Goal: Task Accomplishment & Management: Manage account settings

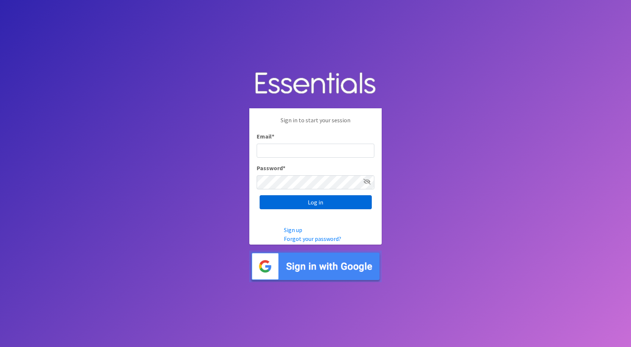
type input "cathy@alohadiaperbank.org"
click at [347, 200] on input "Log in" at bounding box center [316, 202] width 112 height 14
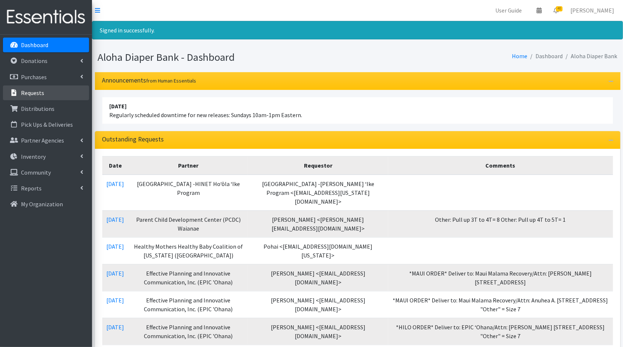
click at [57, 89] on link "Requests" at bounding box center [46, 92] width 86 height 15
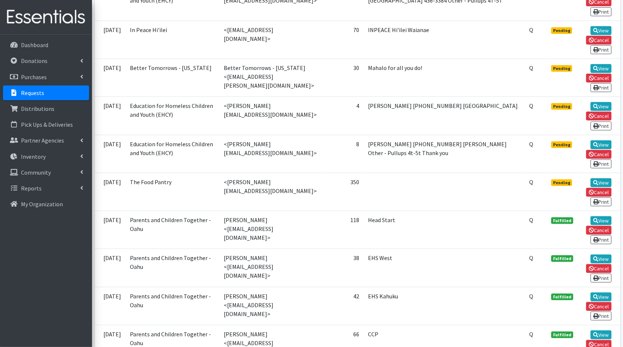
scroll to position [1345, 0]
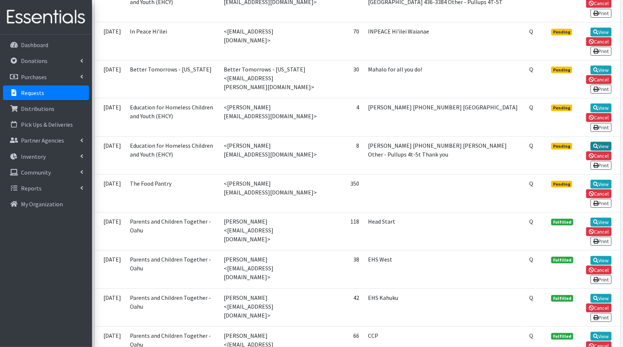
click at [602, 142] on link "View" at bounding box center [601, 146] width 21 height 9
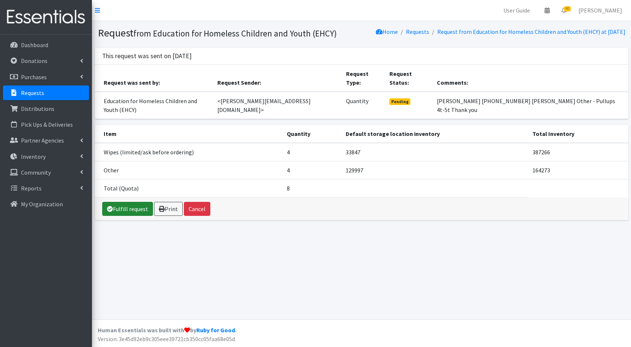
click at [131, 202] on link "Fulfill request" at bounding box center [127, 209] width 51 height 14
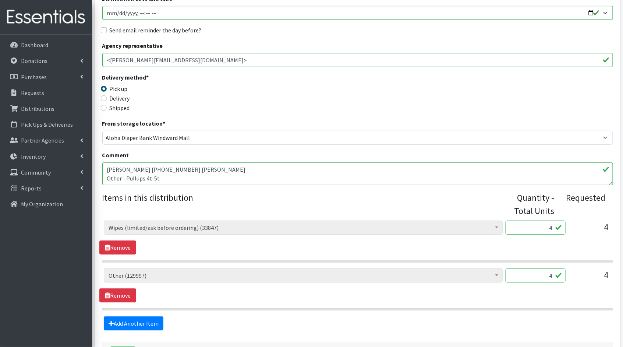
scroll to position [127, 0]
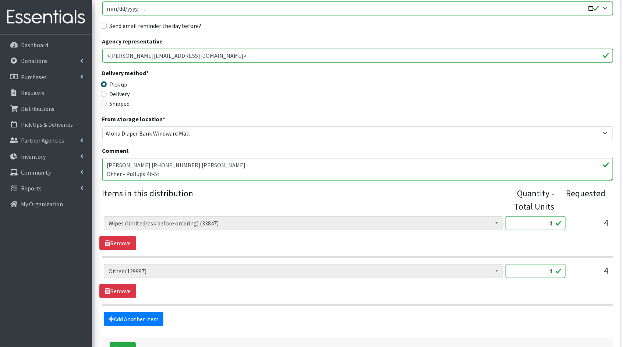
drag, startPoint x: 553, startPoint y: 224, endPoint x: 547, endPoint y: 224, distance: 5.9
click at [547, 224] on input "4" at bounding box center [536, 223] width 60 height 14
type input "100"
drag, startPoint x: 552, startPoint y: 272, endPoint x: 539, endPoint y: 271, distance: 13.3
click at [539, 271] on input "4" at bounding box center [536, 271] width 60 height 14
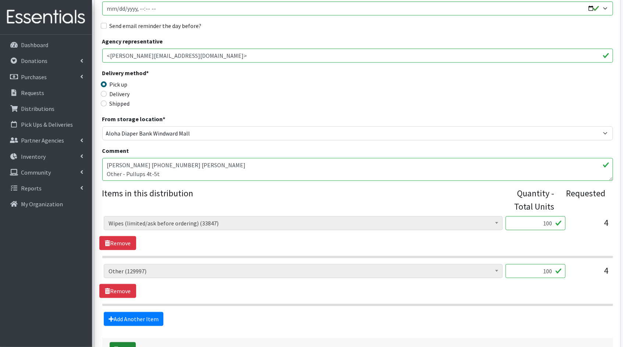
type input "100"
click at [130, 342] on button "Save" at bounding box center [123, 349] width 26 height 14
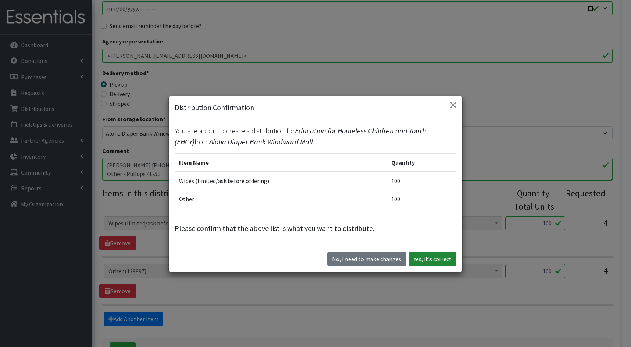
click at [440, 256] on button "Yes, it's correct" at bounding box center [432, 259] width 47 height 14
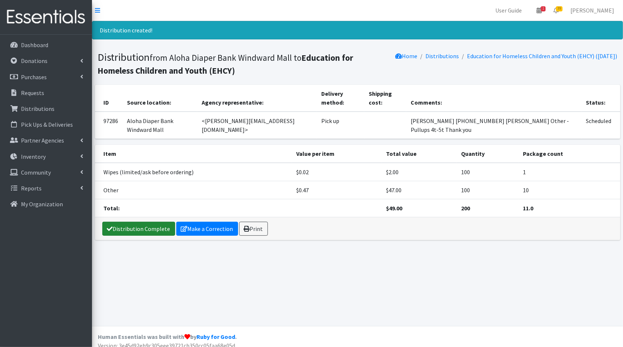
click at [135, 222] on link "Distribution Complete" at bounding box center [138, 229] width 73 height 14
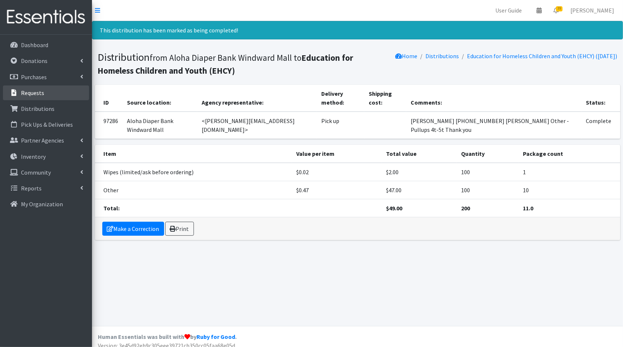
click at [46, 95] on link "Requests" at bounding box center [46, 92] width 86 height 15
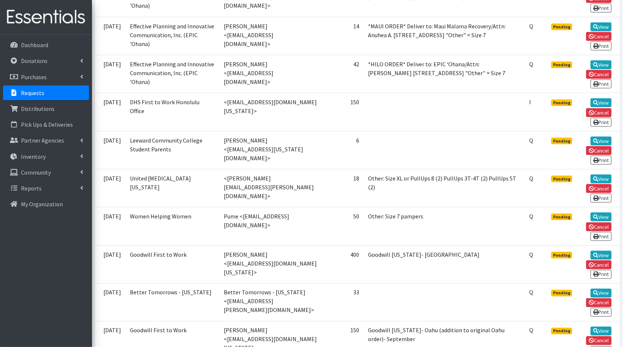
scroll to position [350, 0]
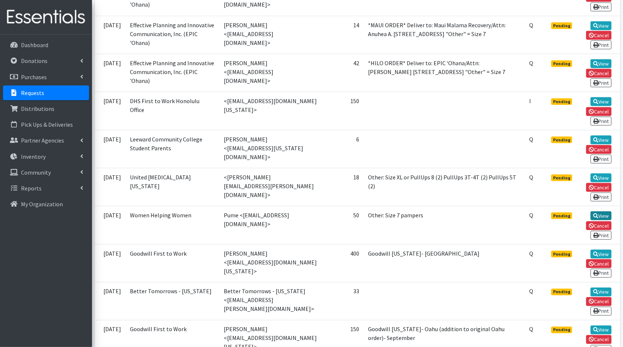
click at [599, 220] on link "View" at bounding box center [601, 215] width 21 height 9
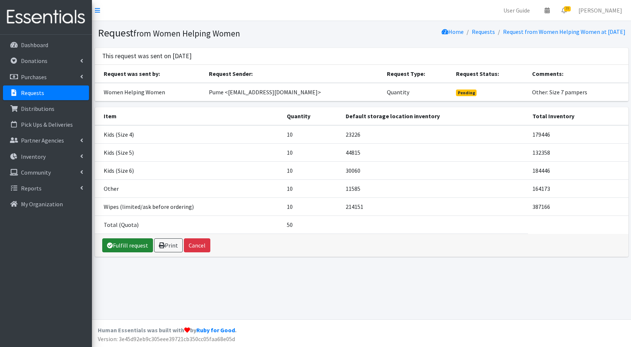
click at [126, 241] on link "Fulfill request" at bounding box center [127, 245] width 51 height 14
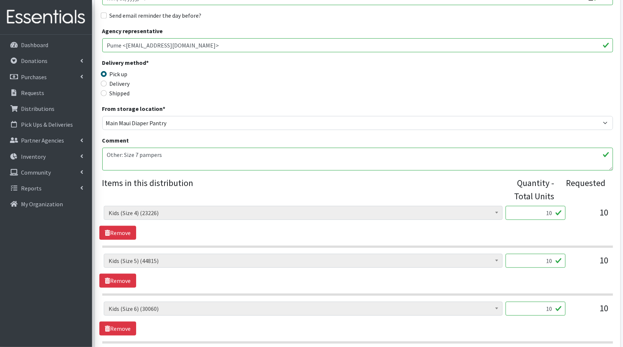
scroll to position [159, 0]
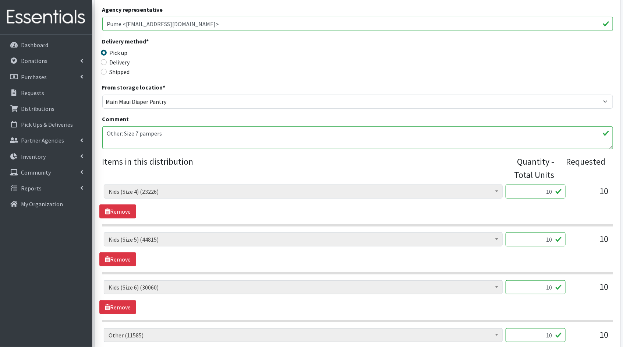
drag, startPoint x: 552, startPoint y: 191, endPoint x: 536, endPoint y: 188, distance: 16.0
click at [536, 188] on input "10" at bounding box center [536, 191] width 60 height 14
type input "250"
drag, startPoint x: 552, startPoint y: 237, endPoint x: 534, endPoint y: 235, distance: 18.5
click at [534, 235] on input "10" at bounding box center [536, 239] width 60 height 14
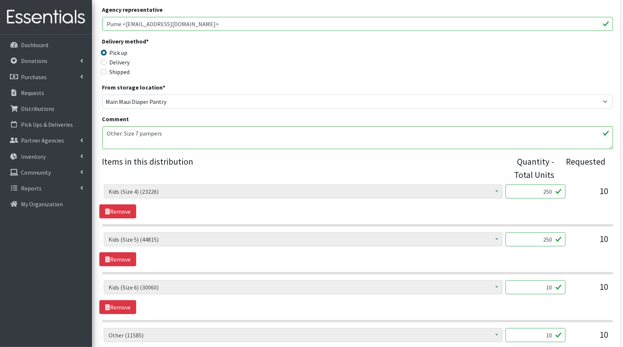
type input "250"
drag, startPoint x: 553, startPoint y: 285, endPoint x: 532, endPoint y: 281, distance: 21.8
click at [532, 281] on input "10" at bounding box center [536, 287] width 60 height 14
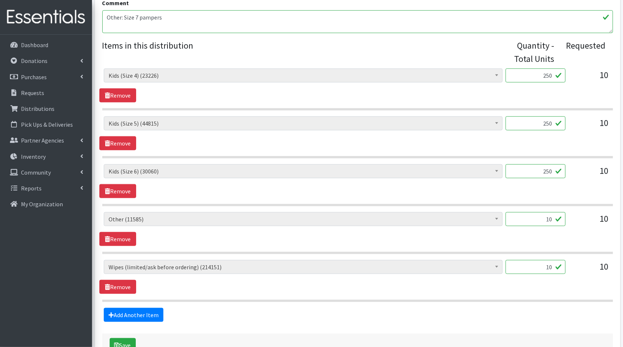
scroll to position [279, 0]
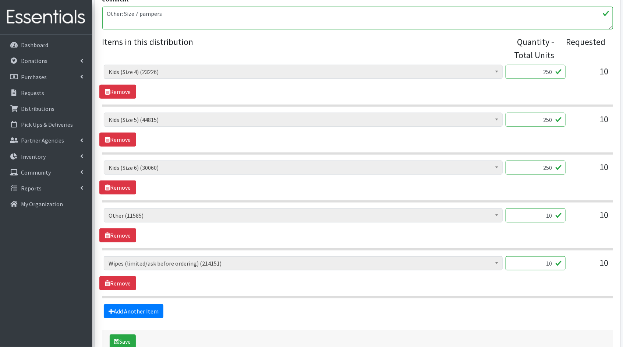
type input "250"
drag, startPoint x: 554, startPoint y: 215, endPoint x: 524, endPoint y: 207, distance: 31.1
click at [524, 208] on input "10" at bounding box center [536, 215] width 60 height 14
type input "250"
click at [552, 261] on input "10" at bounding box center [536, 263] width 60 height 14
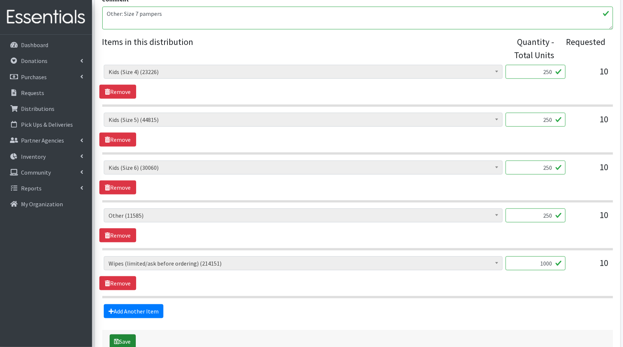
type input "1000"
click at [121, 341] on button "Save" at bounding box center [123, 341] width 26 height 14
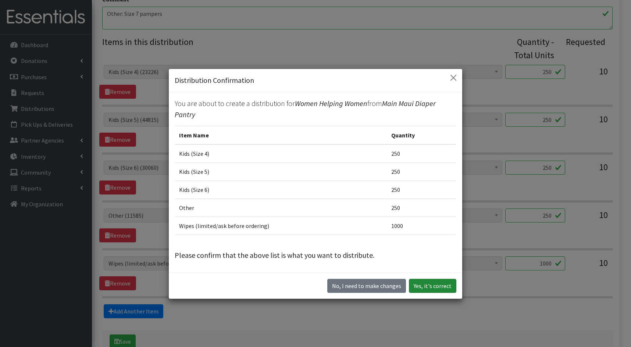
click at [427, 283] on button "Yes, it's correct" at bounding box center [432, 286] width 47 height 14
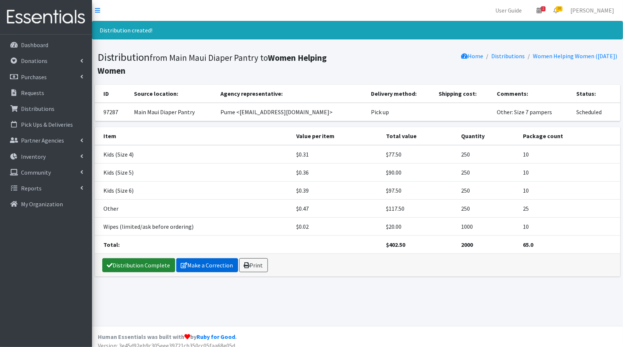
drag, startPoint x: 140, startPoint y: 262, endPoint x: 148, endPoint y: 259, distance: 8.6
click at [140, 261] on link "Distribution Complete" at bounding box center [138, 265] width 73 height 14
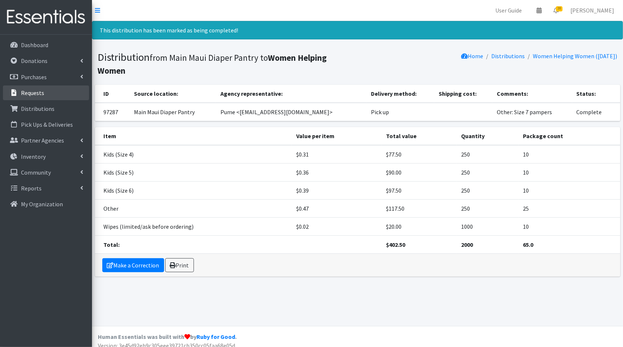
click at [64, 97] on link "Requests" at bounding box center [46, 92] width 86 height 15
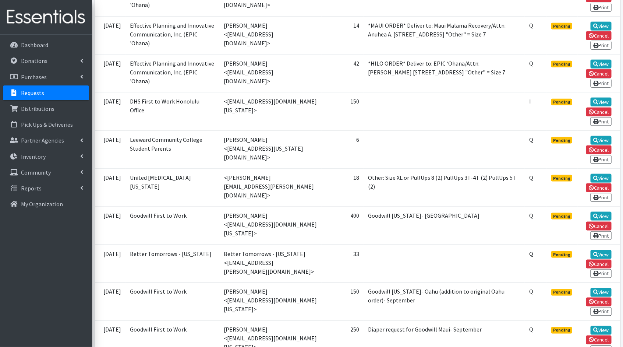
scroll to position [351, 0]
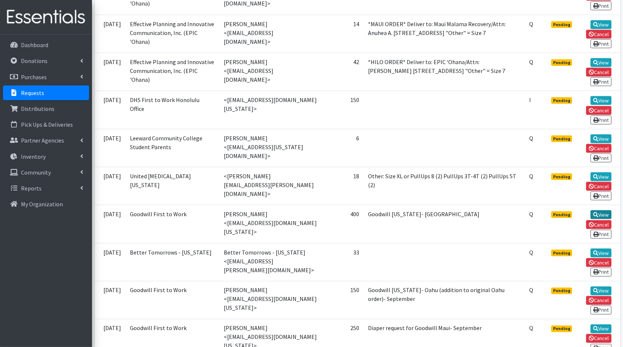
click at [598, 217] on link "View" at bounding box center [601, 214] width 21 height 9
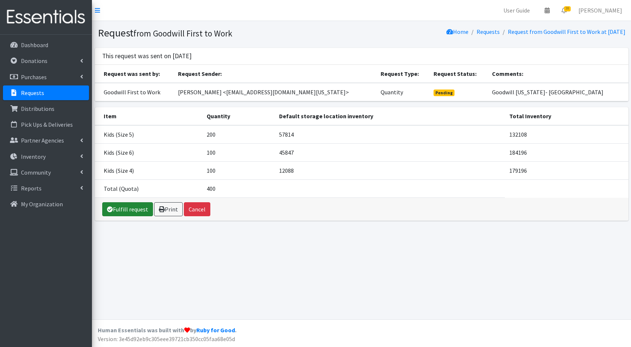
click at [144, 208] on link "Fulfill request" at bounding box center [127, 209] width 51 height 14
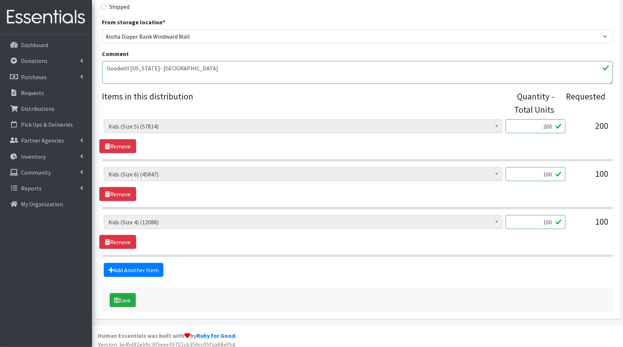
scroll to position [227, 0]
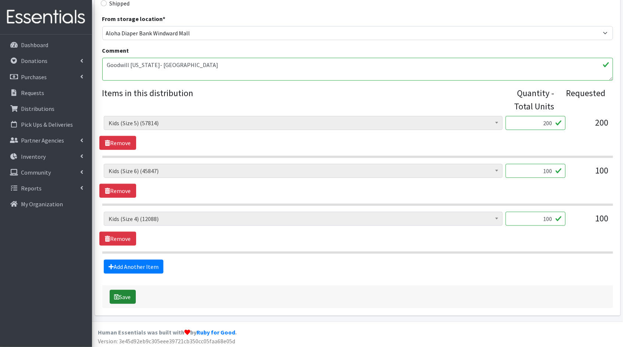
click at [123, 292] on button "Save" at bounding box center [123, 297] width 26 height 14
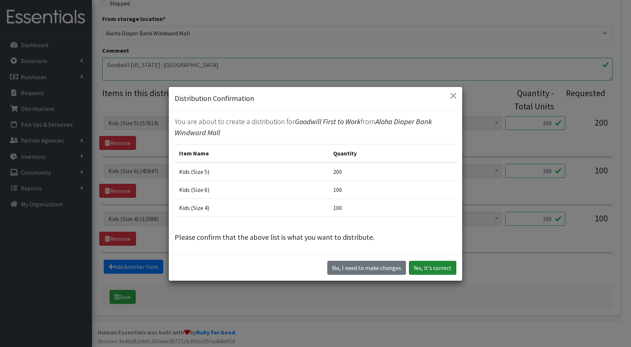
click at [446, 265] on button "Yes, it's correct" at bounding box center [432, 268] width 47 height 14
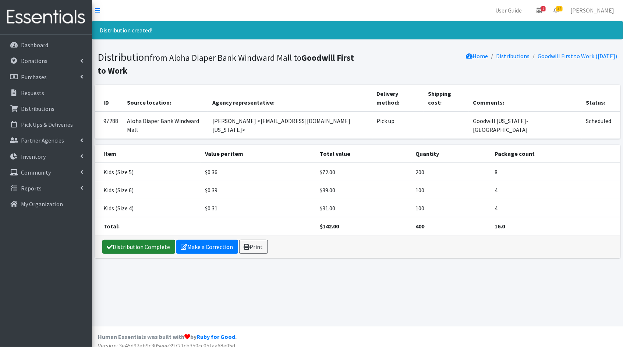
click at [151, 240] on link "Distribution Complete" at bounding box center [138, 247] width 73 height 14
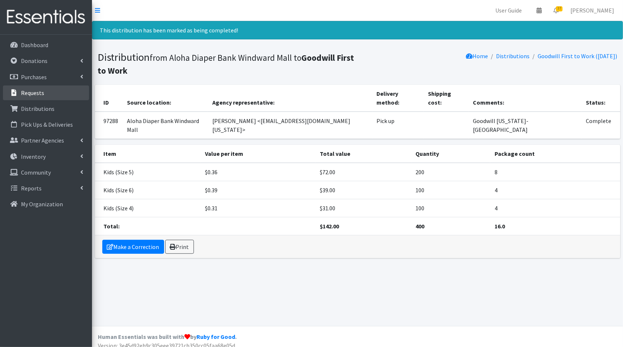
click at [31, 89] on p "Requests" at bounding box center [32, 92] width 23 height 7
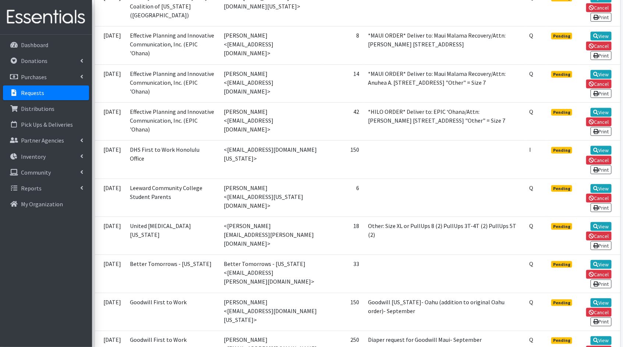
scroll to position [304, 0]
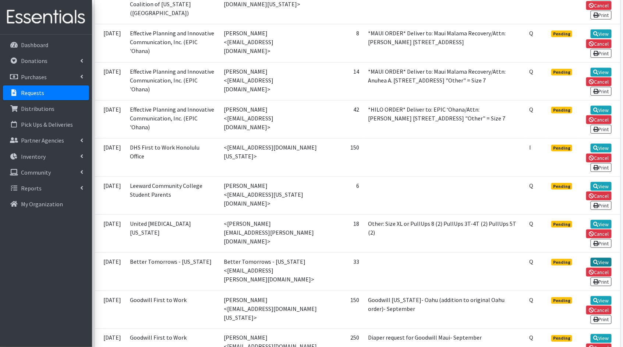
click at [598, 266] on link "View" at bounding box center [601, 262] width 21 height 9
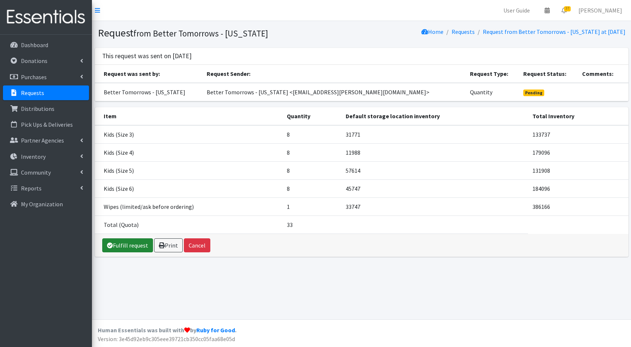
click at [104, 243] on link "Fulfill request" at bounding box center [127, 245] width 51 height 14
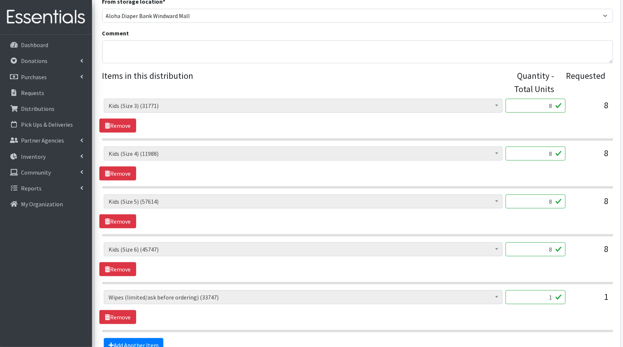
scroll to position [258, 0]
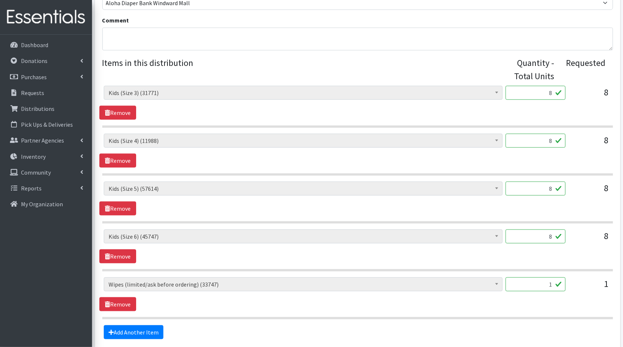
drag, startPoint x: 552, startPoint y: 93, endPoint x: 545, endPoint y: 91, distance: 7.1
click at [545, 91] on input "8" at bounding box center [536, 93] width 60 height 14
type input "200"
drag, startPoint x: 551, startPoint y: 140, endPoint x: 541, endPoint y: 138, distance: 10.0
click at [541, 138] on input "8" at bounding box center [536, 141] width 60 height 14
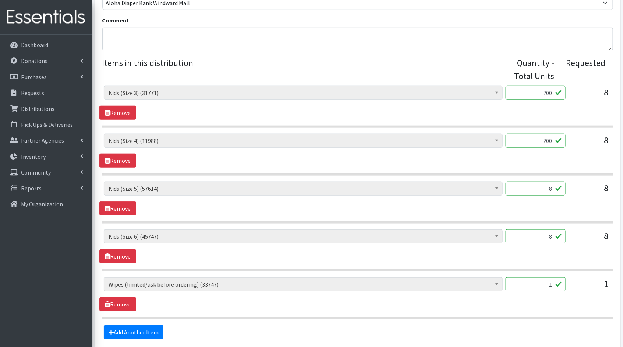
type input "200"
drag, startPoint x: 552, startPoint y: 187, endPoint x: 535, endPoint y: 184, distance: 17.2
click at [536, 184] on input "8" at bounding box center [536, 188] width 60 height 14
type input "200"
drag, startPoint x: 551, startPoint y: 235, endPoint x: 536, endPoint y: 233, distance: 14.5
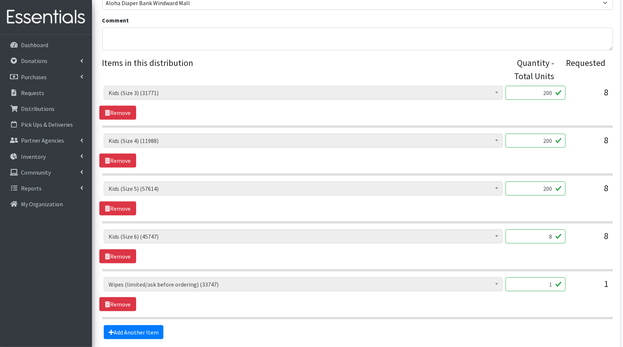
click at [537, 233] on input "8" at bounding box center [536, 236] width 60 height 14
type input "200"
click at [552, 283] on input "1" at bounding box center [536, 284] width 60 height 14
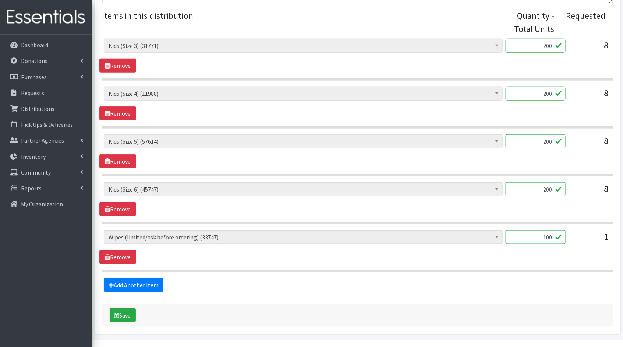
scroll to position [323, 0]
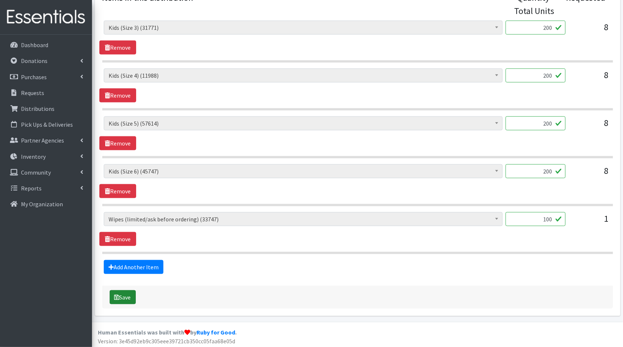
type input "100"
click at [130, 295] on button "Save" at bounding box center [123, 297] width 26 height 14
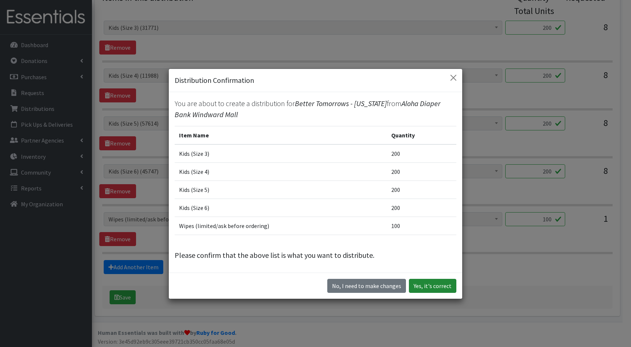
click at [444, 282] on button "Yes, it's correct" at bounding box center [432, 286] width 47 height 14
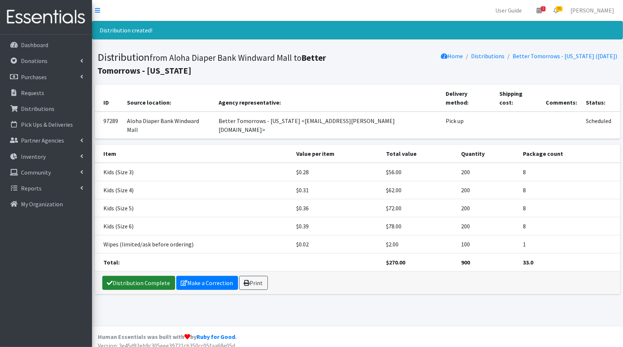
click at [157, 276] on link "Distribution Complete" at bounding box center [138, 283] width 73 height 14
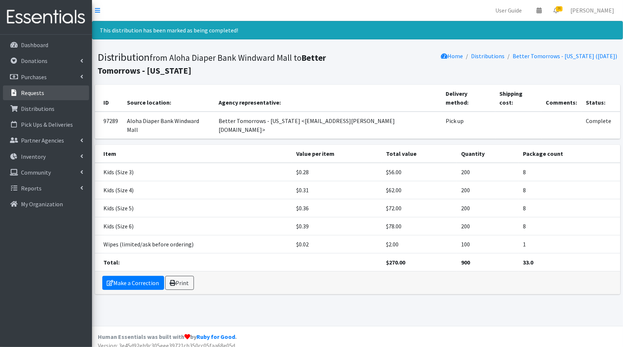
click at [48, 93] on link "Requests" at bounding box center [46, 92] width 86 height 15
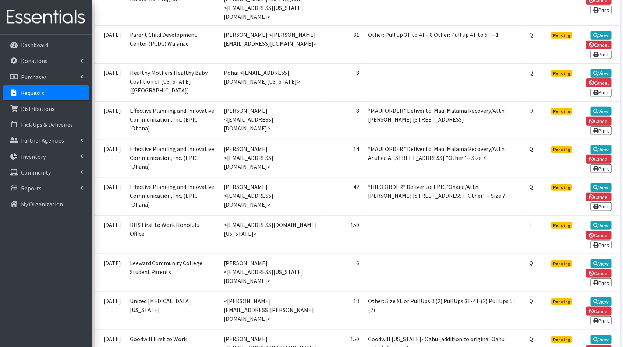
scroll to position [317, 0]
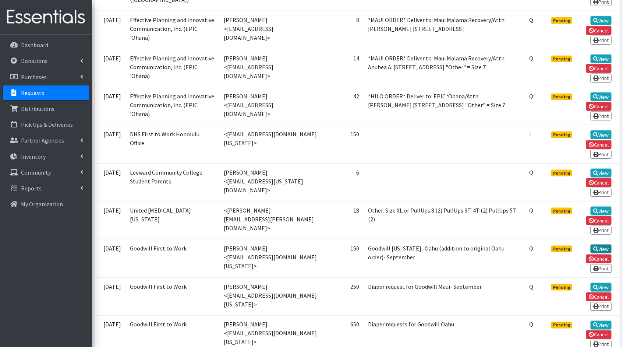
click at [607, 251] on link "View" at bounding box center [601, 248] width 21 height 9
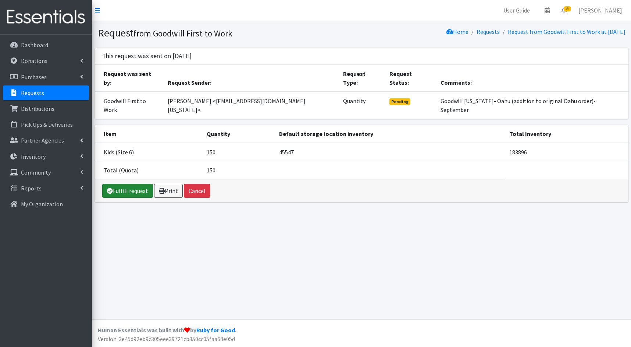
click at [135, 184] on link "Fulfill request" at bounding box center [127, 191] width 51 height 14
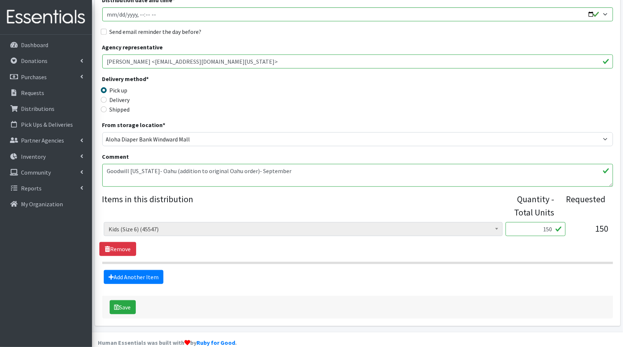
scroll to position [132, 0]
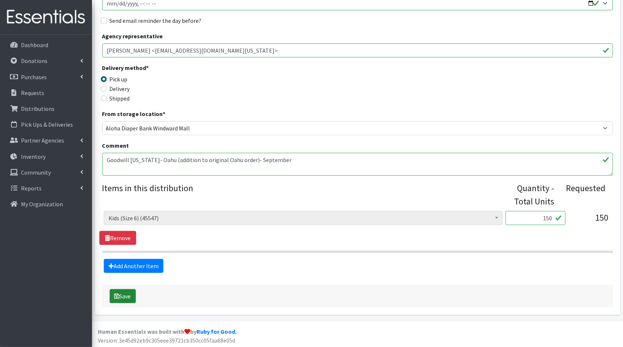
click at [114, 293] on icon "submit" at bounding box center [116, 296] width 5 height 6
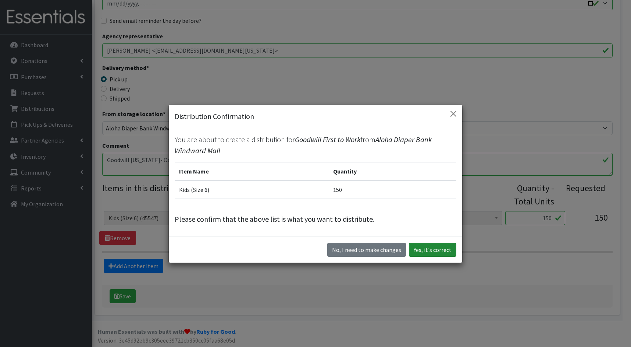
click at [427, 244] on button "Yes, it's correct" at bounding box center [432, 249] width 47 height 14
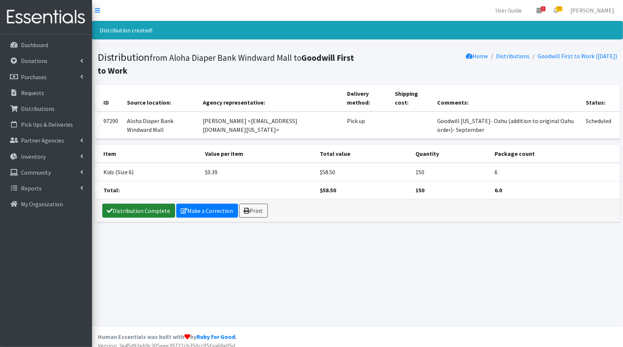
click at [154, 212] on link "Distribution Complete" at bounding box center [138, 210] width 73 height 14
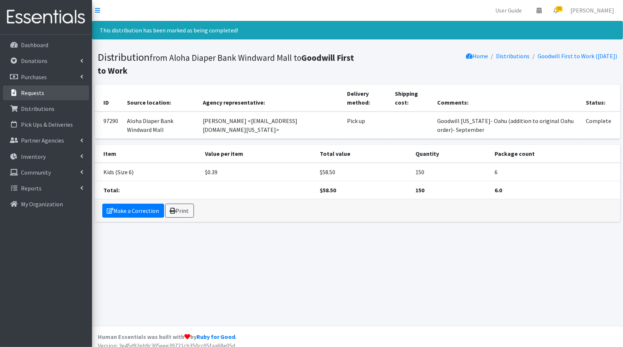
click at [39, 94] on p "Requests" at bounding box center [32, 92] width 23 height 7
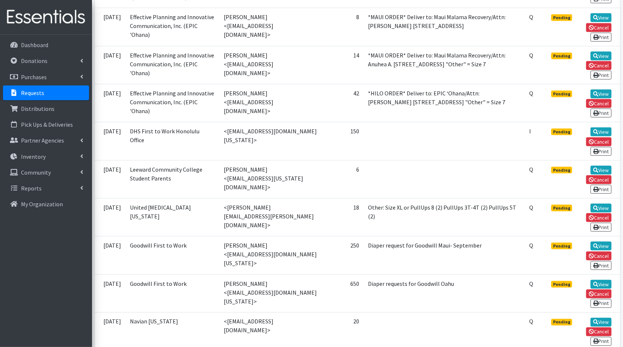
scroll to position [322, 0]
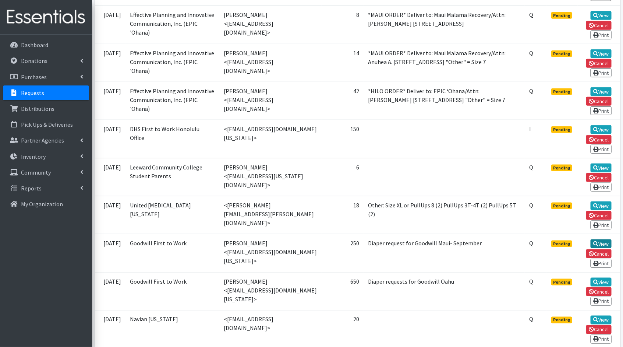
click at [610, 247] on link "View" at bounding box center [601, 243] width 21 height 9
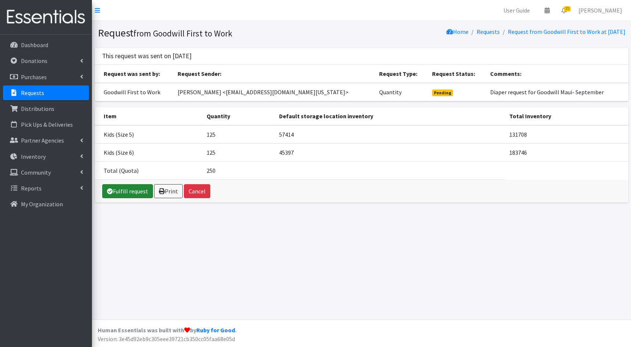
click at [122, 189] on link "Fulfill request" at bounding box center [127, 191] width 51 height 14
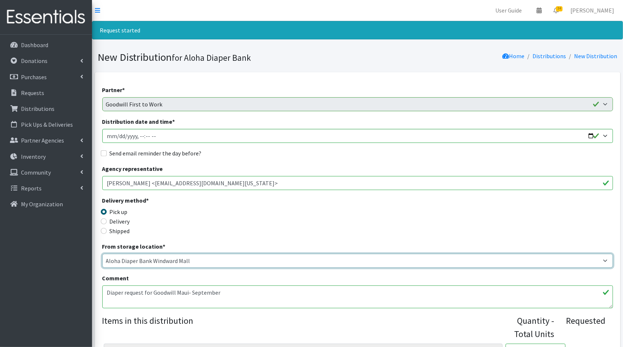
click at [291, 261] on select "Aloha Diaper Bank Windward Mall DHX MAIN Kauai Diaper Pantry Main Maui Diaper P…" at bounding box center [357, 261] width 511 height 14
select select "213"
click at [102, 254] on select "Aloha Diaper Bank Windward Mall DHX MAIN Kauai Diaper Pantry Main Maui Diaper P…" at bounding box center [357, 261] width 511 height 14
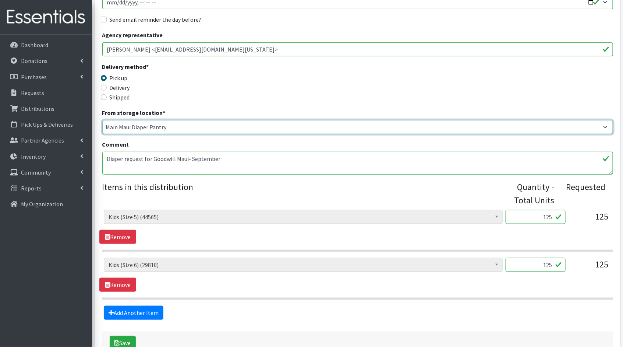
scroll to position [137, 0]
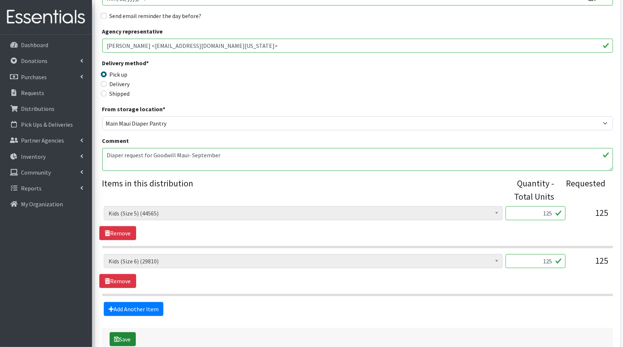
click at [128, 337] on button "Save" at bounding box center [123, 339] width 26 height 14
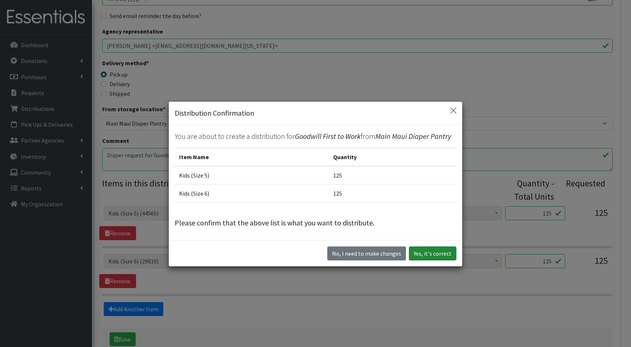
click at [439, 251] on button "Yes, it's correct" at bounding box center [432, 253] width 47 height 14
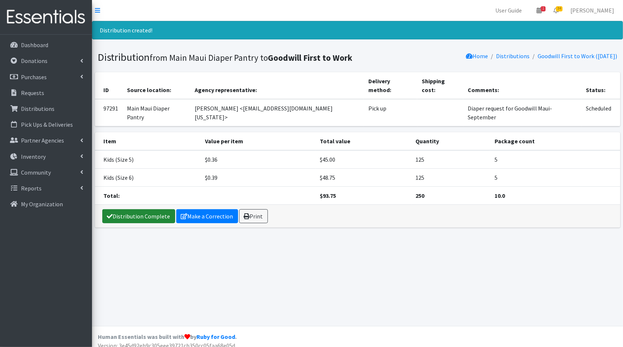
click at [127, 209] on link "Distribution Complete" at bounding box center [138, 216] width 73 height 14
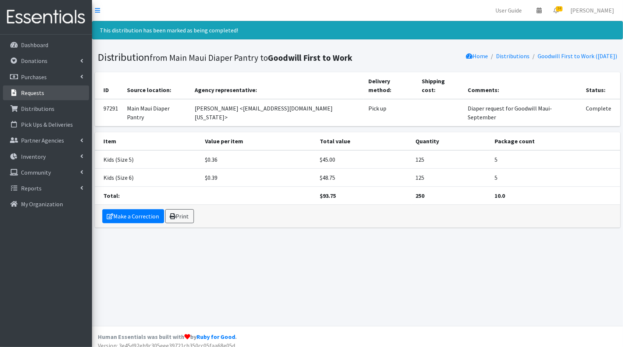
click at [40, 91] on p "Requests" at bounding box center [32, 92] width 23 height 7
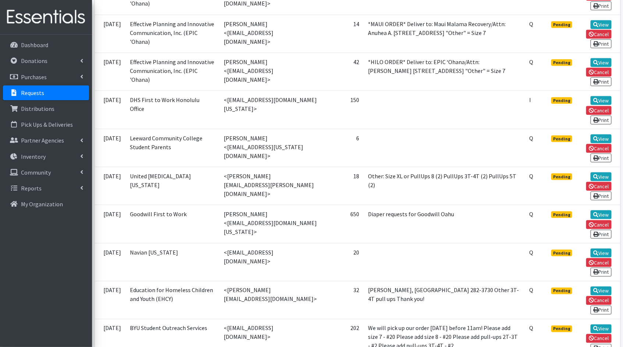
scroll to position [358, 0]
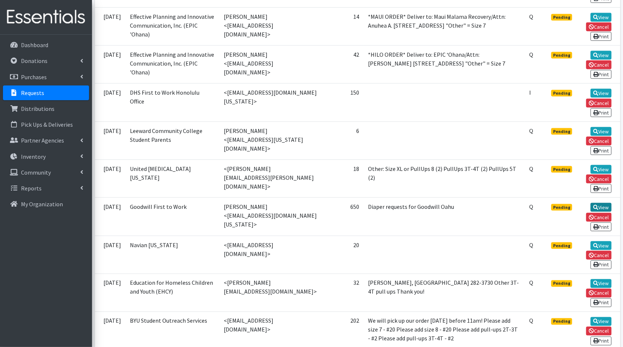
click at [597, 208] on link "View" at bounding box center [601, 207] width 21 height 9
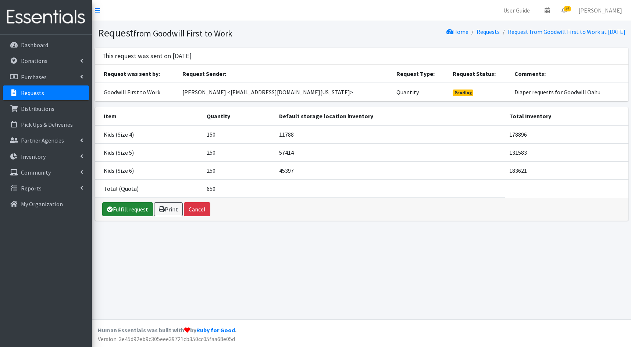
click at [134, 209] on link "Fulfill request" at bounding box center [127, 209] width 51 height 14
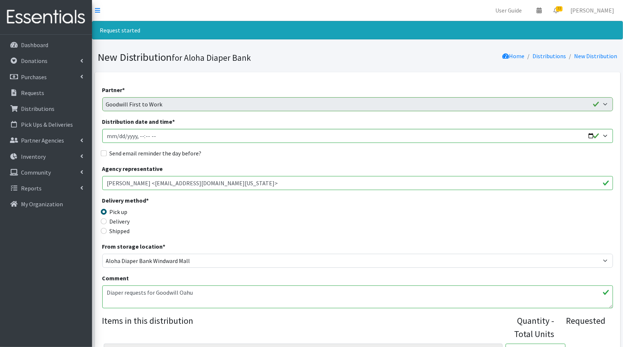
scroll to position [184, 0]
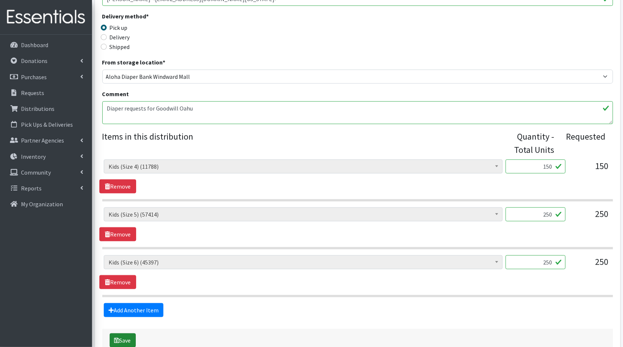
click at [127, 333] on button "Save" at bounding box center [123, 340] width 26 height 14
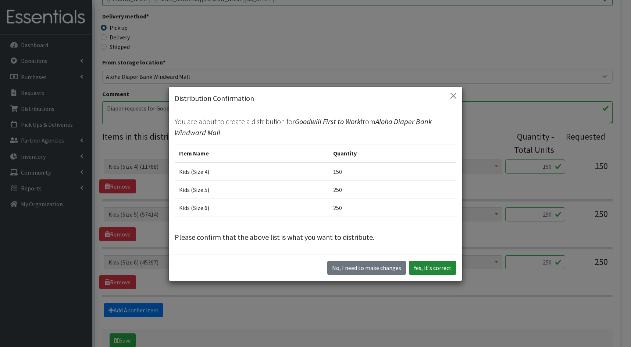
click at [429, 269] on button "Yes, it's correct" at bounding box center [432, 268] width 47 height 14
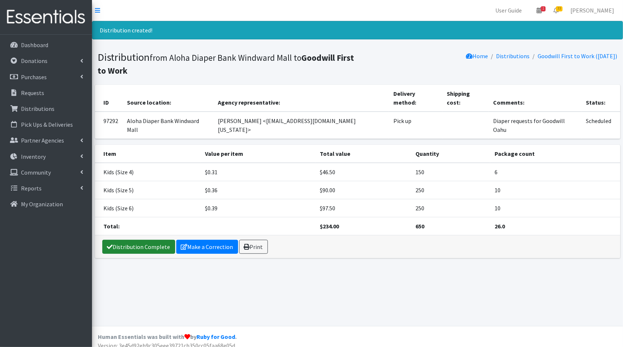
click at [140, 240] on link "Distribution Complete" at bounding box center [138, 247] width 73 height 14
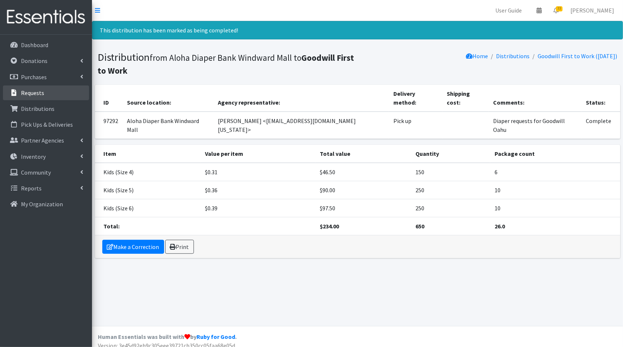
click at [51, 88] on link "Requests" at bounding box center [46, 92] width 86 height 15
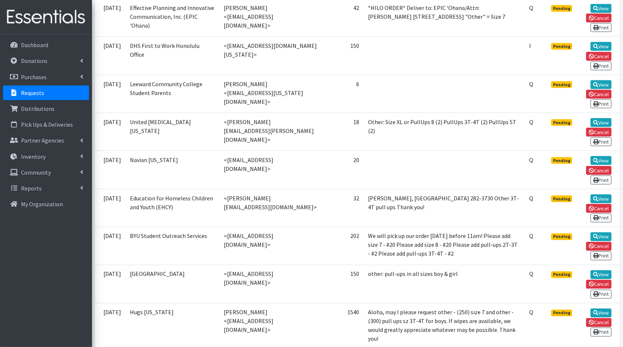
scroll to position [415, 0]
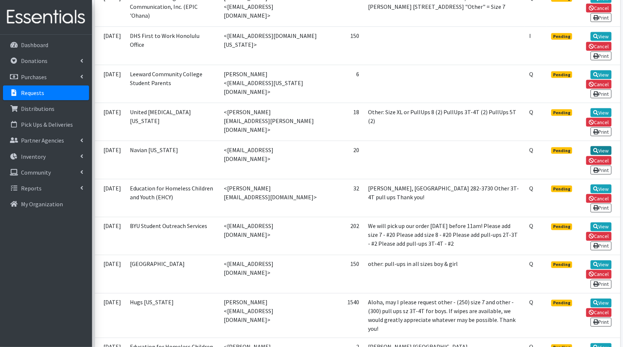
click at [607, 152] on link "View" at bounding box center [601, 150] width 21 height 9
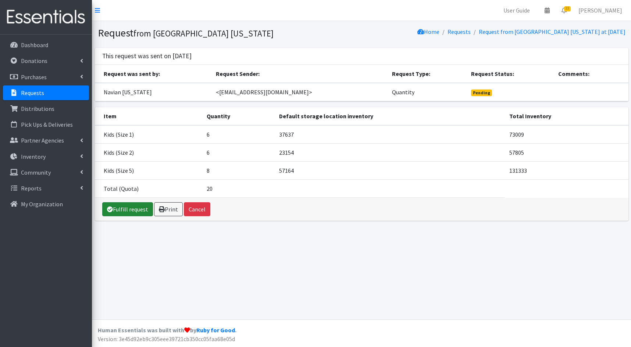
click at [138, 208] on link "Fulfill request" at bounding box center [127, 209] width 51 height 14
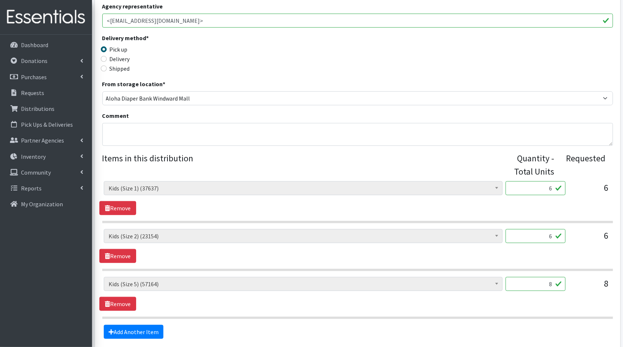
scroll to position [165, 0]
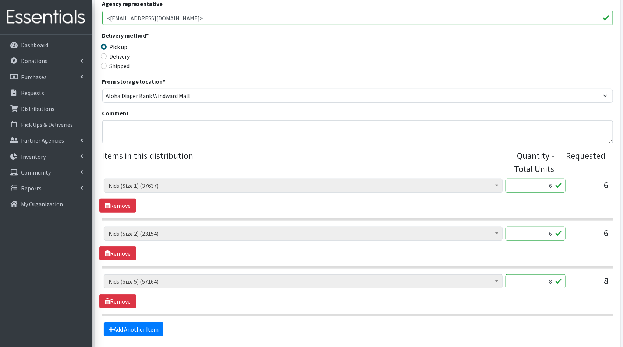
drag, startPoint x: 549, startPoint y: 188, endPoint x: 540, endPoint y: 187, distance: 9.6
click at [540, 187] on input "6" at bounding box center [536, 185] width 60 height 14
type input "150"
drag, startPoint x: 553, startPoint y: 233, endPoint x: 536, endPoint y: 233, distance: 16.2
click at [537, 233] on input "6" at bounding box center [536, 233] width 60 height 14
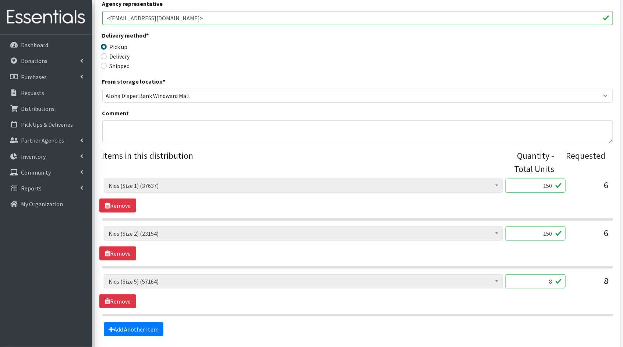
type input "150"
drag, startPoint x: 552, startPoint y: 282, endPoint x: 531, endPoint y: 280, distance: 21.8
click at [531, 280] on input "8" at bounding box center [536, 281] width 60 height 14
type input "200"
click at [486, 310] on section "Kids (Newborn) (4406) Kids (Preemie)** Limited (1009) Kids (Size 1) (37637) Kid…" at bounding box center [357, 295] width 511 height 42
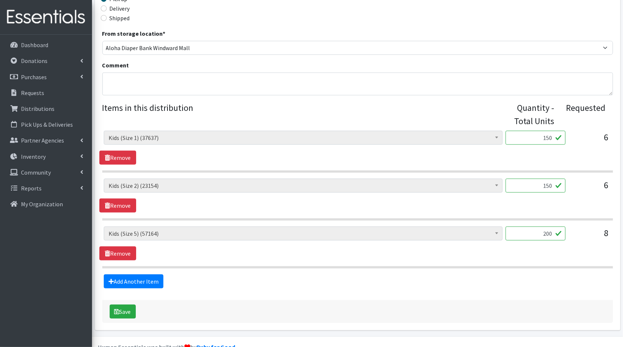
scroll to position [227, 0]
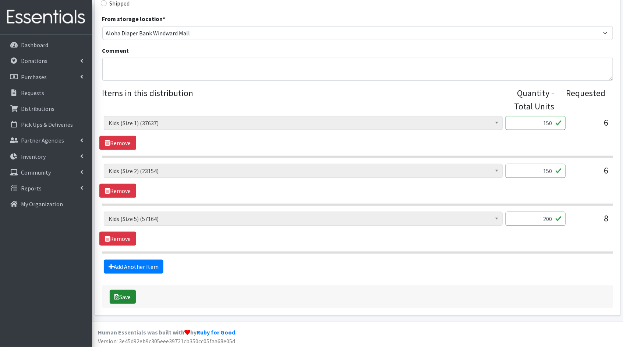
click at [116, 295] on icon "submit" at bounding box center [116, 297] width 5 height 6
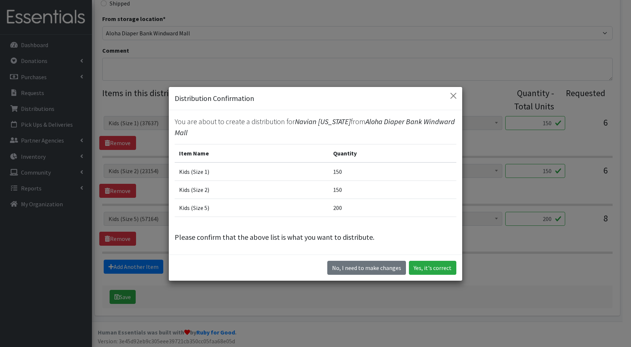
click at [437, 259] on div "No, I need to make changes Yes, it's correct" at bounding box center [316, 267] width 294 height 26
click at [437, 264] on button "Yes, it's correct" at bounding box center [432, 268] width 47 height 14
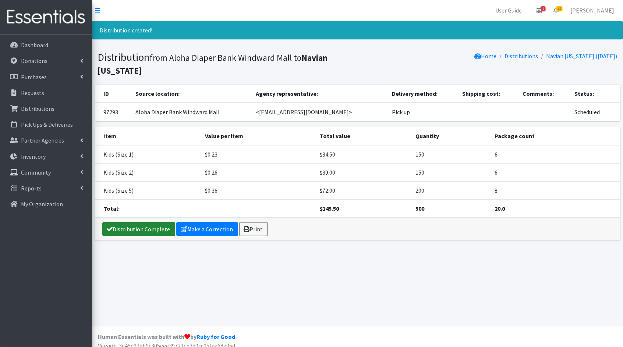
click at [130, 222] on link "Distribution Complete" at bounding box center [138, 229] width 73 height 14
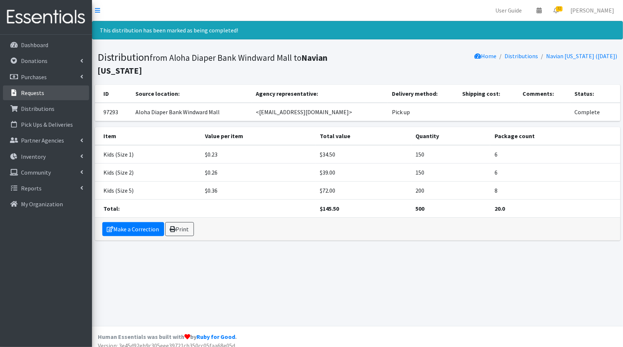
click at [34, 89] on p "Requests" at bounding box center [32, 92] width 23 height 7
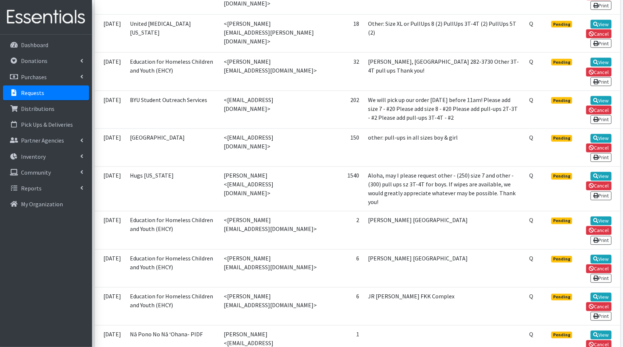
scroll to position [503, 0]
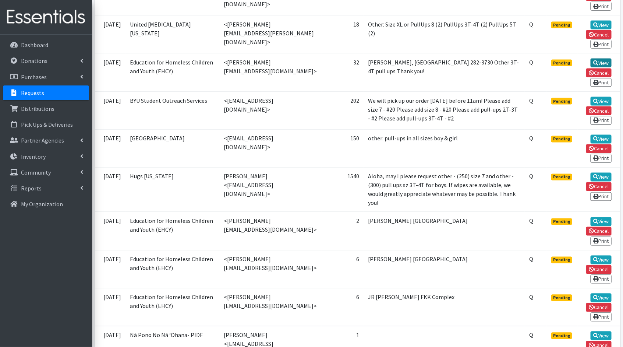
click at [608, 67] on link "View" at bounding box center [601, 63] width 21 height 9
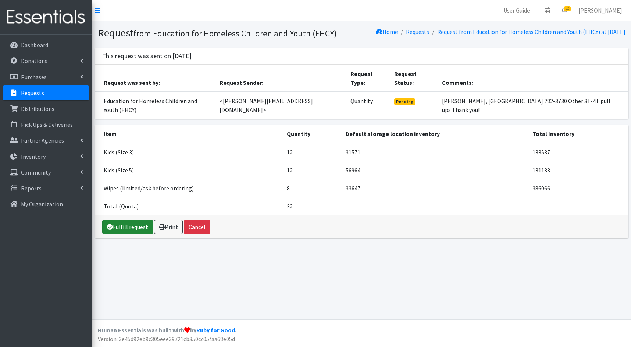
click at [132, 220] on link "Fulfill request" at bounding box center [127, 227] width 51 height 14
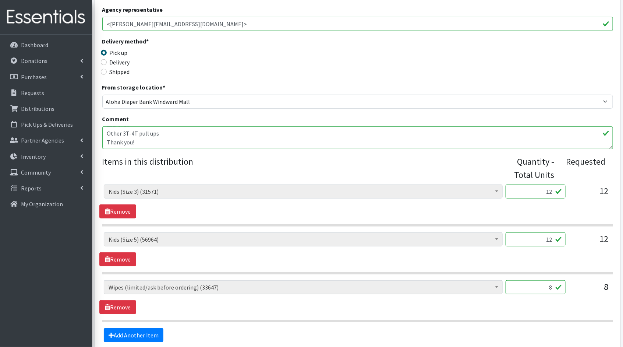
scroll to position [164, 0]
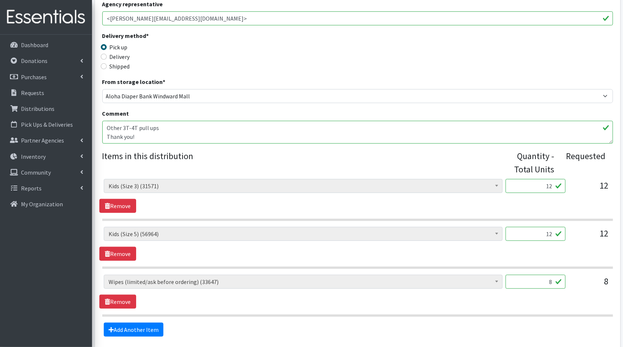
drag, startPoint x: 552, startPoint y: 187, endPoint x: 539, endPoint y: 185, distance: 13.0
click at [539, 185] on input "12" at bounding box center [536, 186] width 60 height 14
type input "300"
drag, startPoint x: 550, startPoint y: 234, endPoint x: 525, endPoint y: 231, distance: 24.4
click at [525, 231] on input "12" at bounding box center [536, 234] width 60 height 14
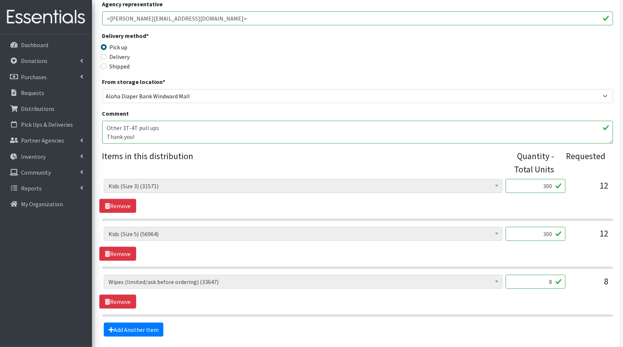
type input "300"
drag, startPoint x: 553, startPoint y: 282, endPoint x: 527, endPoint y: 279, distance: 26.7
click at [527, 279] on input "8" at bounding box center [536, 281] width 60 height 14
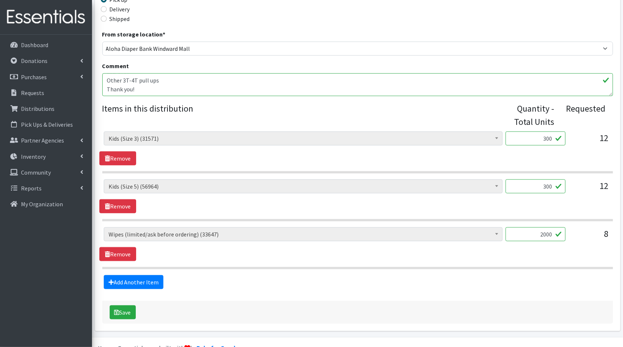
scroll to position [227, 0]
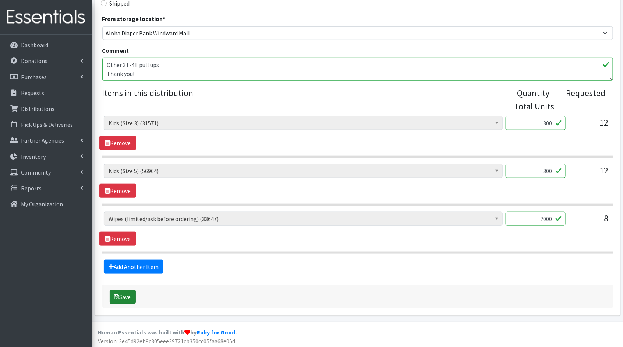
type input "2000"
click at [134, 297] on button "Save" at bounding box center [123, 297] width 26 height 14
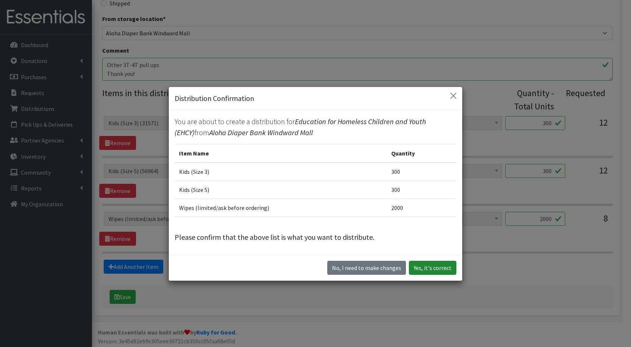
click at [435, 267] on button "Yes, it's correct" at bounding box center [432, 268] width 47 height 14
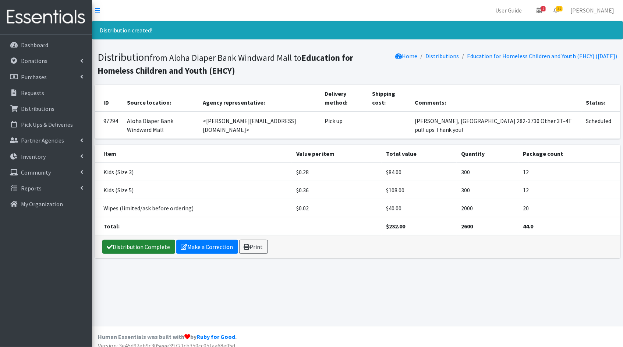
click at [143, 247] on link "Distribution Complete" at bounding box center [138, 247] width 73 height 14
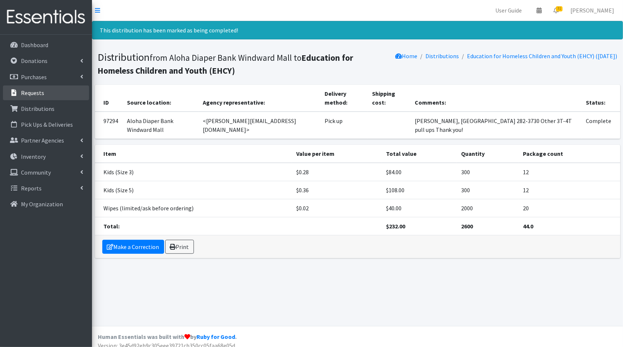
click at [49, 94] on link "Requests" at bounding box center [46, 92] width 86 height 15
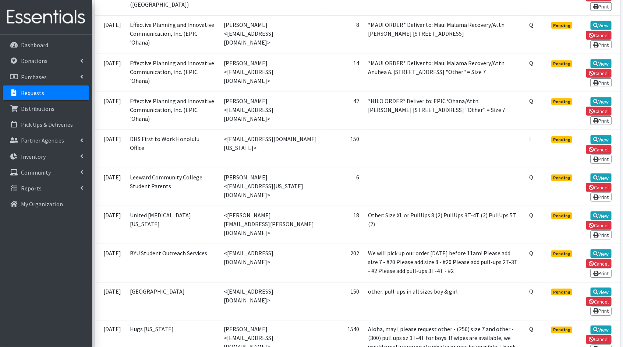
scroll to position [378, 0]
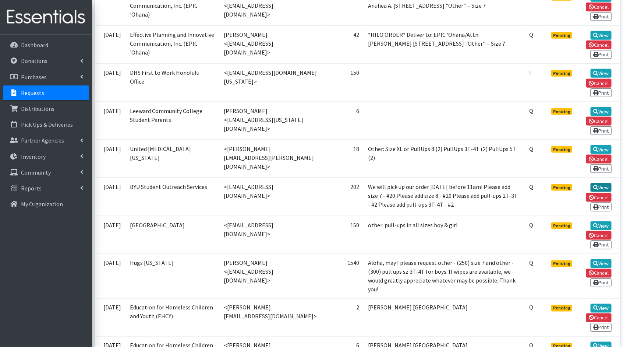
click at [593, 190] on icon at bounding box center [595, 187] width 5 height 5
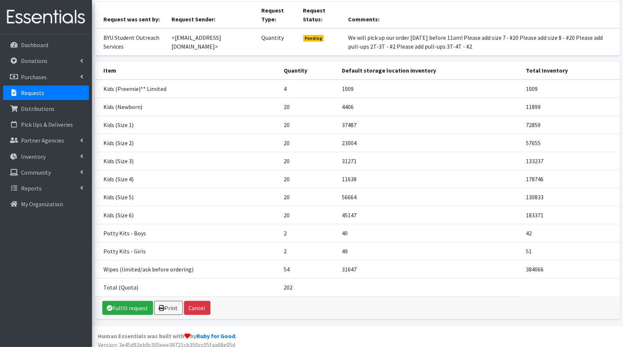
scroll to position [67, 0]
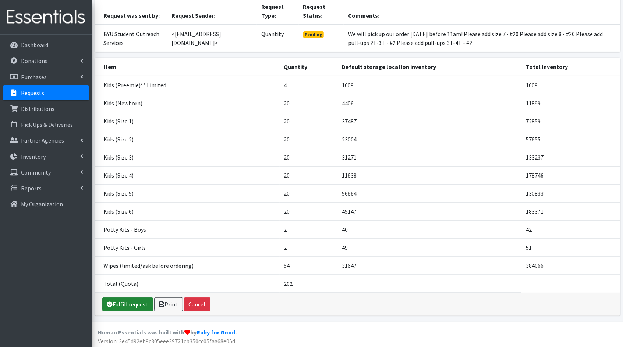
click at [129, 302] on link "Fulfill request" at bounding box center [127, 304] width 51 height 14
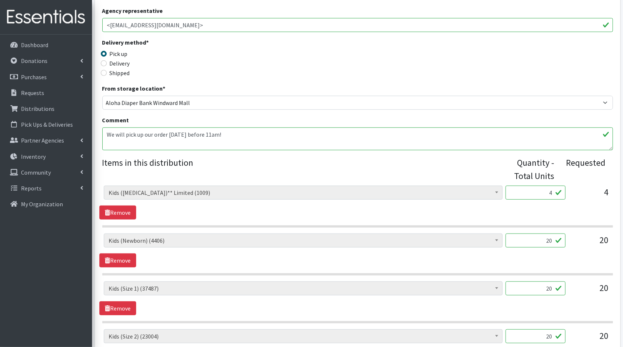
scroll to position [184, 0]
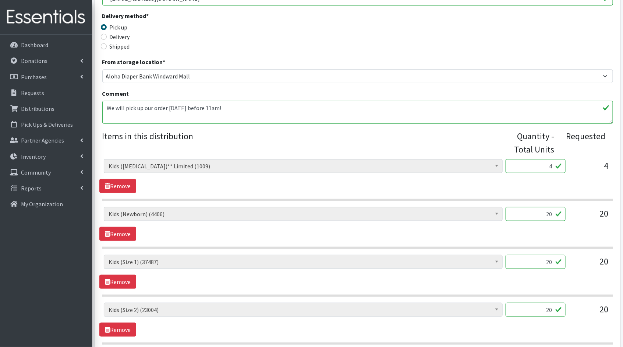
drag, startPoint x: 552, startPoint y: 167, endPoint x: 538, endPoint y: 165, distance: 14.2
click at [538, 165] on input "4" at bounding box center [536, 166] width 60 height 14
type input "100"
drag, startPoint x: 552, startPoint y: 210, endPoint x: 532, endPoint y: 210, distance: 20.2
click at [532, 210] on input "20" at bounding box center [536, 214] width 60 height 14
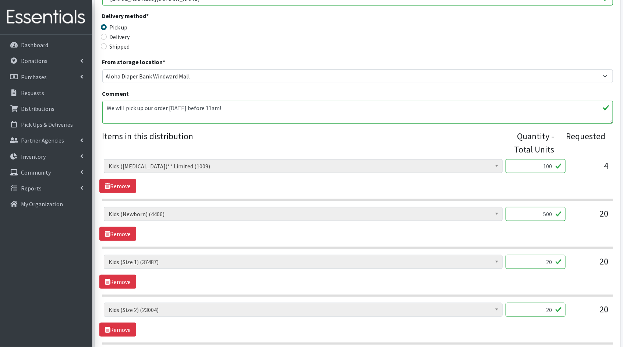
type input "500"
drag, startPoint x: 552, startPoint y: 261, endPoint x: 515, endPoint y: 256, distance: 37.8
click at [515, 256] on input "20" at bounding box center [536, 262] width 60 height 14
type input "500"
drag, startPoint x: 552, startPoint y: 307, endPoint x: 535, endPoint y: 304, distance: 17.1
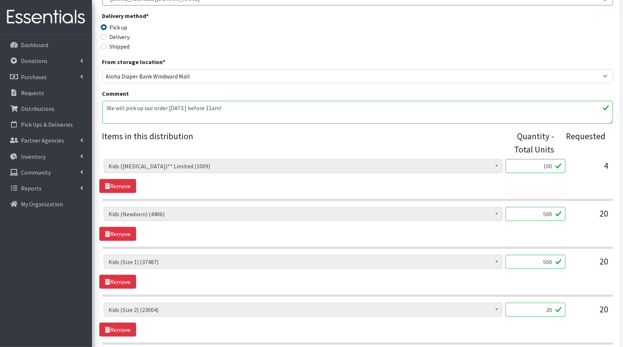
click at [535, 304] on input "20" at bounding box center [536, 309] width 60 height 14
type input "500"
click at [581, 315] on div "20" at bounding box center [589, 312] width 37 height 20
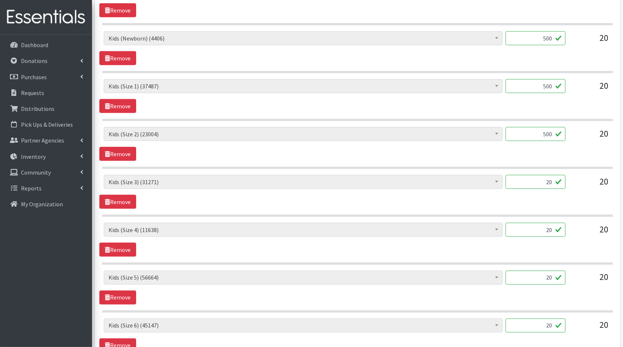
scroll to position [402, 0]
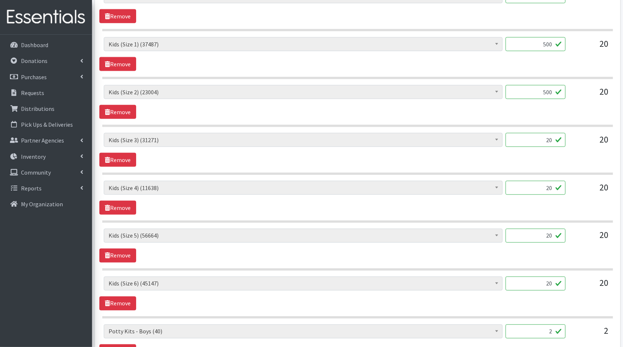
drag, startPoint x: 552, startPoint y: 141, endPoint x: 532, endPoint y: 135, distance: 20.9
click at [532, 135] on input "20" at bounding box center [536, 140] width 60 height 14
type input "500"
drag, startPoint x: 553, startPoint y: 185, endPoint x: 521, endPoint y: 182, distance: 32.5
click at [521, 182] on input "20" at bounding box center [536, 188] width 60 height 14
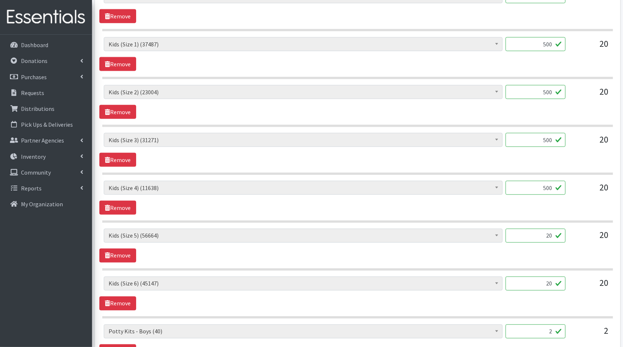
type input "500"
drag, startPoint x: 552, startPoint y: 233, endPoint x: 528, endPoint y: 229, distance: 24.6
click at [528, 229] on input "20" at bounding box center [536, 236] width 60 height 14
type input "500"
drag, startPoint x: 553, startPoint y: 281, endPoint x: 520, endPoint y: 276, distance: 32.9
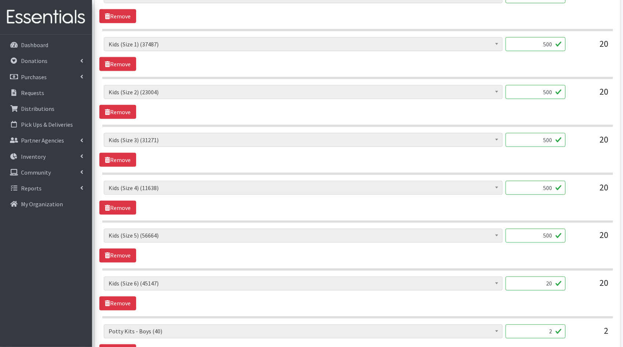
click at [521, 276] on input "20" at bounding box center [536, 283] width 60 height 14
type input "500"
click at [552, 308] on section "Kids (Newborn) (4406) Kids (Preemie)** Limited (1009) Kids (Size 1) (37487) Kid…" at bounding box center [357, 297] width 511 height 42
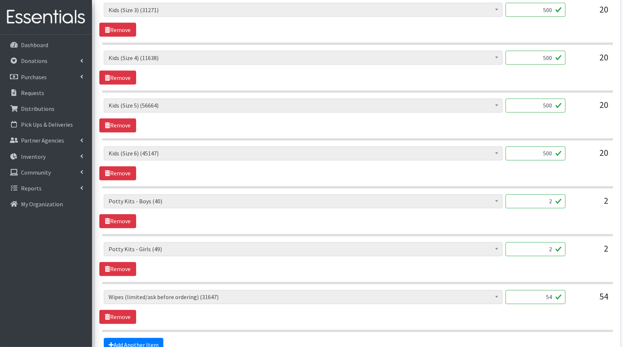
scroll to position [532, 0]
click at [552, 293] on input "54" at bounding box center [536, 297] width 60 height 14
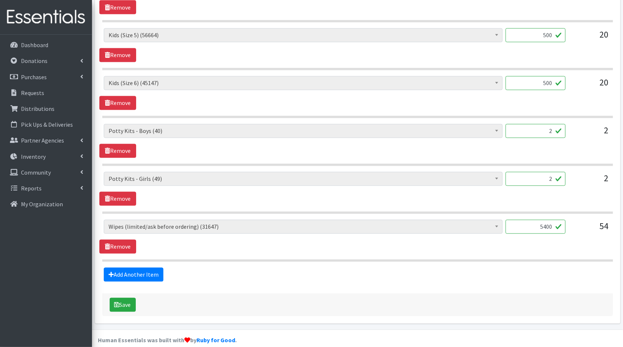
scroll to position [608, 0]
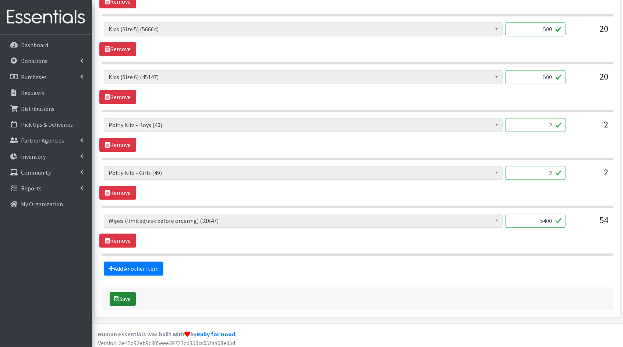
type input "5400"
click at [132, 294] on button "Save" at bounding box center [123, 299] width 26 height 14
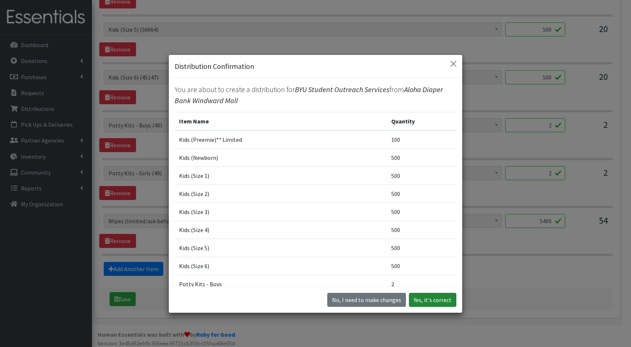
click at [430, 299] on button "Yes, it's correct" at bounding box center [432, 300] width 47 height 14
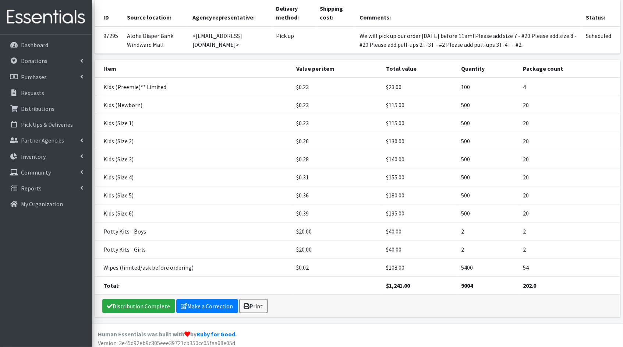
scroll to position [87, 0]
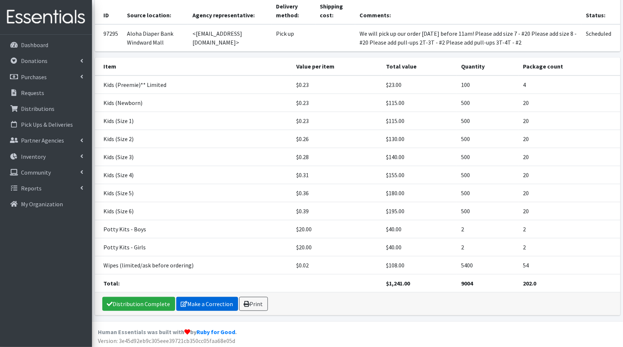
click at [196, 305] on link "Make a Correction" at bounding box center [207, 304] width 62 height 14
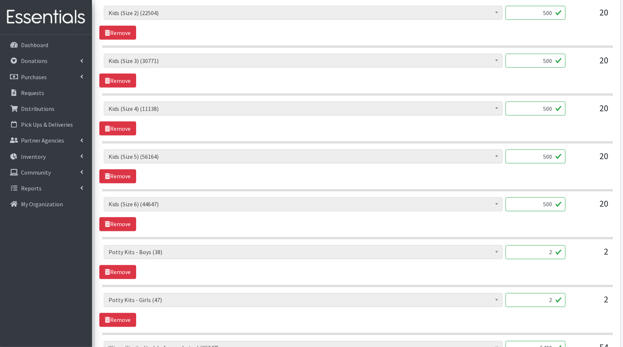
scroll to position [584, 0]
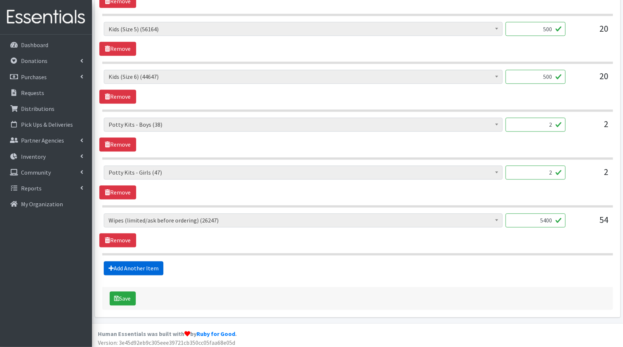
click at [140, 268] on link "Add Another Item" at bounding box center [134, 268] width 60 height 14
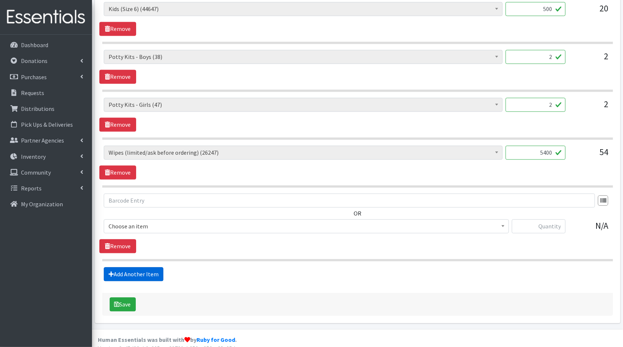
scroll to position [657, 0]
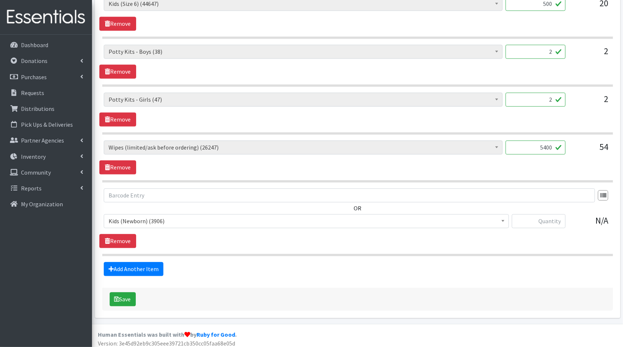
click at [180, 216] on span "Kids (Newborn) (3906)" at bounding box center [307, 221] width 396 height 10
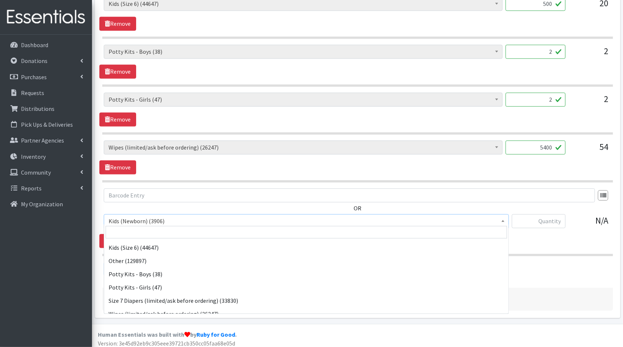
scroll to position [98, 0]
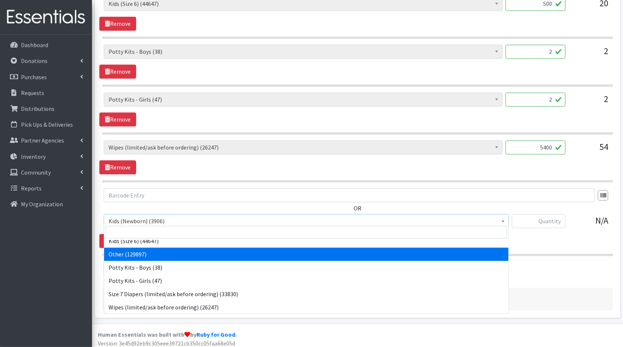
select select "11999"
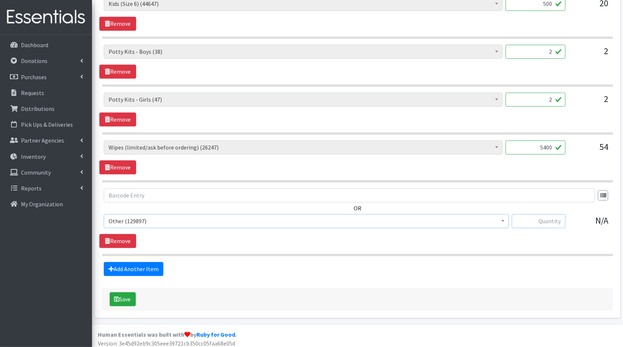
click at [550, 219] on input "text" at bounding box center [539, 221] width 54 height 14
type input "500"
click at [123, 298] on button "Save" at bounding box center [123, 299] width 26 height 14
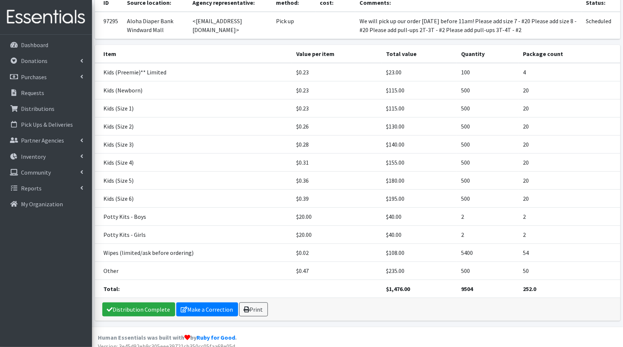
scroll to position [105, 0]
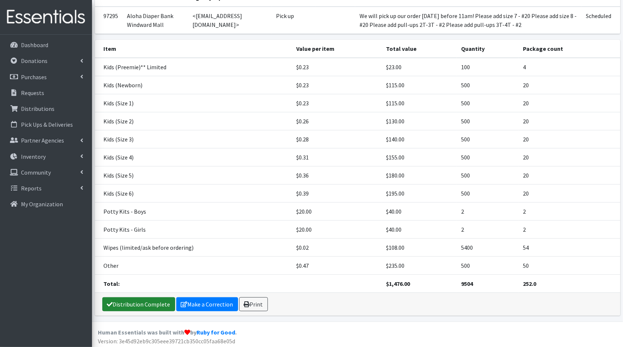
click at [139, 299] on link "Distribution Complete" at bounding box center [138, 304] width 73 height 14
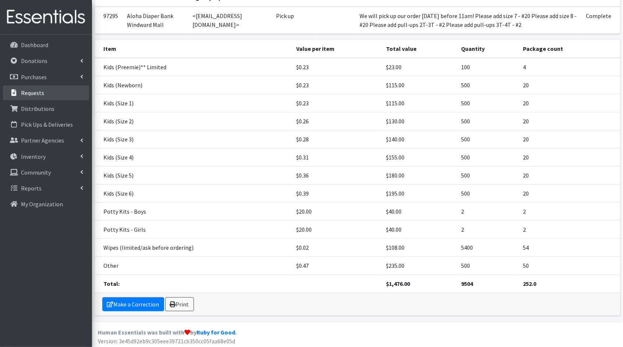
click at [43, 98] on link "Requests" at bounding box center [46, 92] width 86 height 15
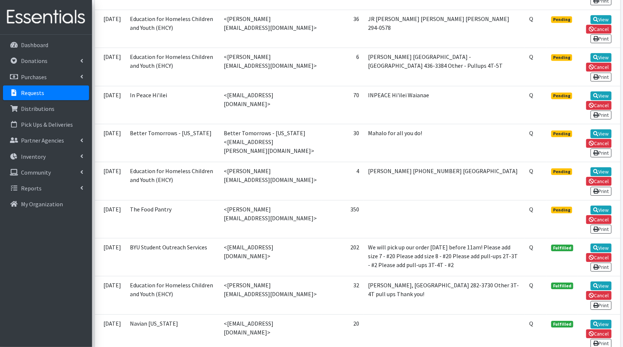
scroll to position [948, 0]
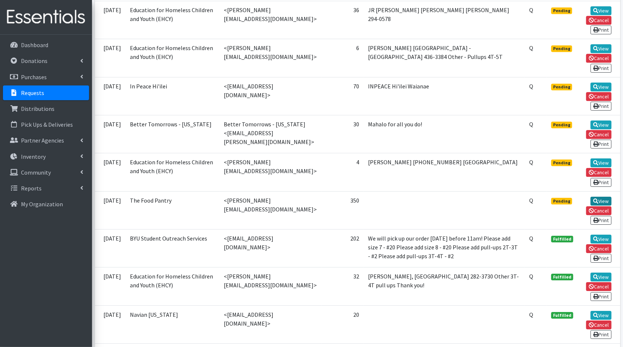
click at [600, 196] on link "View" at bounding box center [601, 200] width 21 height 9
click at [606, 158] on link "View" at bounding box center [601, 162] width 21 height 9
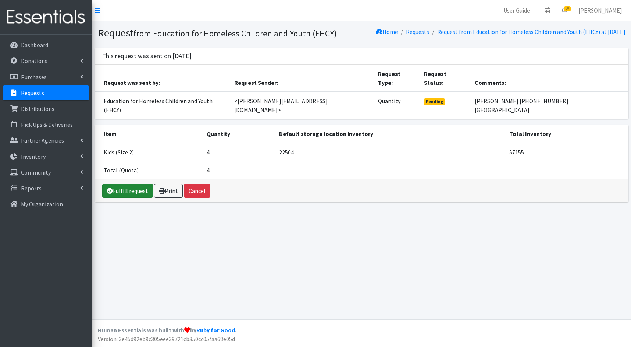
click at [132, 184] on link "Fulfill request" at bounding box center [127, 191] width 51 height 14
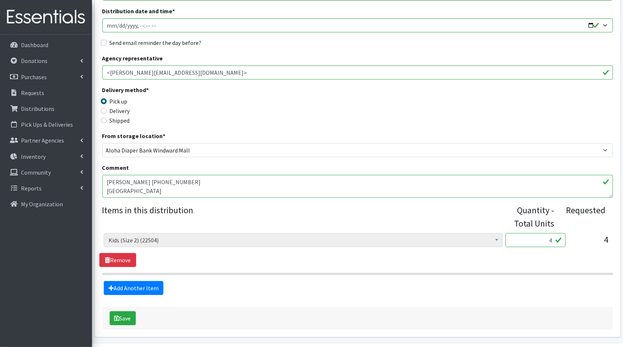
scroll to position [132, 0]
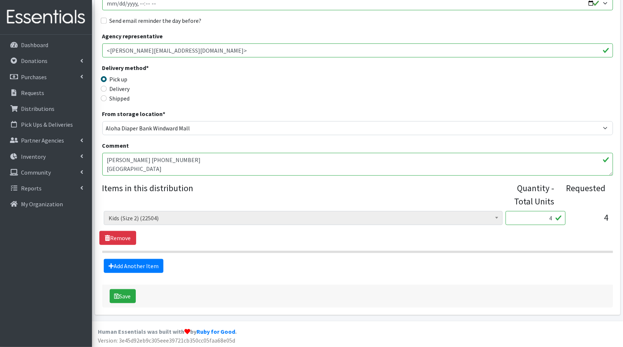
drag, startPoint x: 554, startPoint y: 219, endPoint x: 534, endPoint y: 217, distance: 20.3
click at [534, 217] on input "4" at bounding box center [536, 218] width 60 height 14
type input "100"
click at [113, 293] on button "Save" at bounding box center [123, 296] width 26 height 14
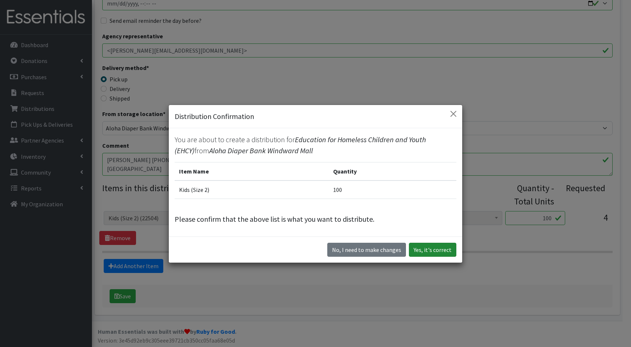
click at [438, 250] on button "Yes, it's correct" at bounding box center [432, 249] width 47 height 14
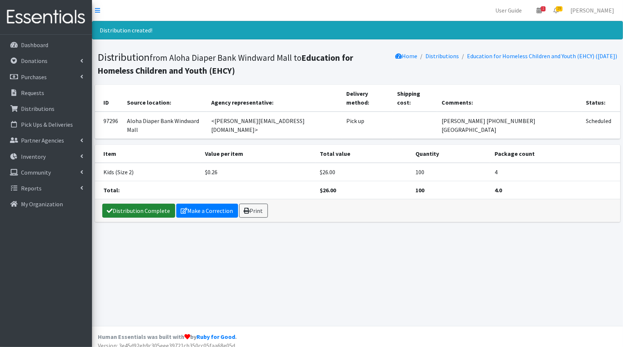
click at [142, 203] on link "Distribution Complete" at bounding box center [138, 210] width 73 height 14
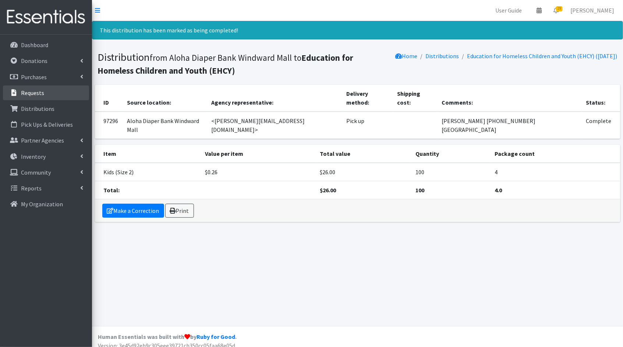
click at [53, 92] on link "Requests" at bounding box center [46, 92] width 86 height 15
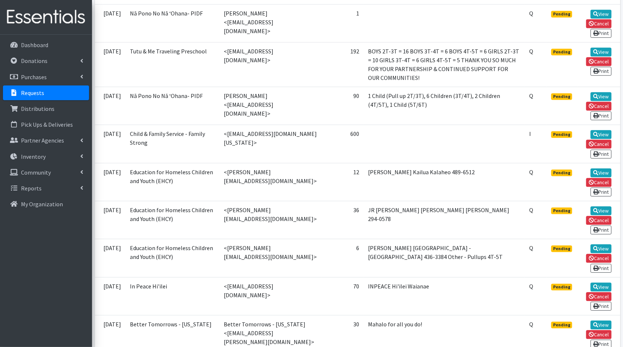
scroll to position [821, 0]
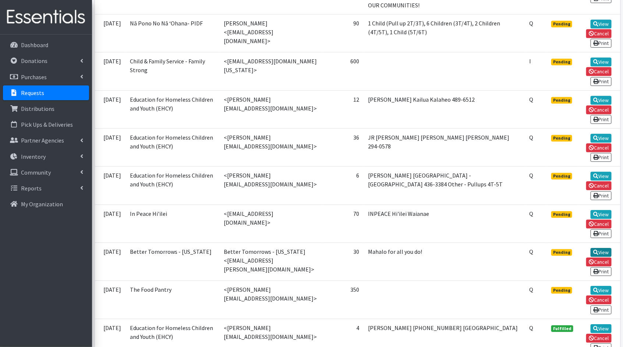
click at [610, 248] on link "View" at bounding box center [601, 252] width 21 height 9
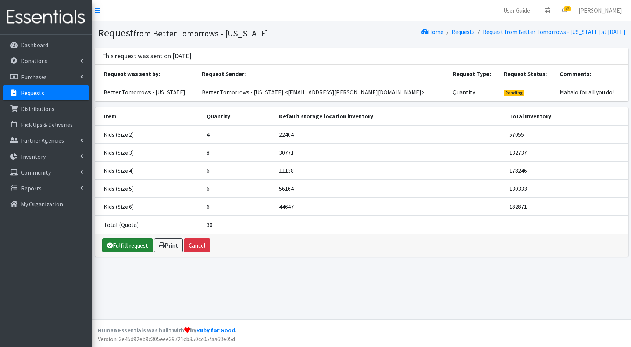
click at [113, 245] on link "Fulfill request" at bounding box center [127, 245] width 51 height 14
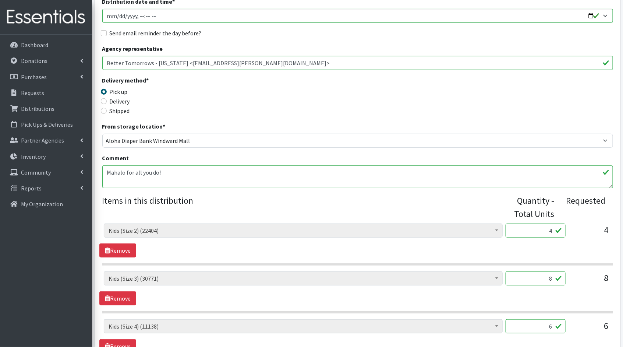
scroll to position [169, 0]
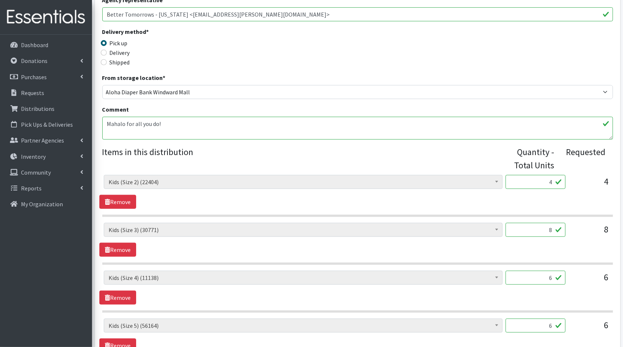
drag, startPoint x: 552, startPoint y: 182, endPoint x: 528, endPoint y: 181, distance: 23.6
click at [529, 181] on input "4" at bounding box center [536, 182] width 60 height 14
type input "100"
drag, startPoint x: 552, startPoint y: 230, endPoint x: 532, endPoint y: 227, distance: 20.1
click at [534, 227] on input "8" at bounding box center [536, 230] width 60 height 14
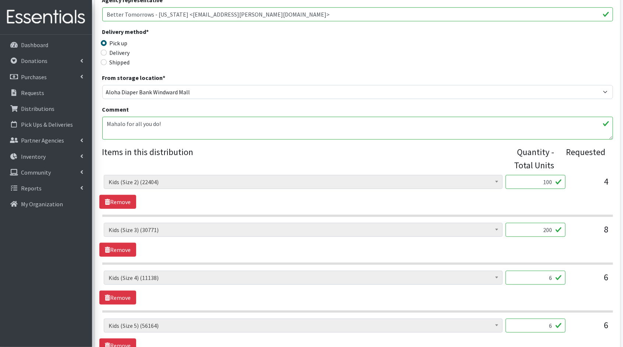
type input "200"
drag, startPoint x: 552, startPoint y: 278, endPoint x: 516, endPoint y: 274, distance: 37.0
click at [516, 274] on input "6" at bounding box center [536, 277] width 60 height 14
type input "150"
drag, startPoint x: 554, startPoint y: 326, endPoint x: 532, endPoint y: 319, distance: 22.8
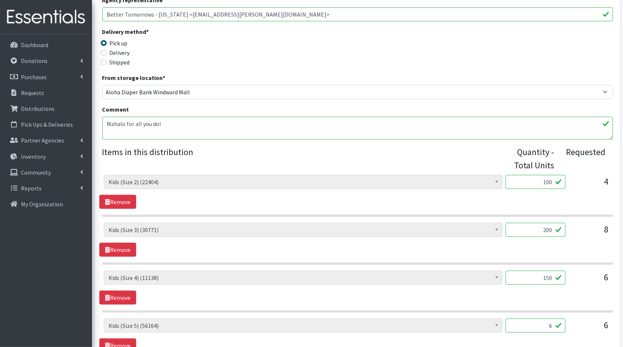
click at [532, 319] on input "6" at bounding box center [536, 325] width 60 height 14
type input "150"
click at [577, 291] on div "Kids (Newborn) (3906) Kids (Preemie)** Limited (909) Kids (Size 1) (36987) Kids…" at bounding box center [357, 287] width 516 height 34
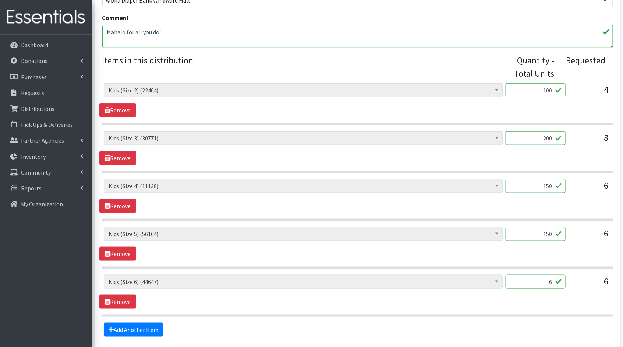
scroll to position [307, 0]
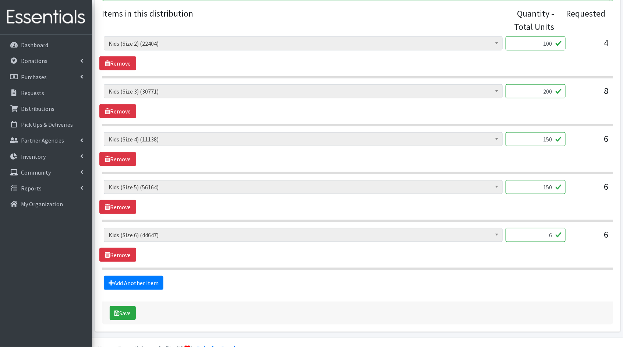
drag, startPoint x: 552, startPoint y: 235, endPoint x: 532, endPoint y: 231, distance: 21.0
click at [532, 231] on input "6" at bounding box center [536, 235] width 60 height 14
type input "150"
click at [473, 268] on hr at bounding box center [357, 269] width 511 height 2
click at [117, 311] on icon "submit" at bounding box center [116, 313] width 5 height 6
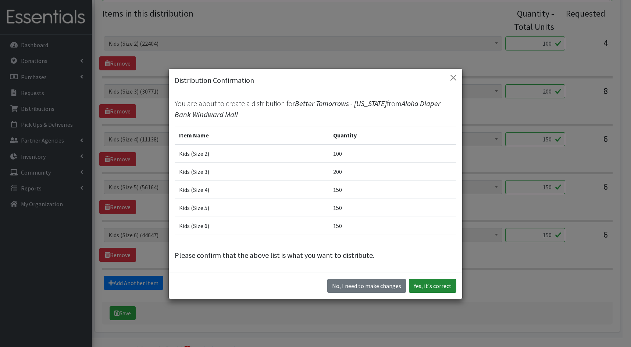
click at [442, 281] on button "Yes, it's correct" at bounding box center [432, 286] width 47 height 14
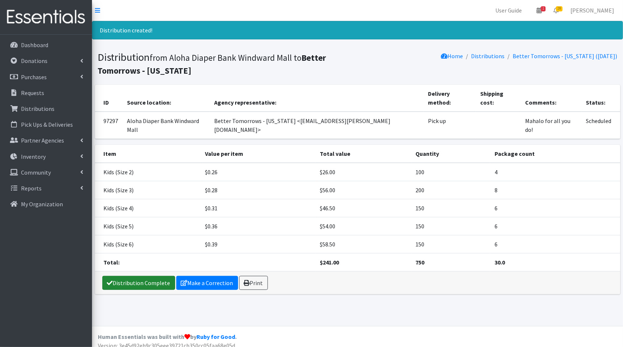
click at [117, 276] on link "Distribution Complete" at bounding box center [138, 283] width 73 height 14
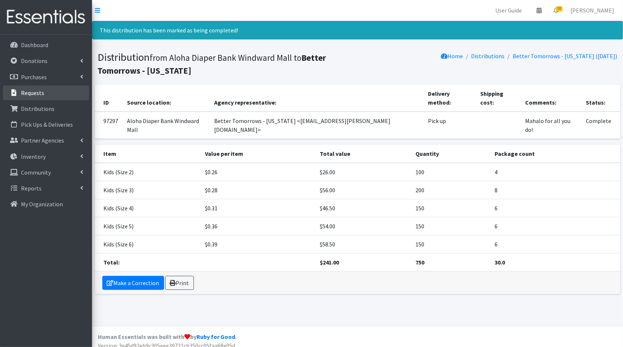
click at [39, 96] on link "Requests" at bounding box center [46, 92] width 86 height 15
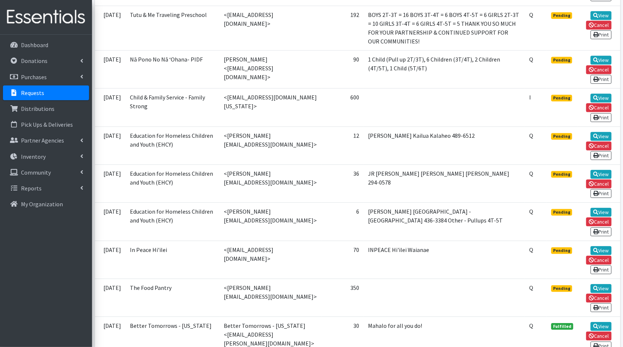
scroll to position [787, 0]
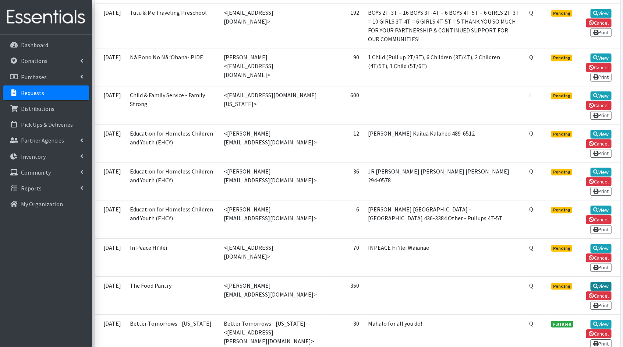
click at [602, 281] on link "View" at bounding box center [601, 285] width 21 height 9
click at [608, 291] on link "Cancel" at bounding box center [598, 295] width 25 height 9
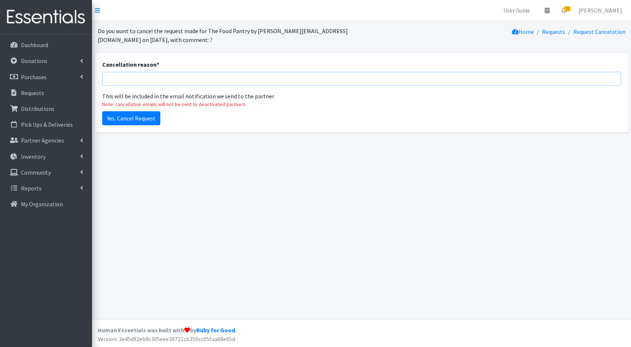
click at [284, 80] on input "Cancellation reason *" at bounding box center [361, 79] width 519 height 14
type input "L"
type input "Unable to fulfill due to inventory. Sorry"
click at [131, 117] on input "Yes. Cancel Request" at bounding box center [131, 118] width 58 height 14
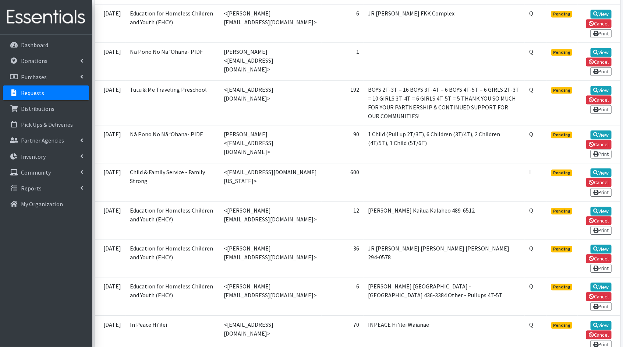
scroll to position [755, 0]
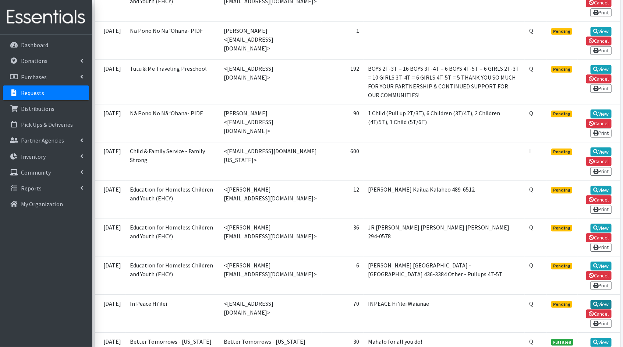
click at [594, 301] on icon at bounding box center [595, 303] width 5 height 5
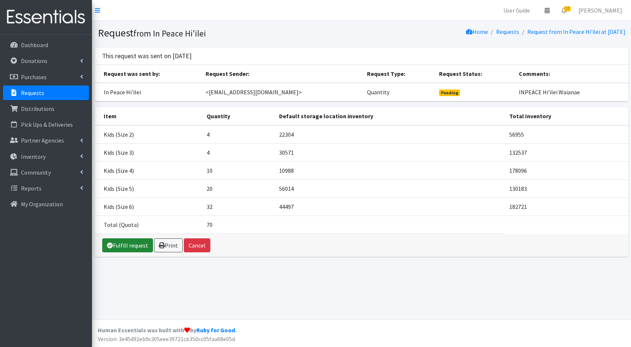
click at [127, 240] on link "Fulfill request" at bounding box center [127, 245] width 51 height 14
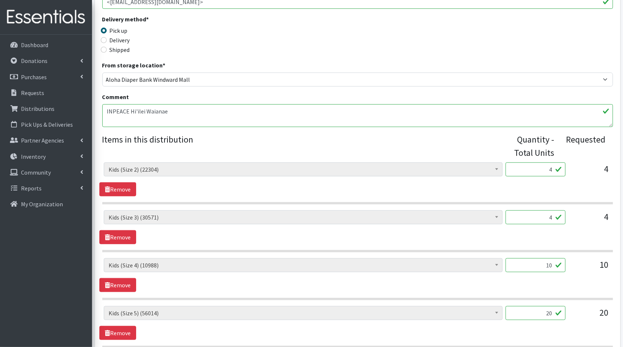
scroll to position [183, 0]
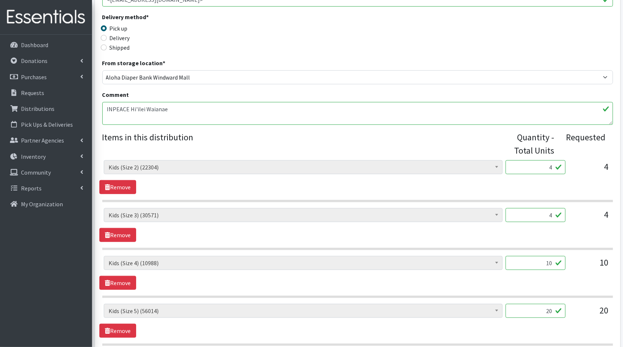
drag, startPoint x: 549, startPoint y: 167, endPoint x: 541, endPoint y: 165, distance: 8.7
click at [541, 165] on input "4" at bounding box center [536, 167] width 60 height 14
type input "100"
drag, startPoint x: 552, startPoint y: 216, endPoint x: 540, endPoint y: 213, distance: 12.8
click at [540, 213] on input "4" at bounding box center [536, 215] width 60 height 14
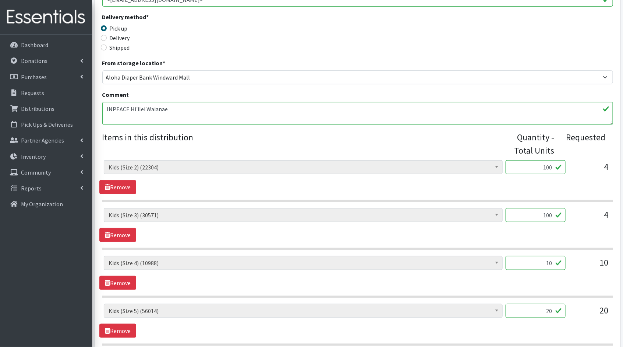
type input "100"
drag, startPoint x: 553, startPoint y: 261, endPoint x: 523, endPoint y: 258, distance: 31.1
click at [524, 258] on input "10" at bounding box center [536, 263] width 60 height 14
type input "250"
drag, startPoint x: 552, startPoint y: 308, endPoint x: 527, endPoint y: 304, distance: 25.1
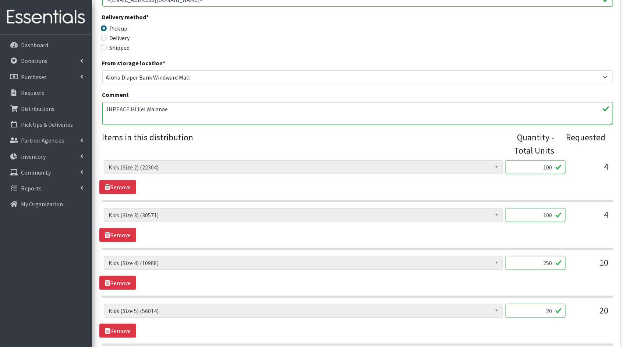
click at [527, 304] on input "20" at bounding box center [536, 311] width 60 height 14
type input "500"
click at [578, 316] on div "20" at bounding box center [589, 314] width 37 height 20
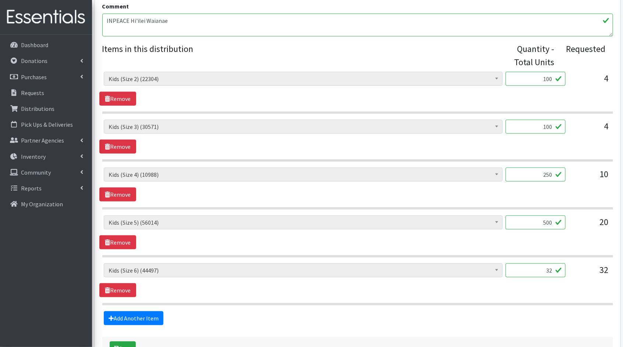
scroll to position [323, 0]
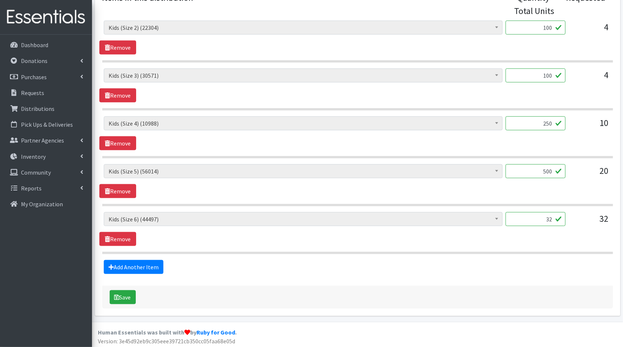
click at [553, 218] on input "32" at bounding box center [536, 219] width 60 height 14
type input "3"
type input "800"
click at [128, 291] on button "Save" at bounding box center [123, 297] width 26 height 14
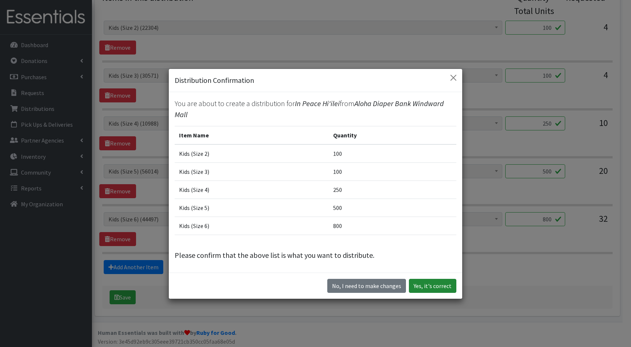
click at [445, 287] on button "Yes, it's correct" at bounding box center [432, 286] width 47 height 14
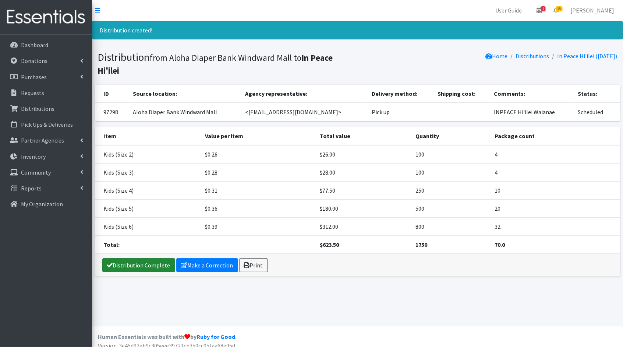
click at [148, 266] on link "Distribution Complete" at bounding box center [138, 265] width 73 height 14
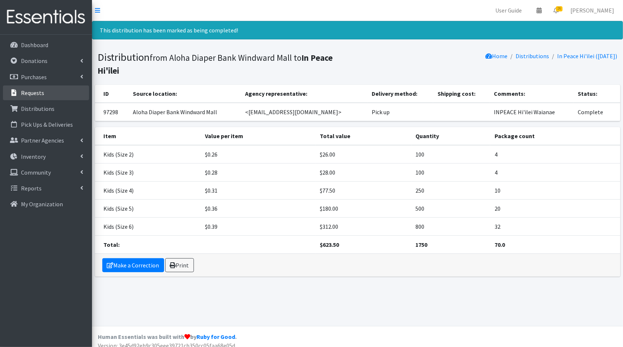
click at [40, 92] on p "Requests" at bounding box center [32, 92] width 23 height 7
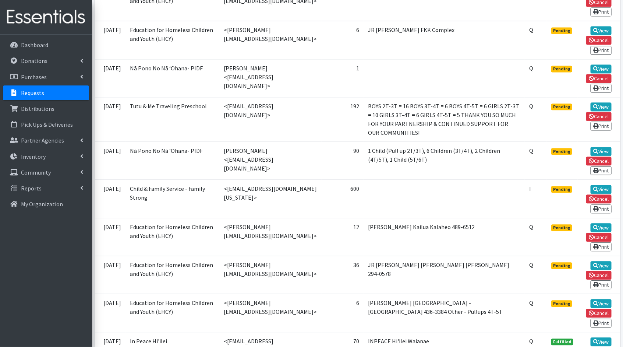
scroll to position [719, 0]
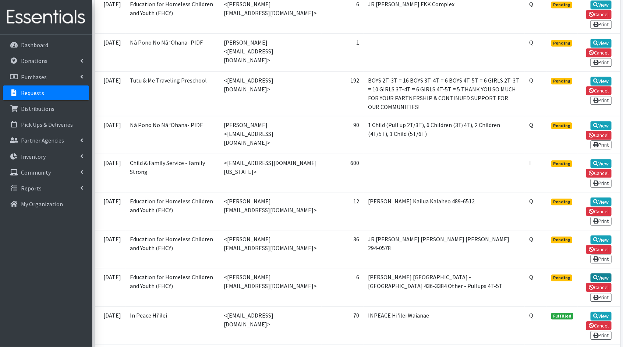
click at [599, 273] on link "View" at bounding box center [601, 277] width 21 height 9
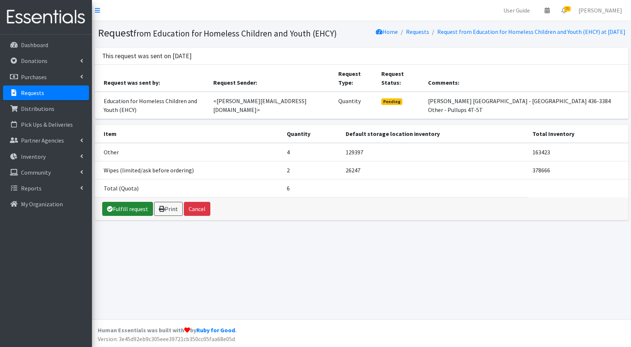
click at [129, 202] on link "Fulfill request" at bounding box center [127, 209] width 51 height 14
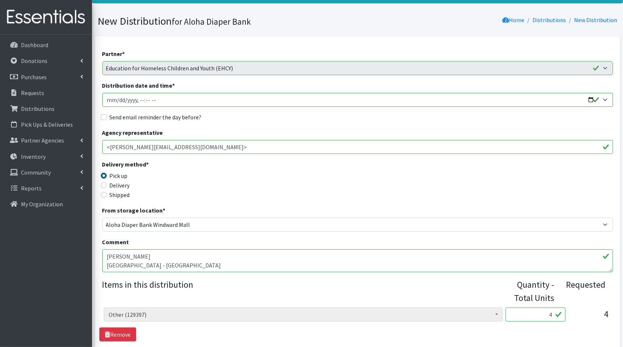
scroll to position [63, 0]
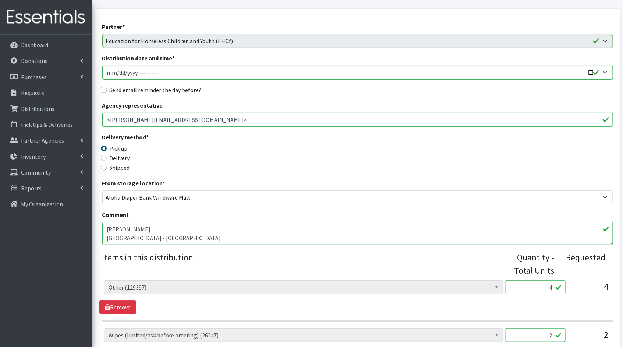
drag, startPoint x: 550, startPoint y: 288, endPoint x: 537, endPoint y: 286, distance: 13.5
click at [537, 286] on input "4" at bounding box center [536, 287] width 60 height 14
type input "100"
click at [553, 334] on input "2" at bounding box center [536, 335] width 60 height 14
type input "200"
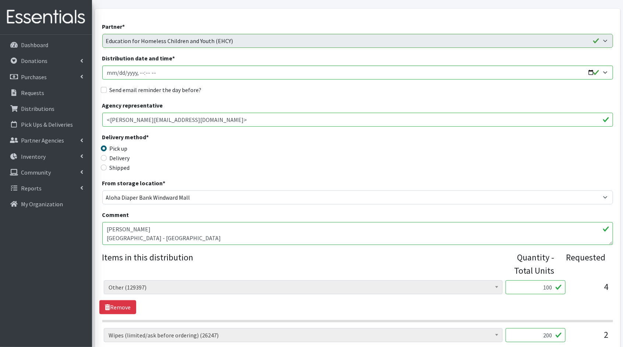
click at [377, 212] on div "Comment [PERSON_NAME] [GEOGRAPHIC_DATA] - [GEOGRAPHIC_DATA] 436-3384 Other - Pu…" at bounding box center [357, 227] width 511 height 35
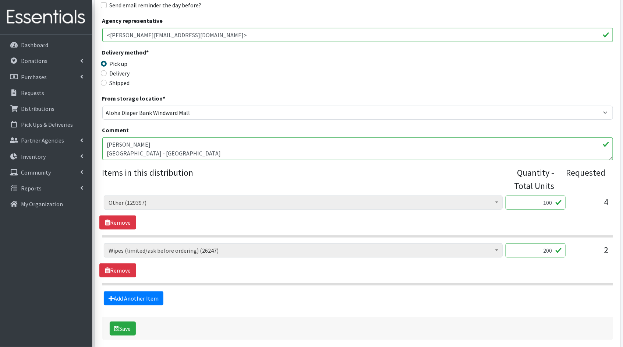
scroll to position [149, 0]
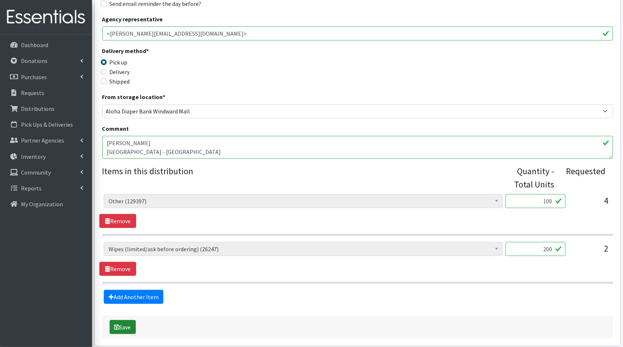
click at [122, 327] on button "Save" at bounding box center [123, 327] width 26 height 14
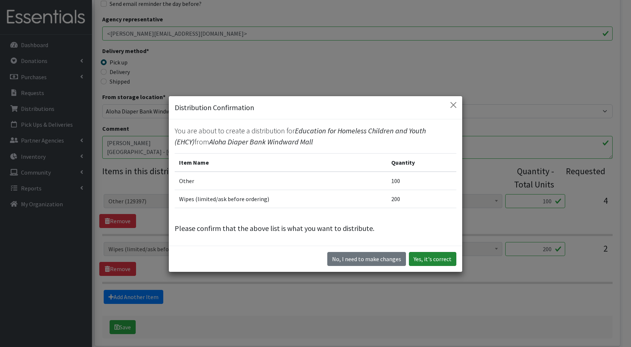
click at [443, 256] on button "Yes, it's correct" at bounding box center [432, 259] width 47 height 14
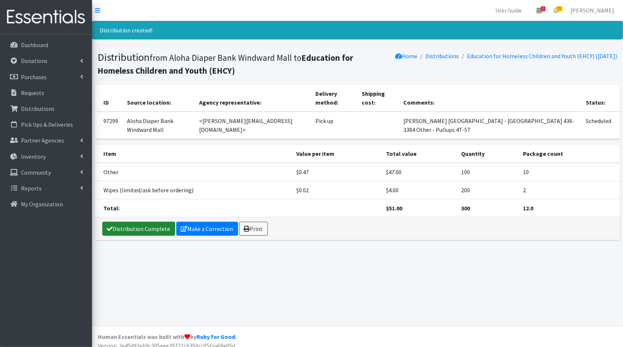
click at [133, 222] on link "Distribution Complete" at bounding box center [138, 229] width 73 height 14
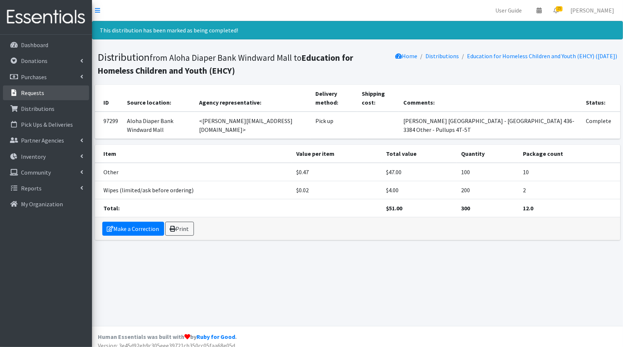
click at [38, 97] on link "Requests" at bounding box center [46, 92] width 86 height 15
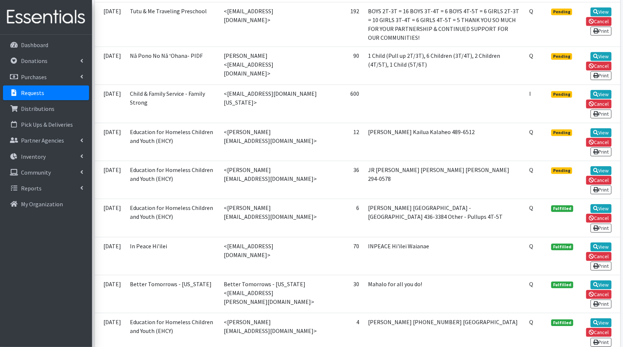
scroll to position [808, 0]
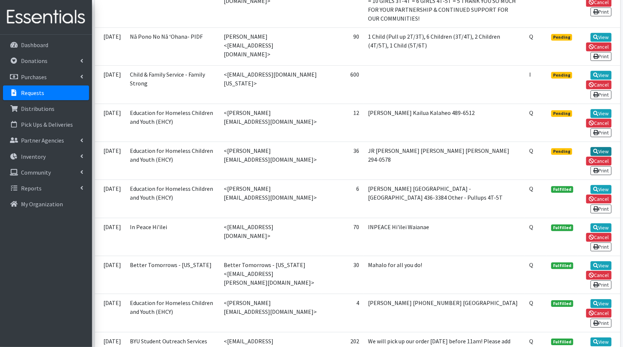
click at [599, 147] on link "View" at bounding box center [601, 151] width 21 height 9
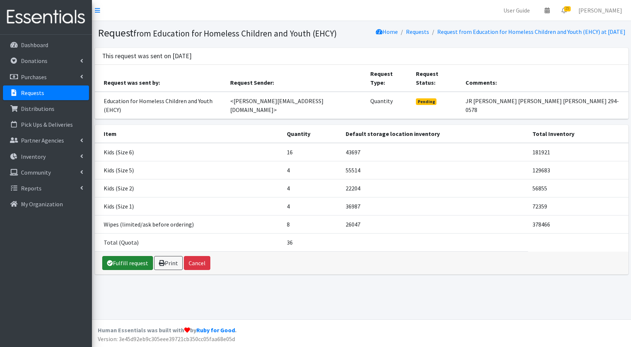
click at [126, 256] on link "Fulfill request" at bounding box center [127, 263] width 51 height 14
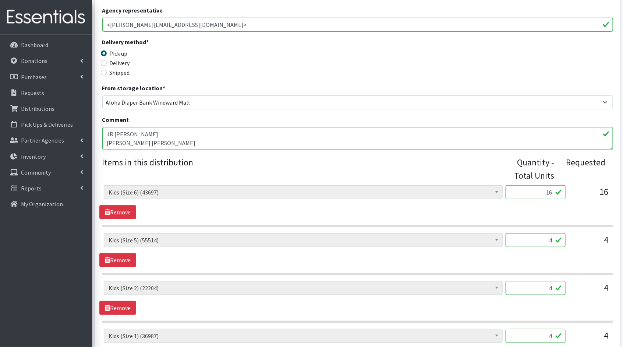
scroll to position [182, 0]
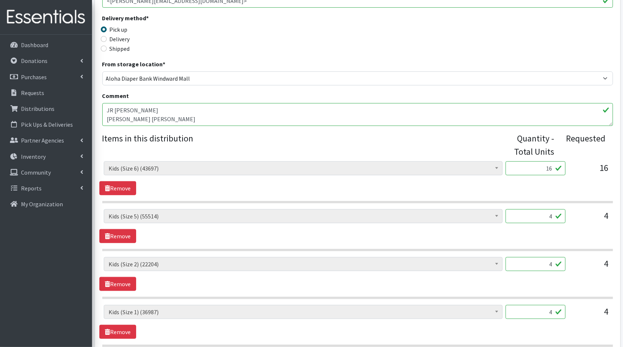
drag, startPoint x: 554, startPoint y: 167, endPoint x: 524, endPoint y: 166, distance: 29.8
click at [524, 166] on input "16" at bounding box center [536, 168] width 60 height 14
type input "400"
drag, startPoint x: 555, startPoint y: 215, endPoint x: 533, endPoint y: 212, distance: 21.5
click at [533, 212] on input "4" at bounding box center [536, 216] width 60 height 14
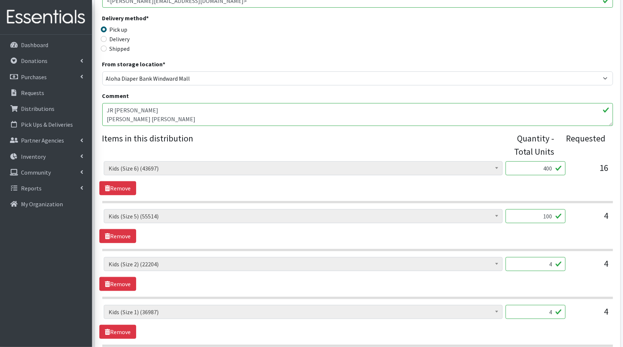
type input "100"
drag, startPoint x: 553, startPoint y: 261, endPoint x: 530, endPoint y: 261, distance: 23.2
click at [530, 261] on input "4" at bounding box center [536, 264] width 60 height 14
type input "100"
drag, startPoint x: 553, startPoint y: 311, endPoint x: 531, endPoint y: 307, distance: 22.4
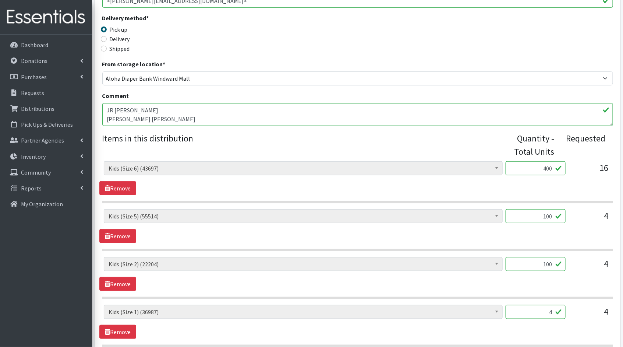
click at [531, 307] on input "4" at bounding box center [536, 312] width 60 height 14
type input "100"
click at [493, 289] on div "Kids (Newborn) (3906) Kids (Preemie)** Limited (909) Kids (Size 1) (36987) Kids…" at bounding box center [357, 274] width 516 height 34
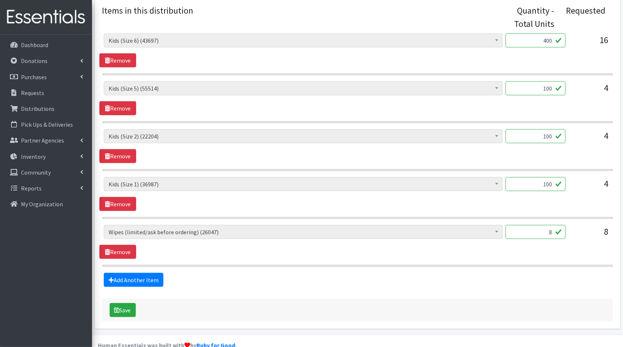
scroll to position [323, 0]
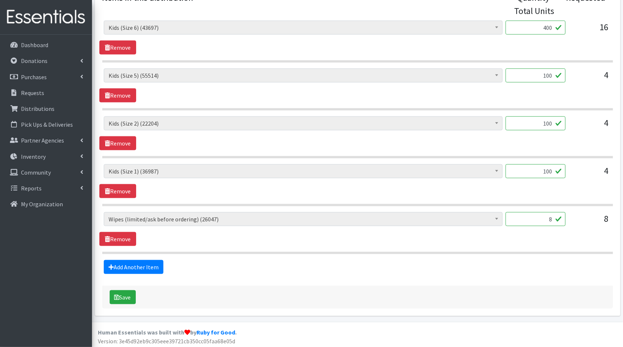
click at [552, 218] on input "8" at bounding box center [536, 219] width 60 height 14
type input "800"
click at [111, 294] on button "Save" at bounding box center [123, 297] width 26 height 14
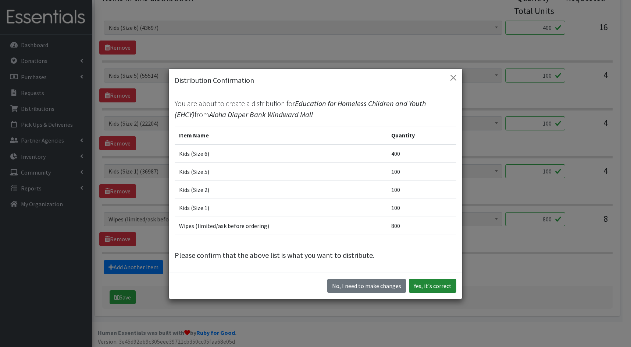
click at [433, 286] on button "Yes, it's correct" at bounding box center [432, 286] width 47 height 14
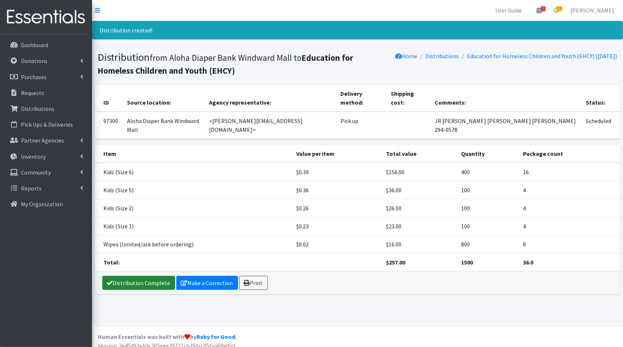
click at [139, 276] on link "Distribution Complete" at bounding box center [138, 283] width 73 height 14
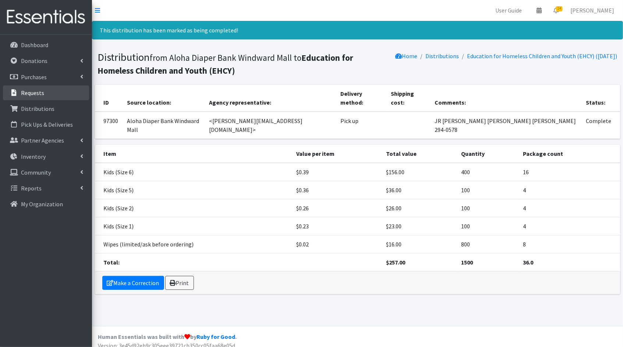
click at [54, 88] on link "Requests" at bounding box center [46, 92] width 86 height 15
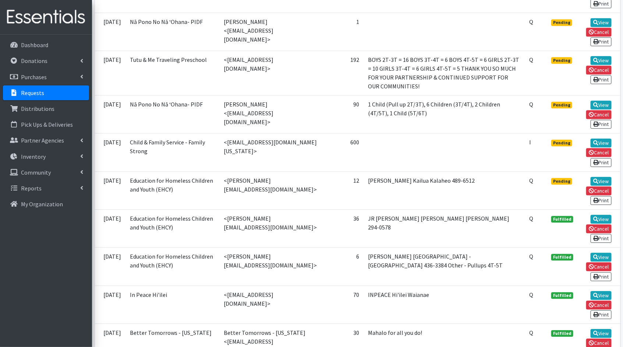
scroll to position [752, 0]
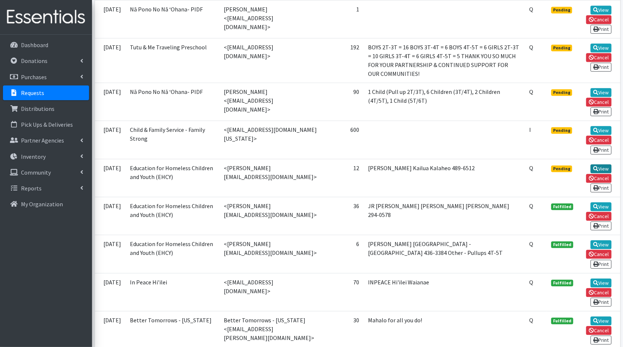
click at [607, 164] on link "View" at bounding box center [601, 168] width 21 height 9
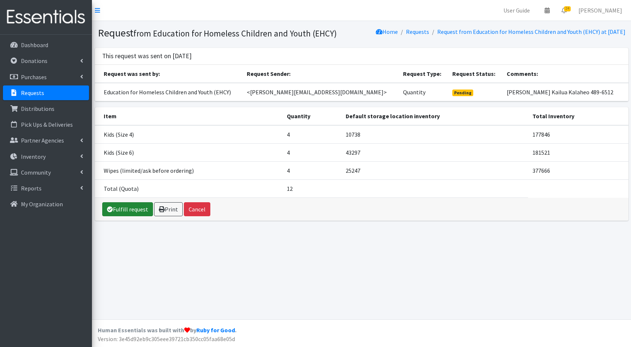
click at [130, 216] on link "Fulfill request" at bounding box center [127, 209] width 51 height 14
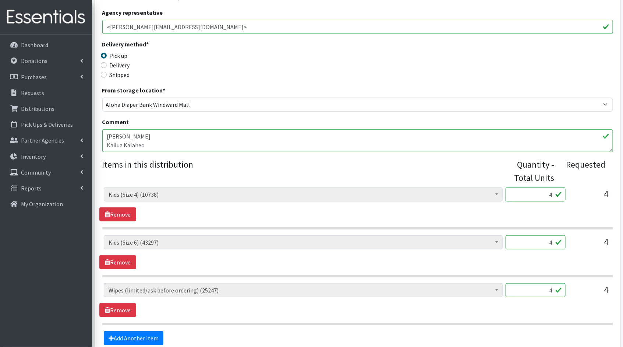
scroll to position [178, 0]
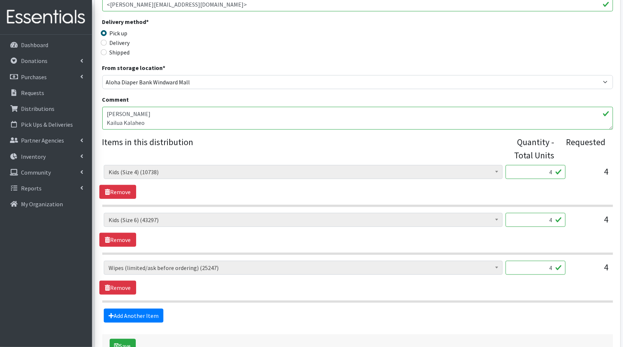
drag, startPoint x: 553, startPoint y: 172, endPoint x: 536, endPoint y: 171, distance: 17.3
click at [536, 171] on input "4" at bounding box center [536, 172] width 60 height 14
type input "100"
drag, startPoint x: 553, startPoint y: 222, endPoint x: 525, endPoint y: 213, distance: 28.8
click at [527, 213] on input "4" at bounding box center [536, 220] width 60 height 14
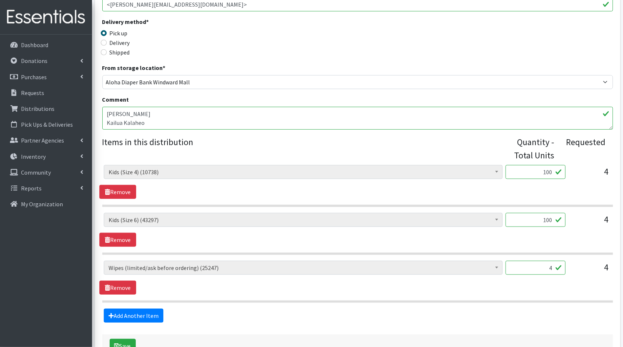
type input "100"
click at [552, 268] on input "4" at bounding box center [536, 268] width 60 height 14
type input "400"
click at [128, 340] on button "Save" at bounding box center [123, 346] width 26 height 14
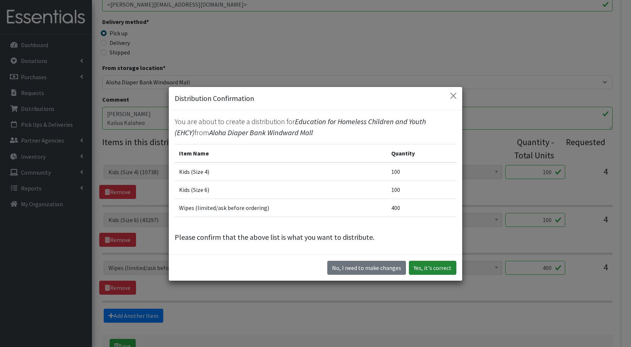
click at [433, 269] on button "Yes, it's correct" at bounding box center [432, 268] width 47 height 14
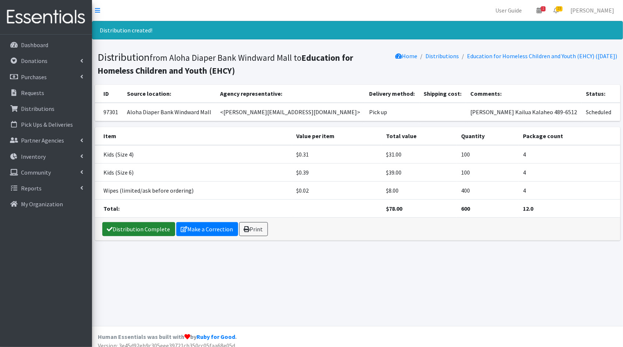
click at [147, 226] on link "Distribution Complete" at bounding box center [138, 229] width 73 height 14
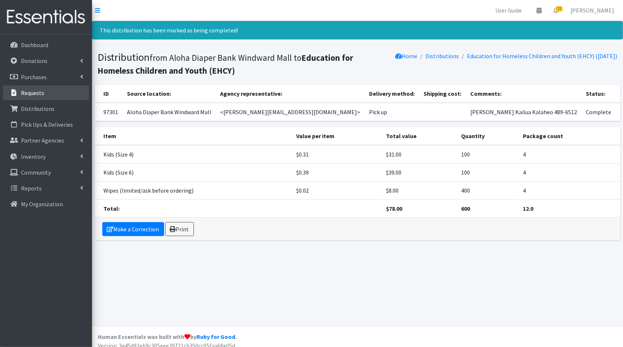
click at [54, 92] on link "Requests" at bounding box center [46, 92] width 86 height 15
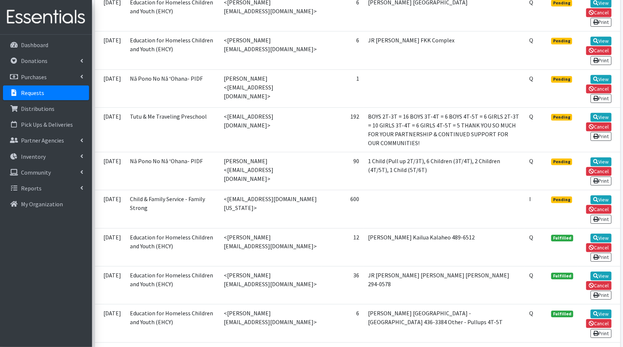
scroll to position [684, 0]
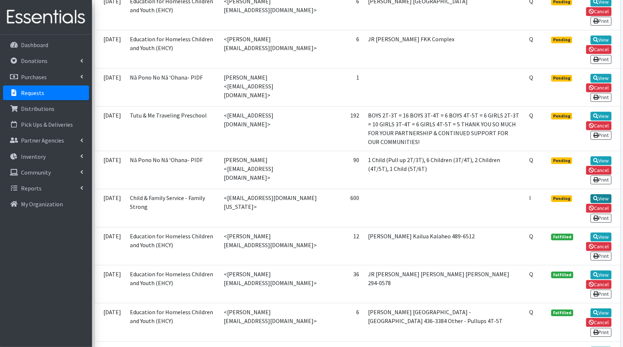
click at [601, 194] on link "View" at bounding box center [601, 198] width 21 height 9
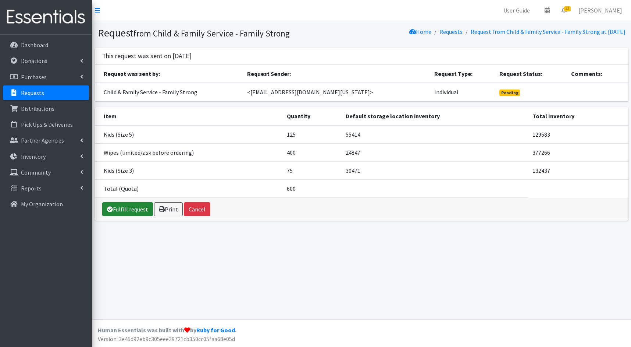
click at [131, 208] on link "Fulfill request" at bounding box center [127, 209] width 51 height 14
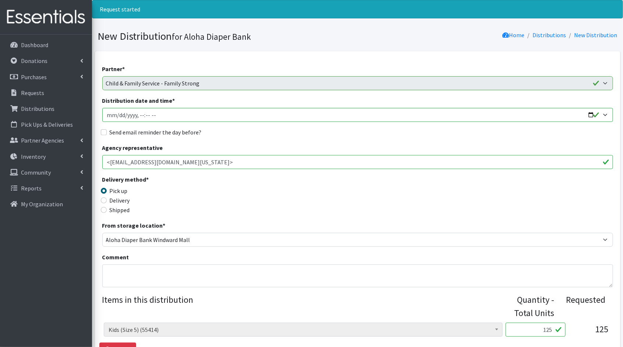
scroll to position [227, 0]
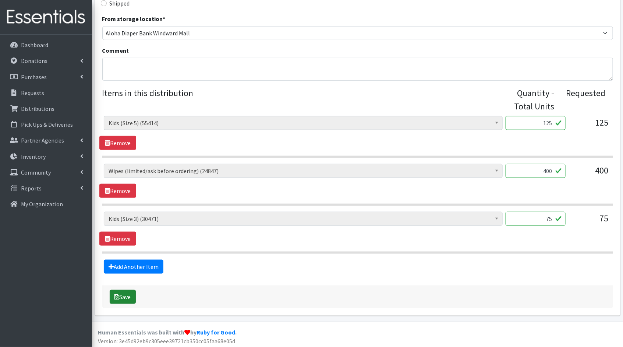
click at [123, 291] on button "Save" at bounding box center [123, 297] width 26 height 14
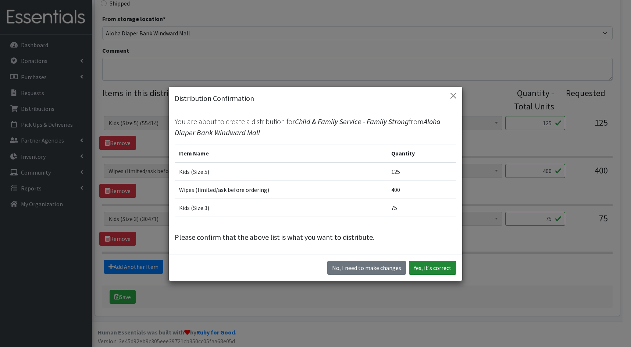
click at [451, 270] on button "Yes, it's correct" at bounding box center [432, 268] width 47 height 14
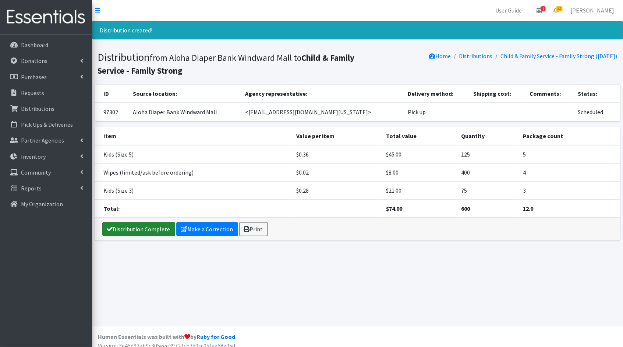
click at [138, 227] on link "Distribution Complete" at bounding box center [138, 229] width 73 height 14
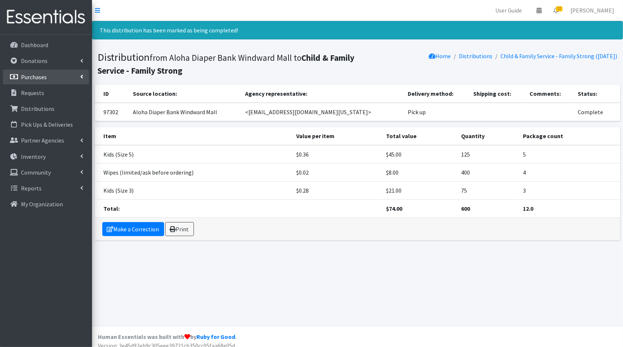
click at [73, 83] on link "Purchases" at bounding box center [46, 77] width 86 height 15
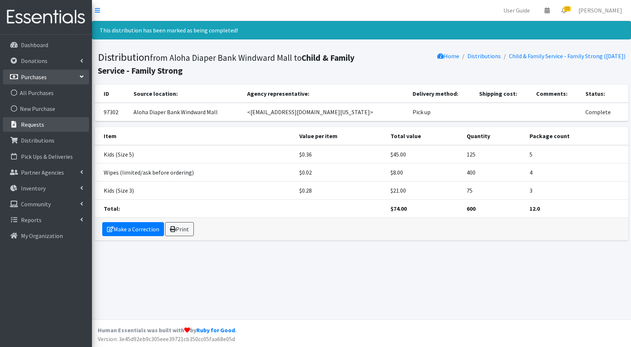
click at [65, 120] on link "Requests" at bounding box center [46, 124] width 86 height 15
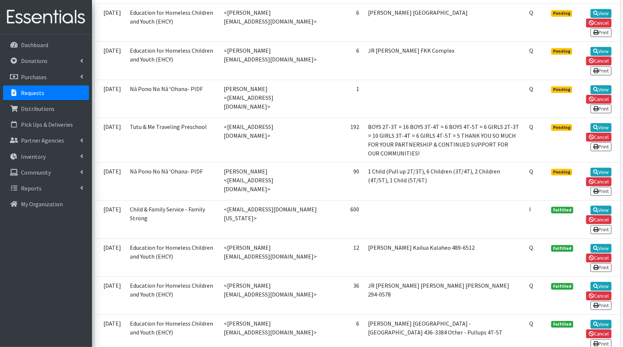
scroll to position [708, 0]
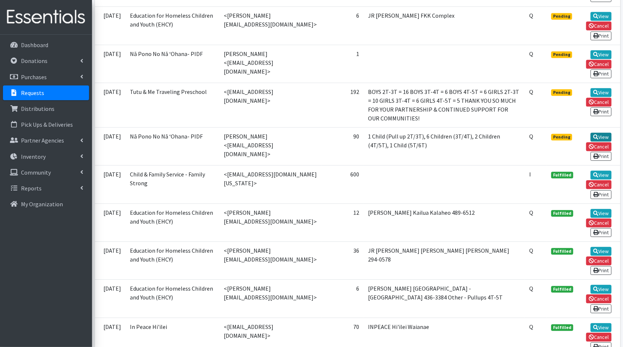
click at [603, 132] on link "View" at bounding box center [601, 136] width 21 height 9
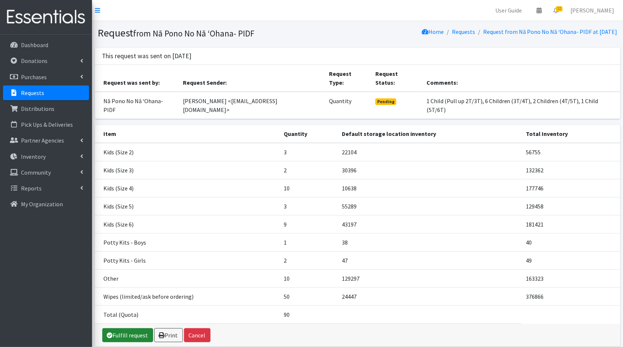
click at [122, 328] on link "Fulfill request" at bounding box center [127, 335] width 51 height 14
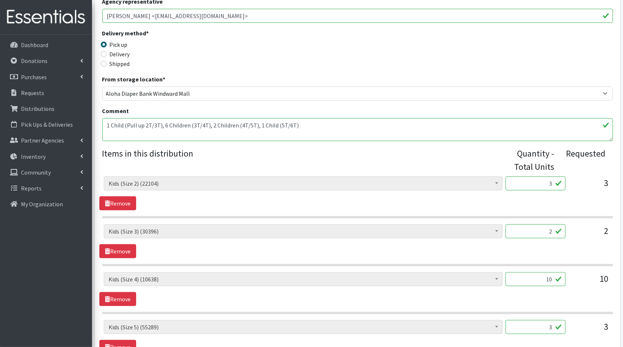
scroll to position [171, 0]
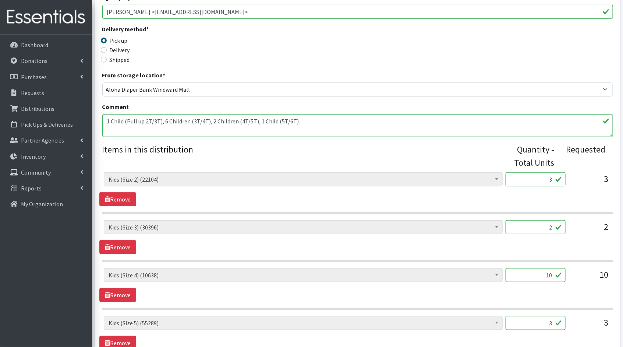
drag, startPoint x: 554, startPoint y: 179, endPoint x: 544, endPoint y: 178, distance: 10.0
click at [544, 178] on input "3" at bounding box center [536, 179] width 60 height 14
type input "75"
drag, startPoint x: 551, startPoint y: 228, endPoint x: 515, endPoint y: 223, distance: 36.4
click at [516, 224] on input "2" at bounding box center [536, 227] width 60 height 14
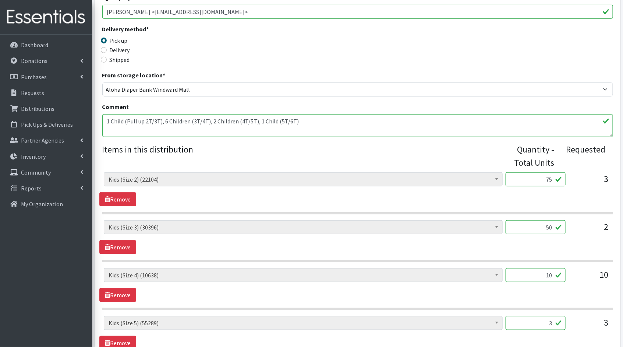
type input "50"
drag, startPoint x: 552, startPoint y: 274, endPoint x: 518, endPoint y: 272, distance: 33.6
click at [518, 272] on input "10" at bounding box center [536, 275] width 60 height 14
type input "250"
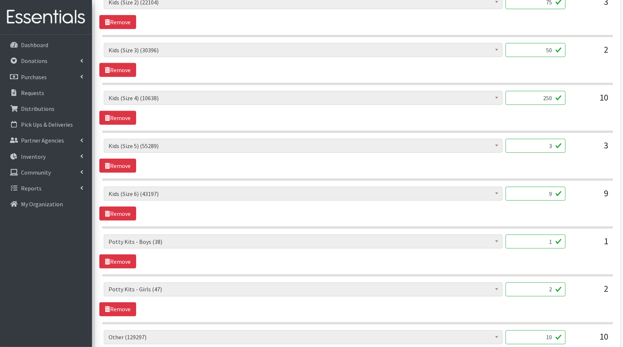
scroll to position [350, 0]
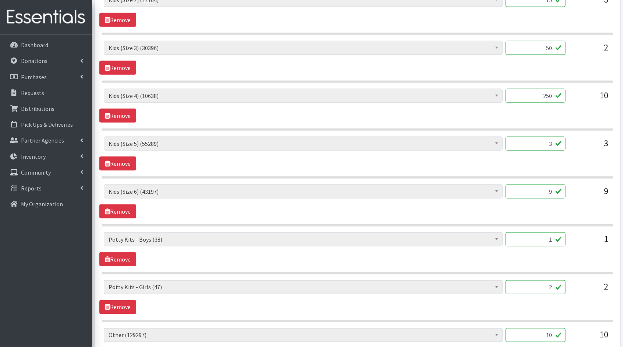
drag, startPoint x: 553, startPoint y: 141, endPoint x: 541, endPoint y: 139, distance: 12.6
click at [541, 139] on input "3" at bounding box center [536, 144] width 60 height 14
type input "75"
drag, startPoint x: 552, startPoint y: 191, endPoint x: 527, endPoint y: 186, distance: 26.3
click at [527, 186] on input "9" at bounding box center [536, 191] width 60 height 14
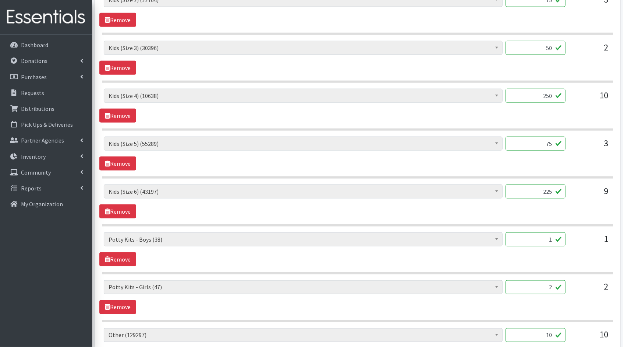
type input "225"
drag, startPoint x: 552, startPoint y: 239, endPoint x: 536, endPoint y: 235, distance: 16.4
click at [537, 235] on input "1" at bounding box center [536, 239] width 60 height 14
click at [508, 257] on div "Kids (Newborn) (3906) Kids ([MEDICAL_DATA])** Limited (909) Kids (Size 1) (3688…" at bounding box center [357, 249] width 516 height 34
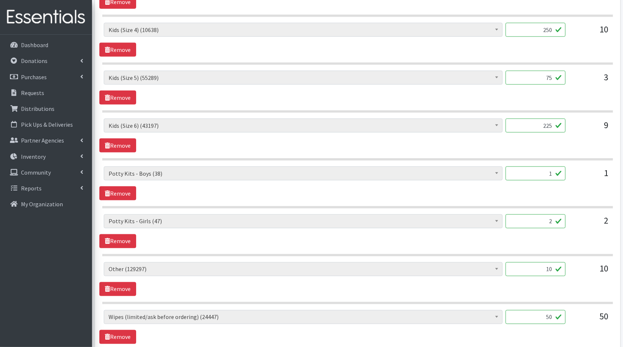
scroll to position [461, 0]
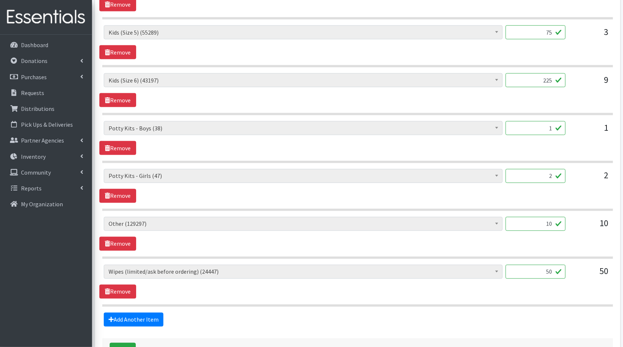
drag, startPoint x: 553, startPoint y: 221, endPoint x: 523, endPoint y: 216, distance: 29.8
click at [530, 217] on input "10" at bounding box center [536, 224] width 60 height 14
type input "250"
click at [552, 269] on input "50" at bounding box center [536, 272] width 60 height 14
type input "5000"
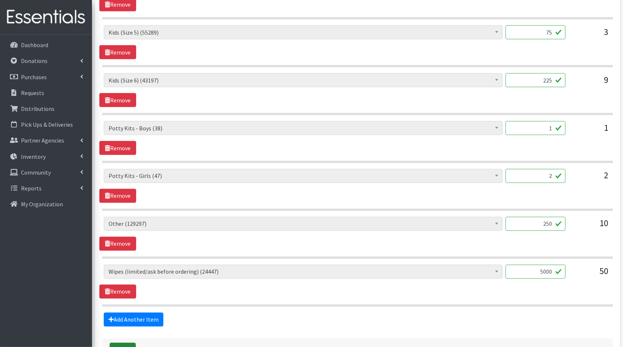
click at [121, 343] on button "Save" at bounding box center [123, 350] width 26 height 14
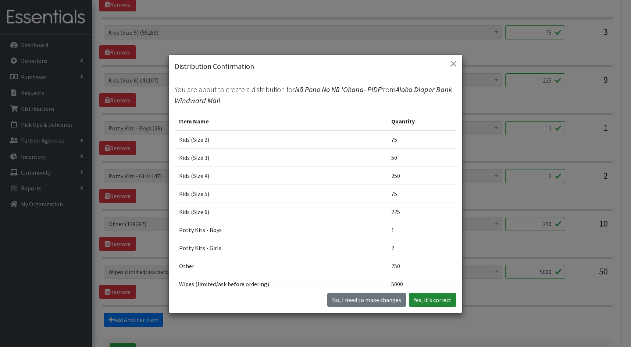
click at [438, 299] on button "Yes, it's correct" at bounding box center [432, 300] width 47 height 14
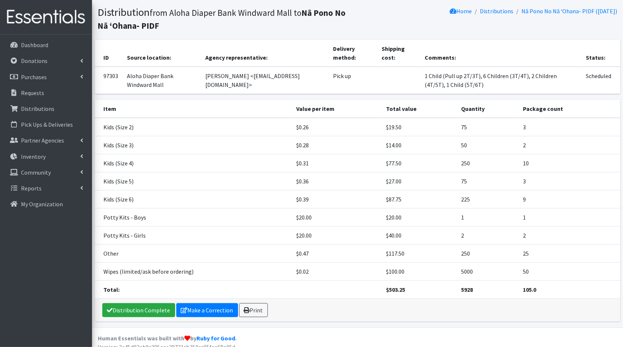
scroll to position [51, 0]
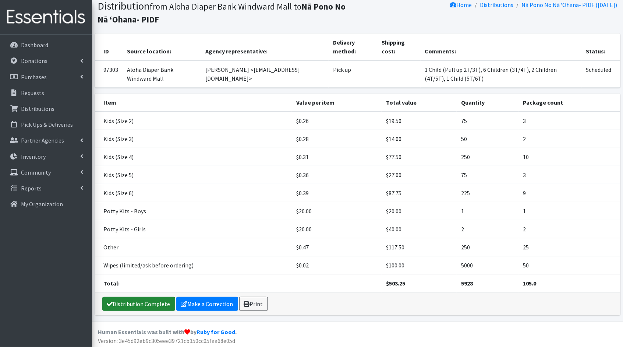
click at [116, 298] on link "Distribution Complete" at bounding box center [138, 304] width 73 height 14
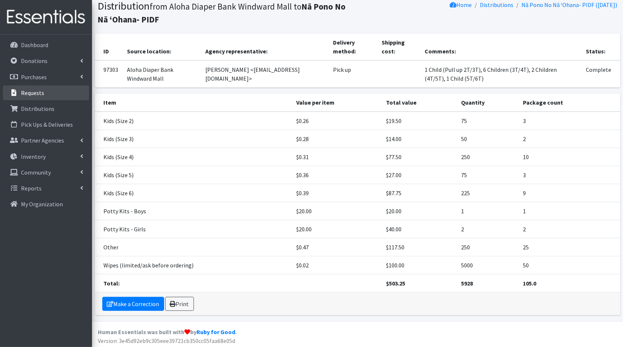
click at [59, 90] on link "Requests" at bounding box center [46, 92] width 86 height 15
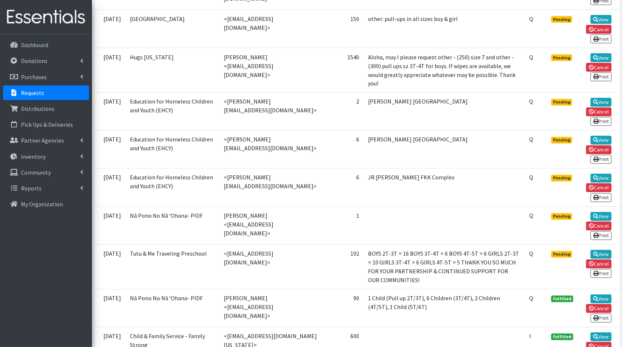
scroll to position [579, 0]
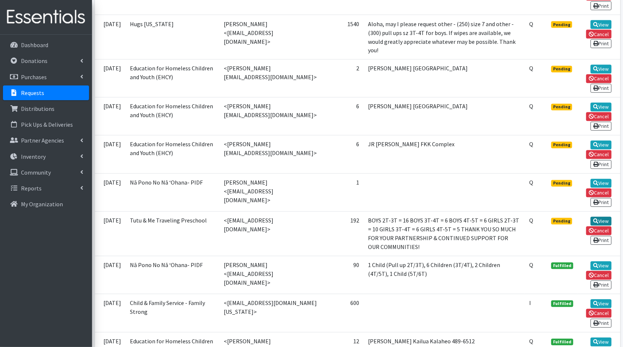
click at [608, 220] on link "View" at bounding box center [601, 221] width 21 height 9
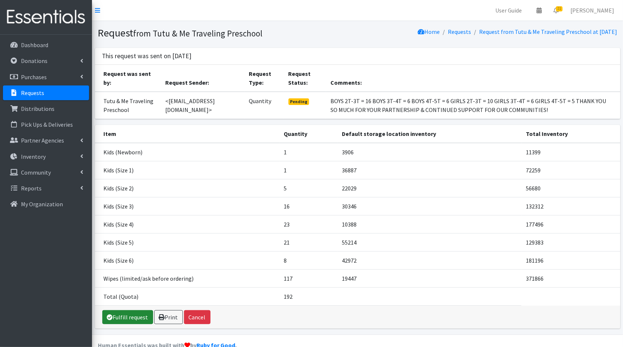
click at [130, 310] on link "Fulfill request" at bounding box center [127, 317] width 51 height 14
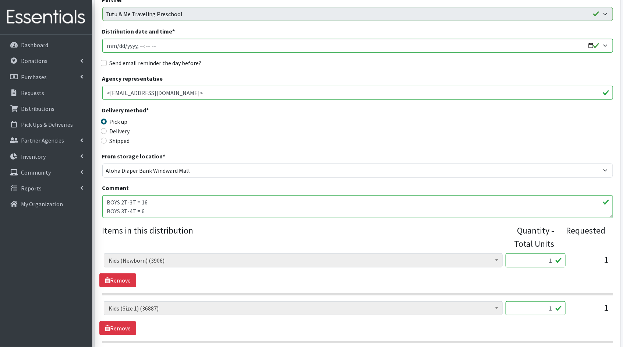
scroll to position [158, 0]
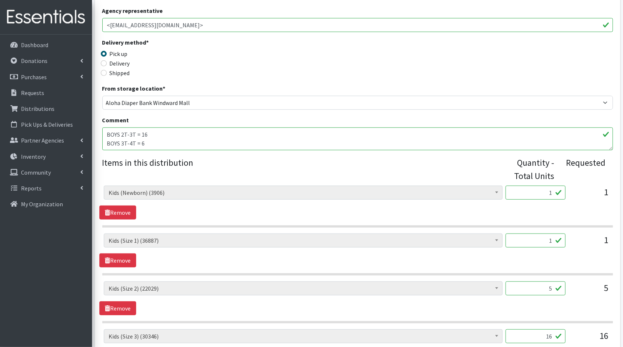
drag, startPoint x: 553, startPoint y: 195, endPoint x: 538, endPoint y: 191, distance: 15.1
click at [538, 191] on input "1" at bounding box center [536, 192] width 60 height 14
type input "25"
drag, startPoint x: 551, startPoint y: 241, endPoint x: 539, endPoint y: 239, distance: 11.6
click at [539, 239] on input "1" at bounding box center [536, 240] width 60 height 14
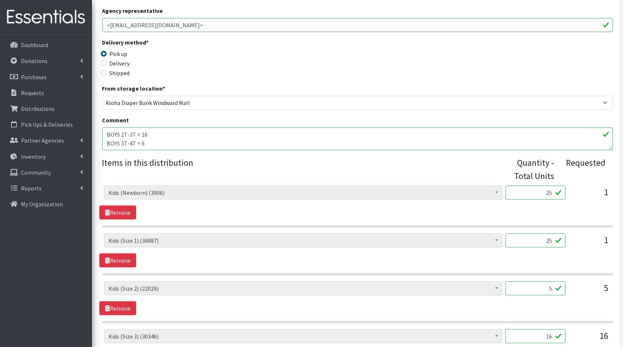
type input "25"
drag, startPoint x: 555, startPoint y: 288, endPoint x: 544, endPoint y: 287, distance: 11.6
click at [544, 287] on input "5" at bounding box center [536, 288] width 60 height 14
type input "125"
click at [573, 309] on div "Kids (Newborn) (3906) Kids (Preemie)** Limited (909) Kids (Size 1) (36887) Kids…" at bounding box center [357, 298] width 516 height 34
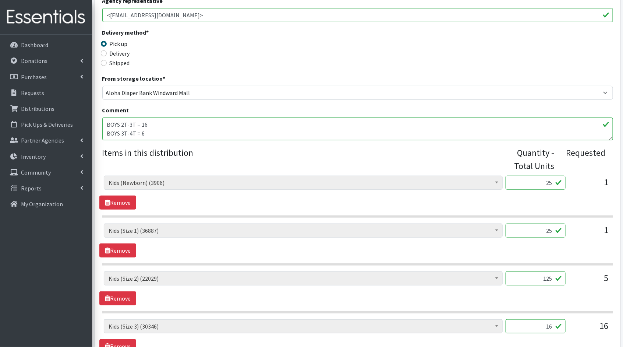
scroll to position [321, 0]
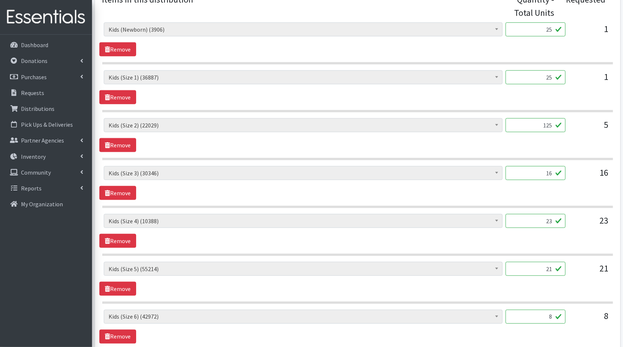
drag, startPoint x: 540, startPoint y: 170, endPoint x: 530, endPoint y: 169, distance: 9.9
click at [530, 169] on input "16" at bounding box center [536, 173] width 60 height 14
type input "400"
drag, startPoint x: 553, startPoint y: 222, endPoint x: 518, endPoint y: 213, distance: 35.9
click at [518, 214] on input "23" at bounding box center [536, 221] width 60 height 14
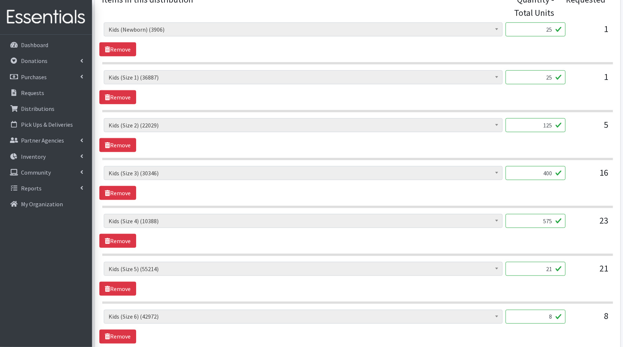
type input "575"
click at [553, 270] on input "21" at bounding box center [536, 269] width 60 height 14
drag, startPoint x: 553, startPoint y: 268, endPoint x: 520, endPoint y: 260, distance: 34.0
click at [520, 262] on input "21" at bounding box center [536, 269] width 60 height 14
type input "525"
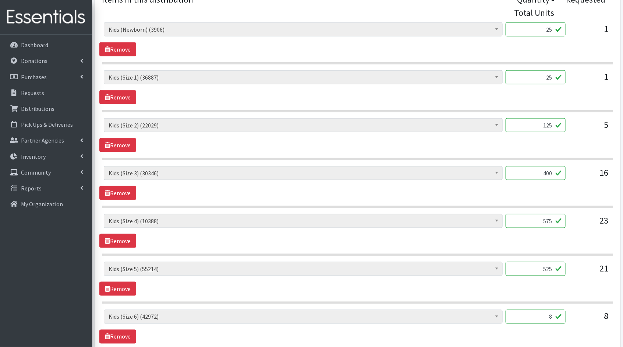
click at [519, 286] on div "Kids (Newborn) (3906) Kids (Preemie)** Limited (909) Kids (Size 1) (36887) Kids…" at bounding box center [357, 279] width 516 height 34
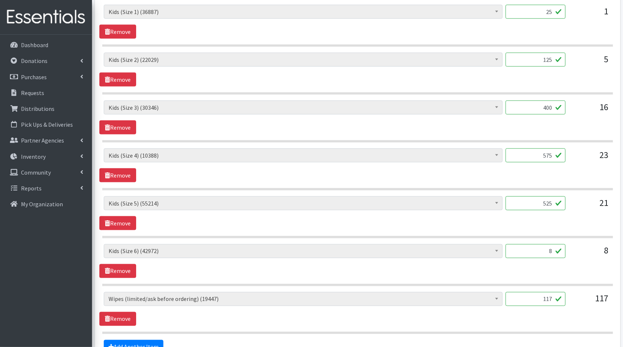
scroll to position [401, 0]
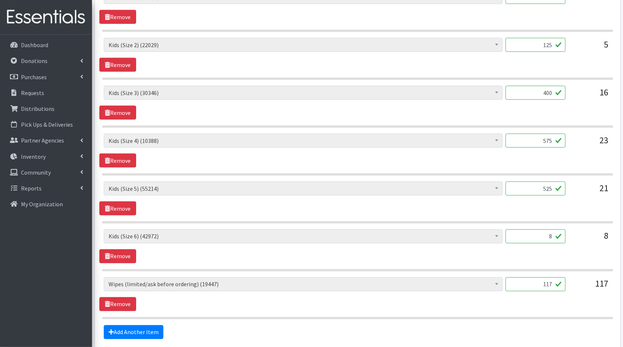
drag, startPoint x: 552, startPoint y: 234, endPoint x: 532, endPoint y: 231, distance: 19.7
click at [532, 231] on input "8" at bounding box center [536, 236] width 60 height 14
type input "200"
click at [553, 282] on input "117" at bounding box center [536, 284] width 60 height 14
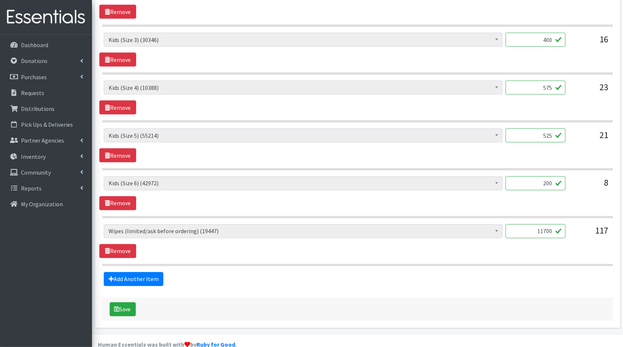
scroll to position [465, 0]
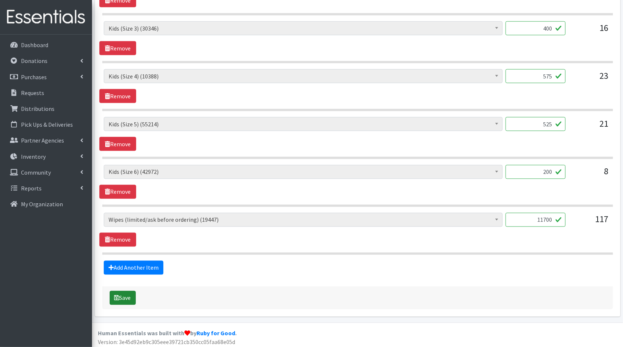
type input "11700"
click at [121, 294] on button "Save" at bounding box center [123, 298] width 26 height 14
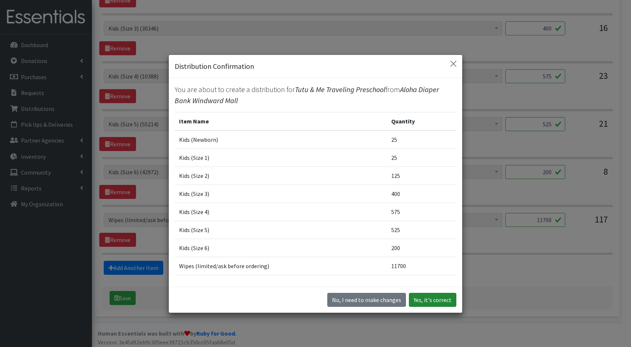
click at [439, 297] on button "Yes, it's correct" at bounding box center [432, 300] width 47 height 14
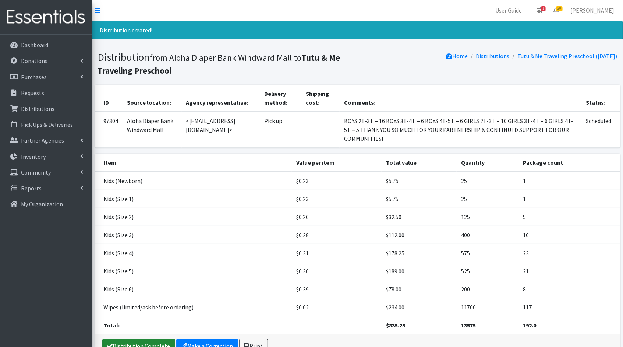
click at [119, 342] on link "Distribution Complete" at bounding box center [138, 346] width 73 height 14
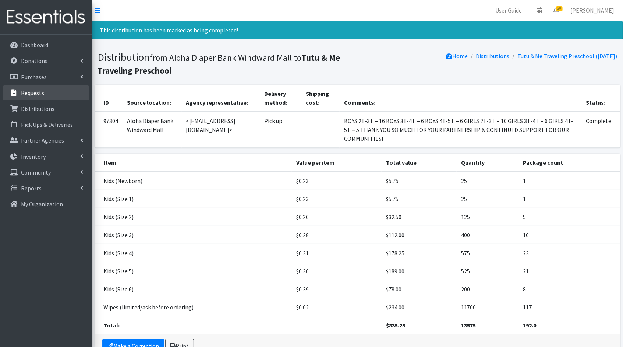
click at [30, 95] on p "Requests" at bounding box center [32, 92] width 23 height 7
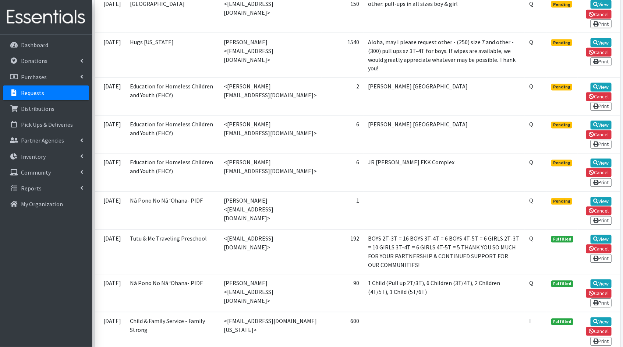
scroll to position [562, 0]
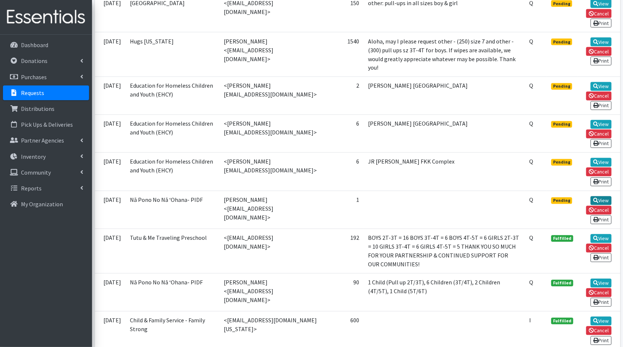
click at [608, 197] on link "View" at bounding box center [601, 200] width 21 height 9
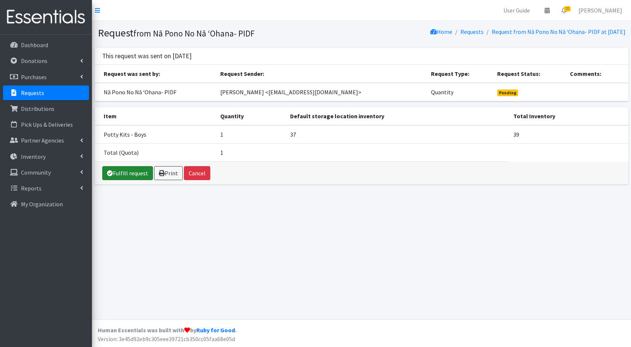
click at [128, 176] on link "Fulfill request" at bounding box center [127, 173] width 51 height 14
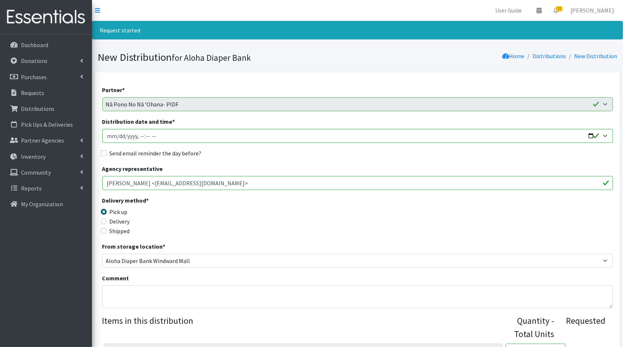
scroll to position [132, 0]
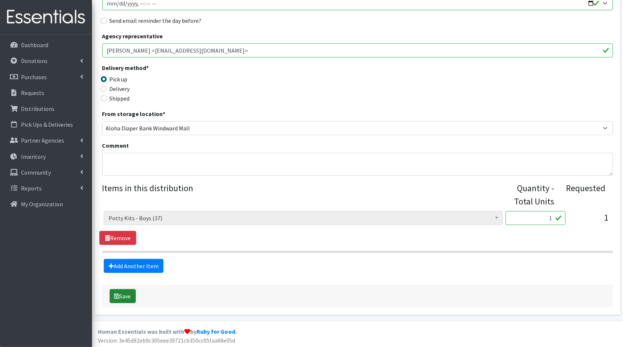
click at [118, 297] on button "Save" at bounding box center [123, 296] width 26 height 14
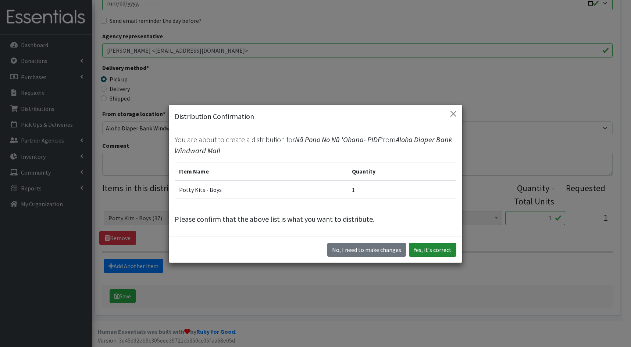
click at [431, 251] on button "Yes, it's correct" at bounding box center [432, 249] width 47 height 14
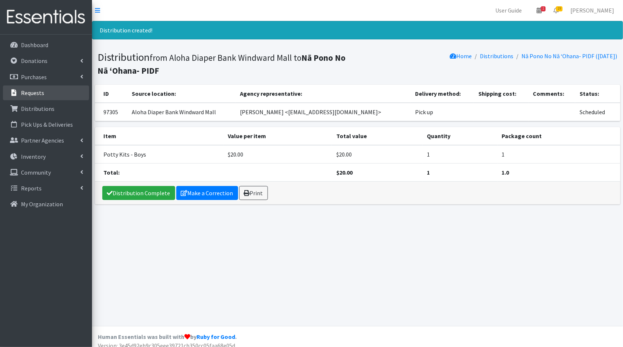
click at [53, 97] on link "Requests" at bounding box center [46, 92] width 86 height 15
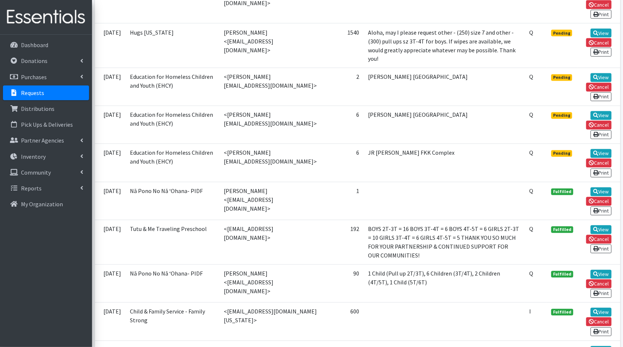
scroll to position [572, 0]
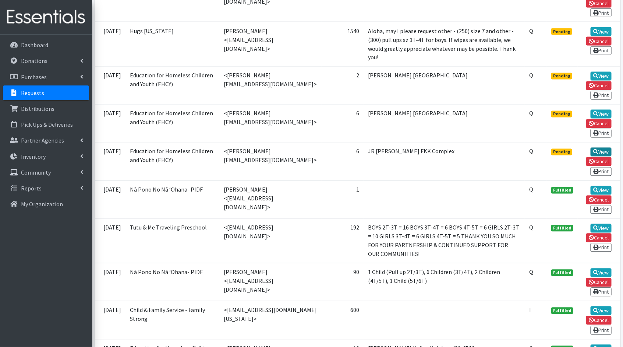
click at [602, 150] on link "View" at bounding box center [601, 152] width 21 height 9
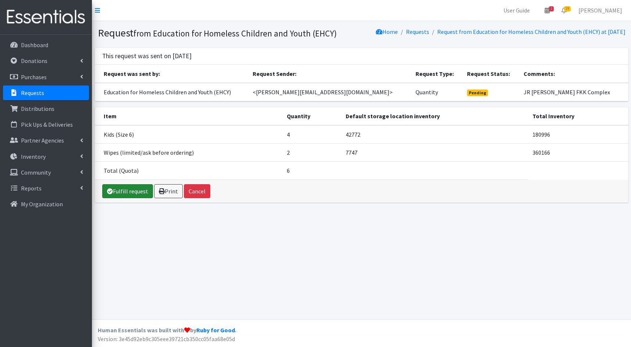
click at [130, 198] on link "Fulfill request" at bounding box center [127, 191] width 51 height 14
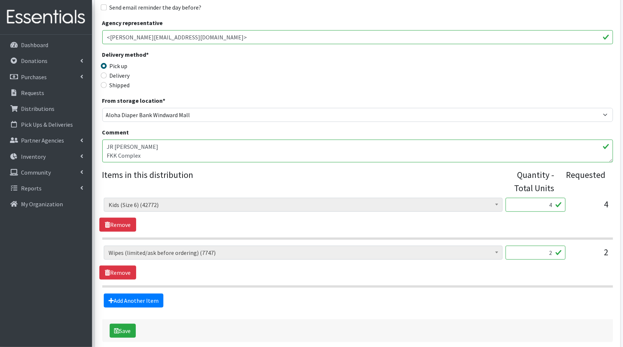
scroll to position [180, 0]
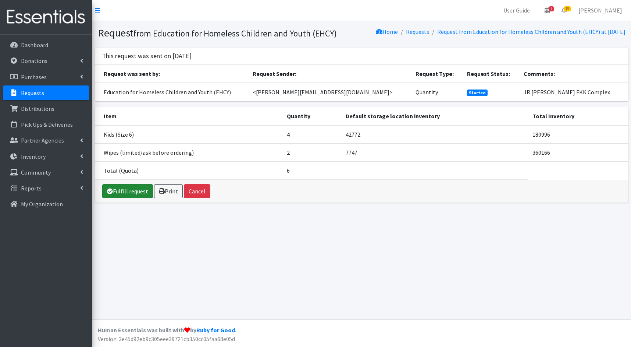
click at [123, 194] on link "Fulfill request" at bounding box center [127, 191] width 51 height 14
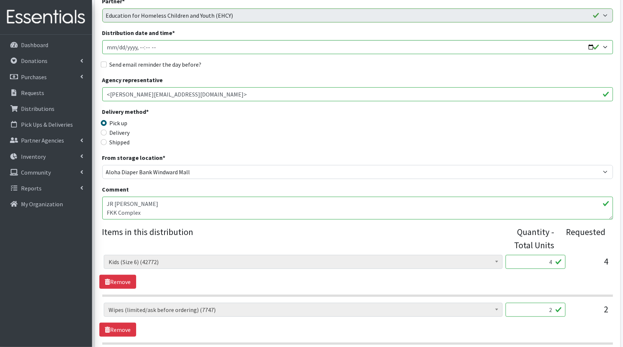
scroll to position [92, 0]
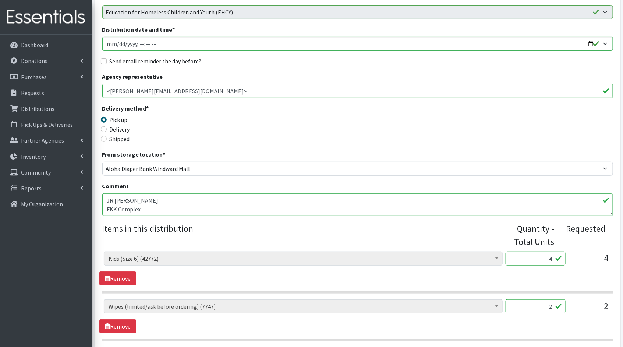
drag, startPoint x: 552, startPoint y: 256, endPoint x: 536, endPoint y: 255, distance: 16.6
click at [536, 255] on input "4" at bounding box center [536, 258] width 60 height 14
type input "100"
click at [551, 307] on input "2" at bounding box center [536, 306] width 60 height 14
type input "200"
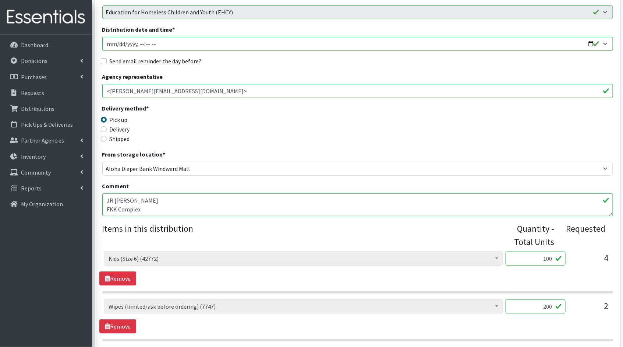
click at [512, 330] on div "Kids (Newborn) (3881) Kids ([MEDICAL_DATA])** Limited (909) Kids (Size 1) (3686…" at bounding box center [357, 316] width 516 height 34
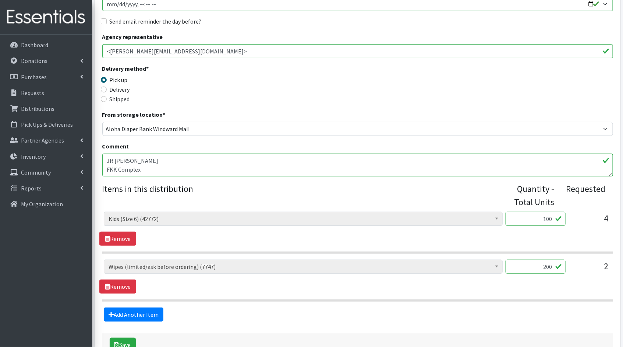
scroll to position [180, 0]
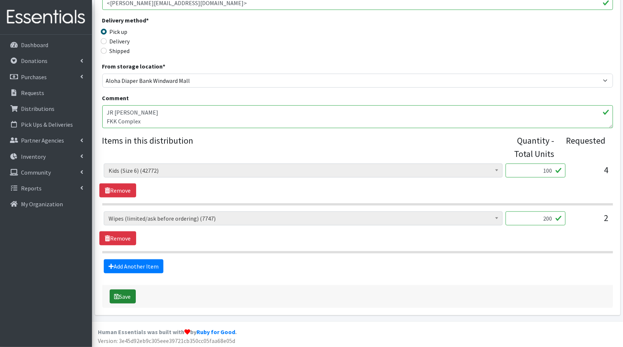
click at [125, 290] on button "Save" at bounding box center [123, 296] width 26 height 14
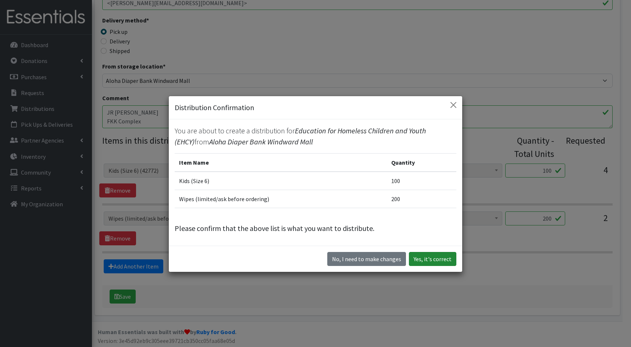
click at [426, 260] on button "Yes, it's correct" at bounding box center [432, 259] width 47 height 14
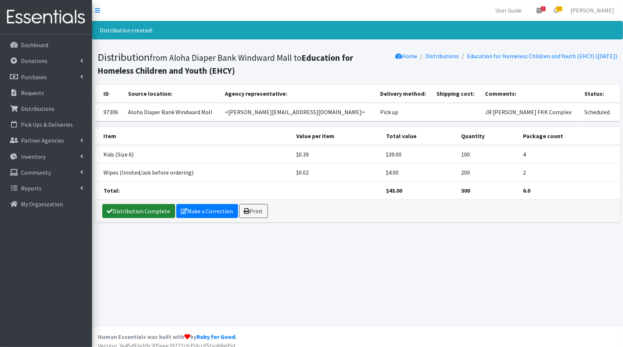
click at [141, 210] on link "Distribution Complete" at bounding box center [138, 211] width 73 height 14
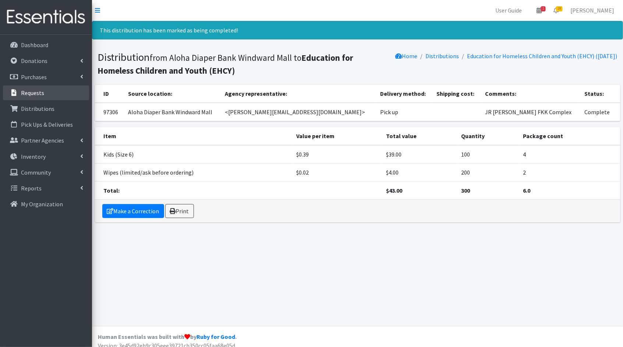
click at [31, 92] on p "Requests" at bounding box center [32, 92] width 23 height 7
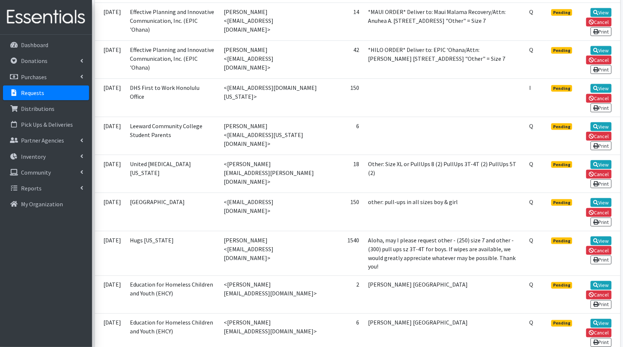
scroll to position [506, 0]
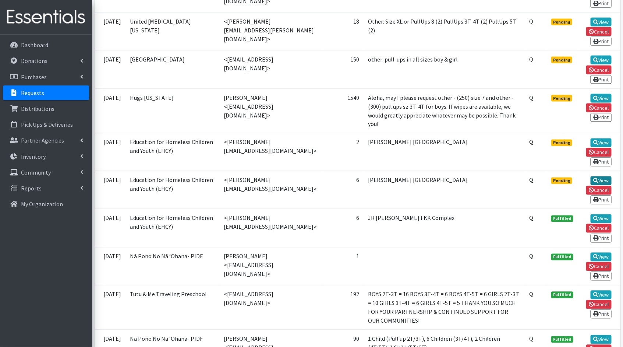
click at [608, 178] on link "View" at bounding box center [601, 180] width 21 height 9
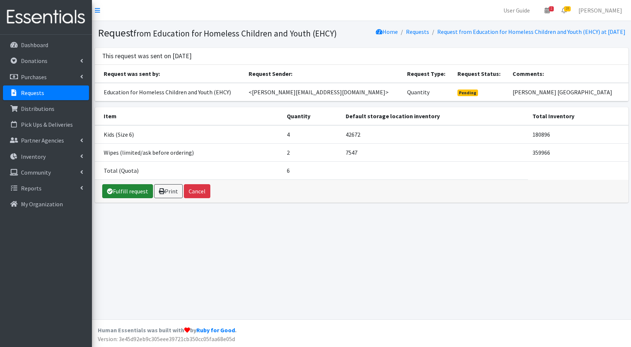
click at [120, 198] on link "Fulfill request" at bounding box center [127, 191] width 51 height 14
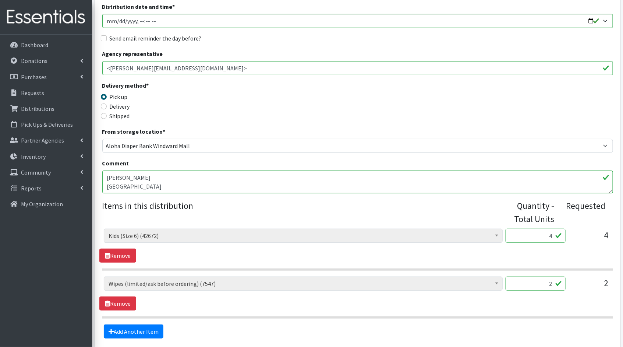
scroll to position [128, 0]
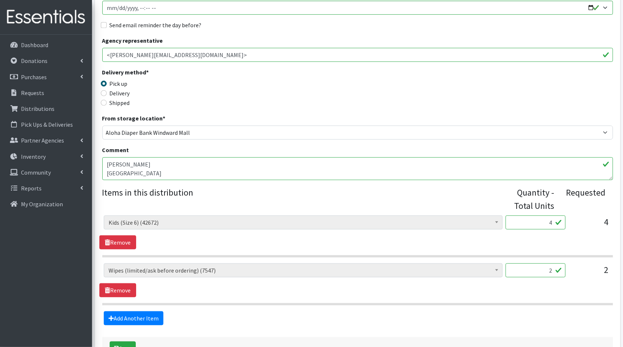
drag, startPoint x: 553, startPoint y: 222, endPoint x: 537, endPoint y: 220, distance: 16.6
click at [537, 220] on input "4" at bounding box center [536, 222] width 60 height 14
type input "100"
click at [552, 268] on input "2" at bounding box center [536, 270] width 60 height 14
type input "200"
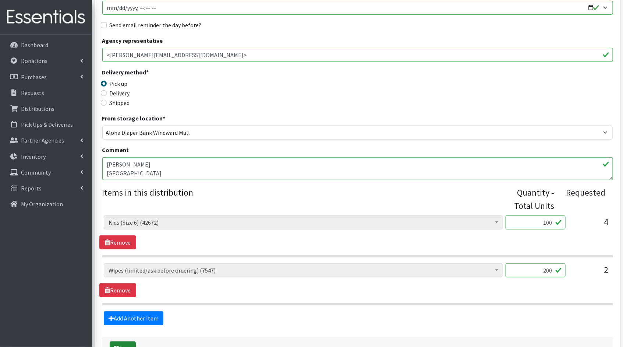
click at [128, 341] on button "Save" at bounding box center [123, 348] width 26 height 14
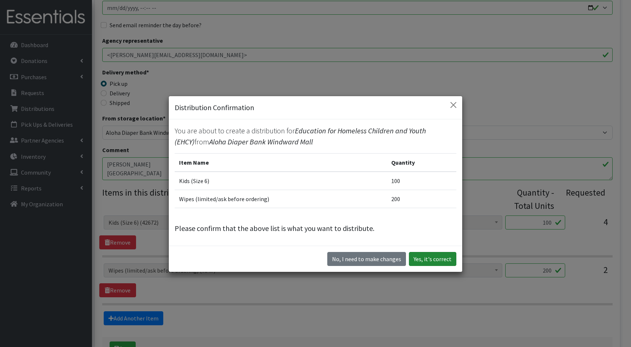
click at [436, 258] on button "Yes, it's correct" at bounding box center [432, 259] width 47 height 14
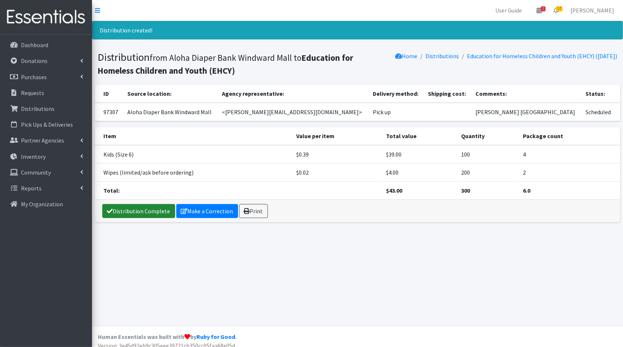
click at [143, 209] on link "Distribution Complete" at bounding box center [138, 211] width 73 height 14
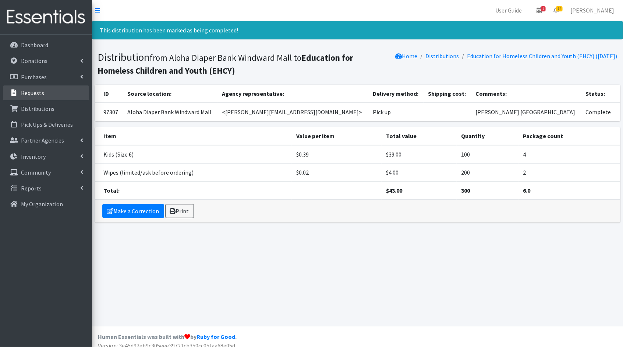
click at [46, 94] on link "Requests" at bounding box center [46, 92] width 86 height 15
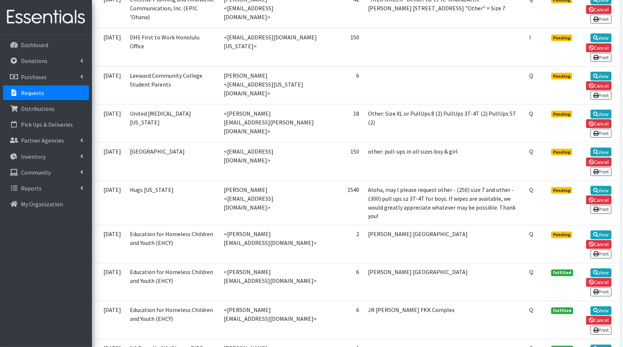
scroll to position [415, 0]
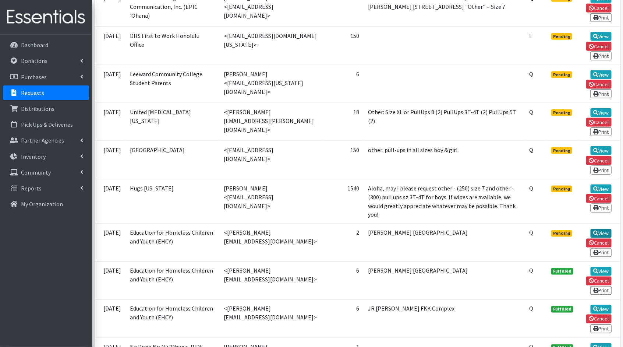
click at [608, 233] on link "View" at bounding box center [601, 233] width 21 height 9
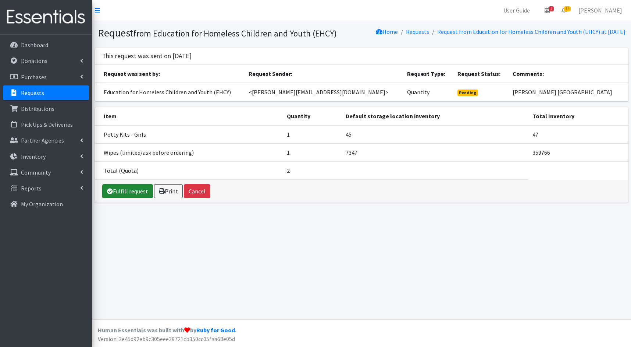
click at [126, 198] on link "Fulfill request" at bounding box center [127, 191] width 51 height 14
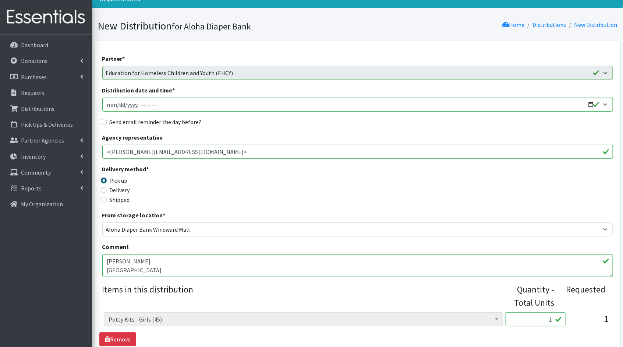
scroll to position [180, 0]
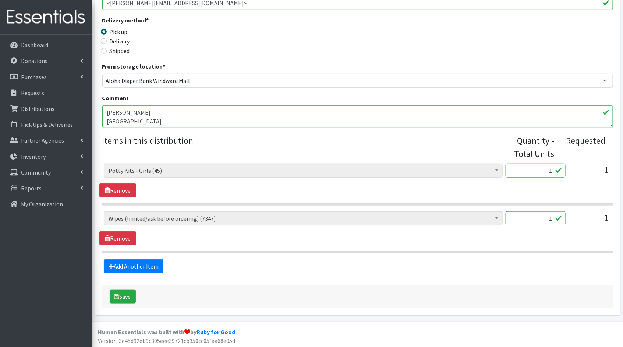
click at [552, 217] on input "1" at bounding box center [536, 218] width 60 height 14
type input "100"
click at [128, 298] on button "Save" at bounding box center [123, 296] width 26 height 14
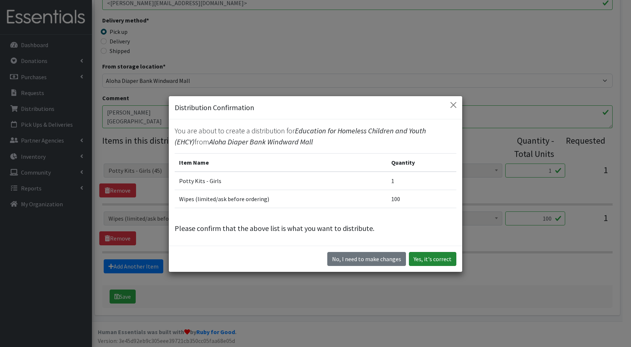
click at [436, 259] on button "Yes, it's correct" at bounding box center [432, 259] width 47 height 14
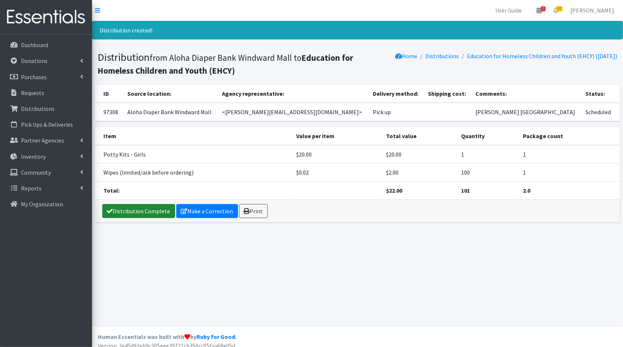
click at [149, 213] on link "Distribution Complete" at bounding box center [138, 211] width 73 height 14
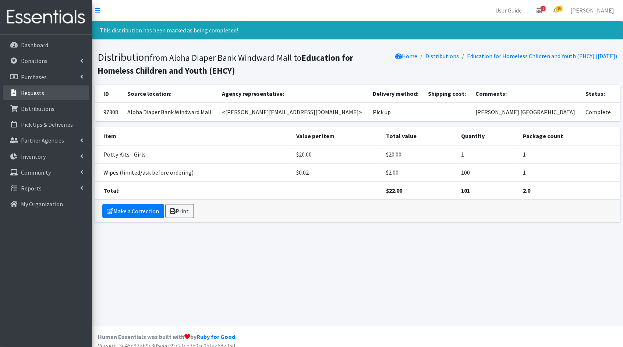
click at [65, 95] on link "Requests" at bounding box center [46, 92] width 86 height 15
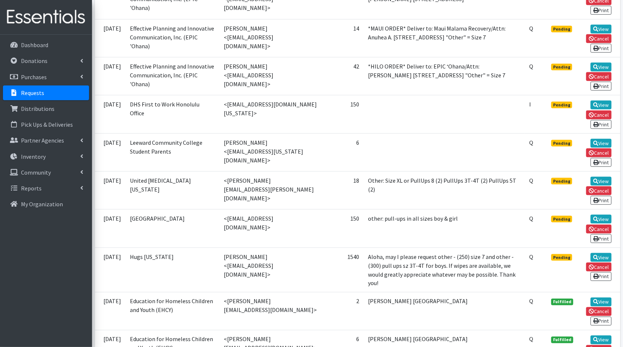
scroll to position [364, 0]
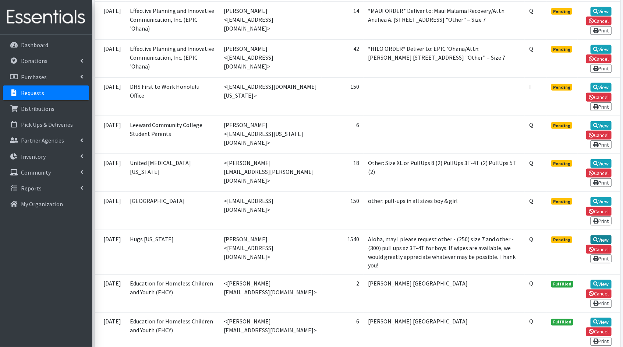
click at [600, 241] on link "View" at bounding box center [601, 239] width 21 height 9
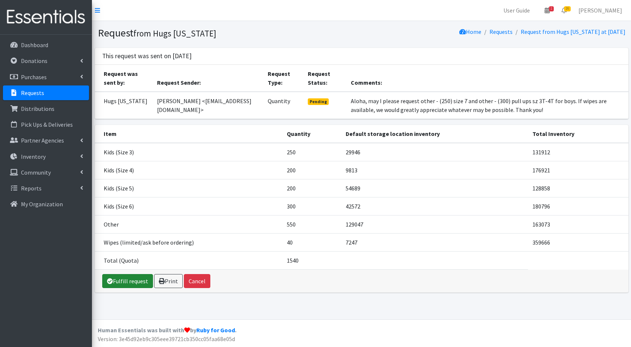
click at [123, 283] on link "Fulfill request" at bounding box center [127, 281] width 51 height 14
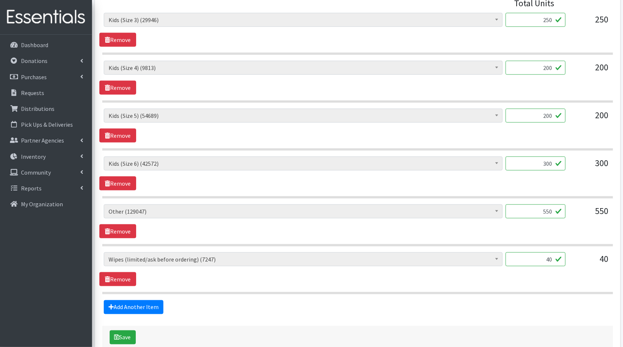
scroll to position [370, 0]
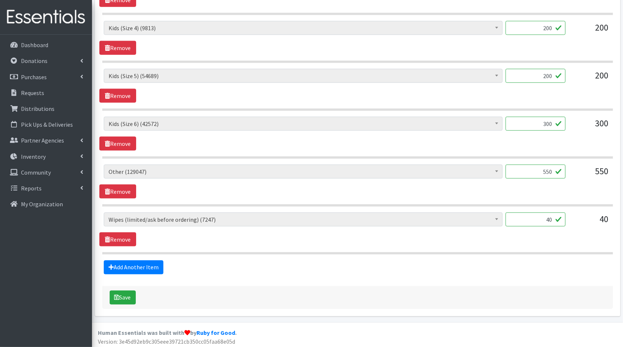
click at [552, 217] on input "40" at bounding box center [536, 219] width 60 height 14
type input "4000"
click at [116, 296] on icon "submit" at bounding box center [116, 297] width 5 height 6
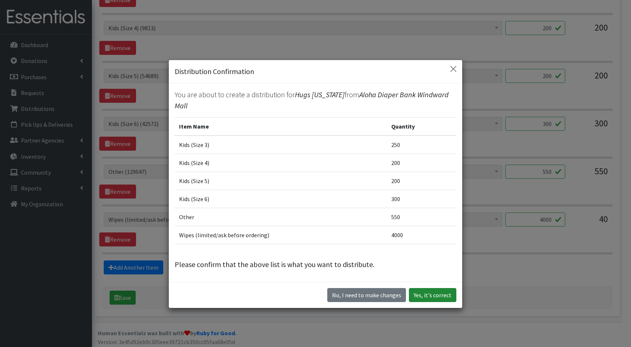
click at [439, 288] on button "Yes, it's correct" at bounding box center [432, 295] width 47 height 14
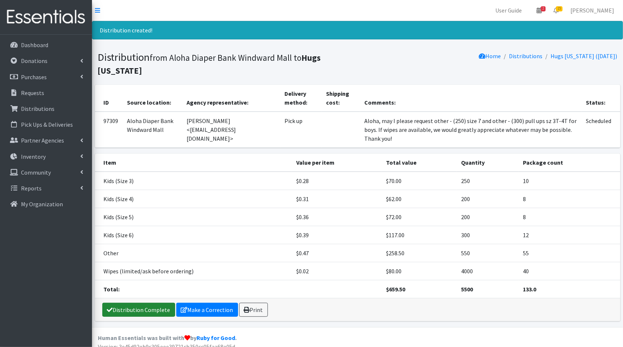
click at [165, 302] on link "Distribution Complete" at bounding box center [138, 309] width 73 height 14
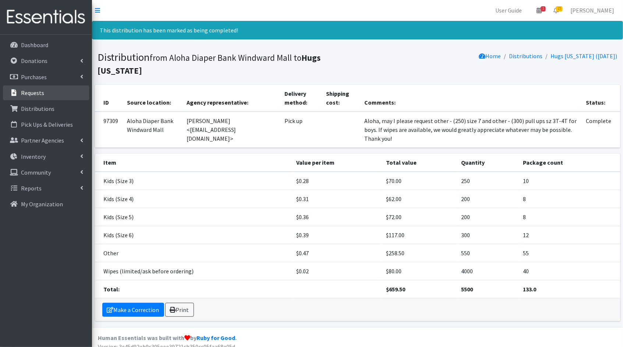
click at [31, 94] on p "Requests" at bounding box center [32, 92] width 23 height 7
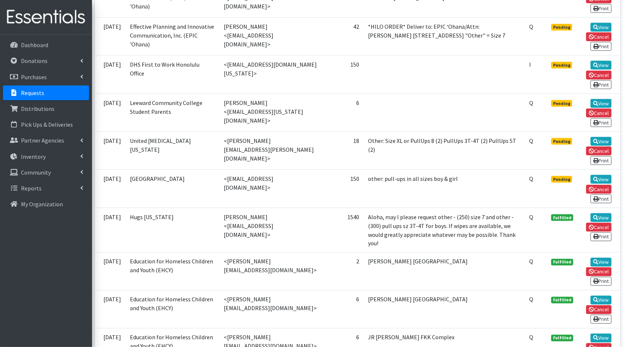
scroll to position [387, 0]
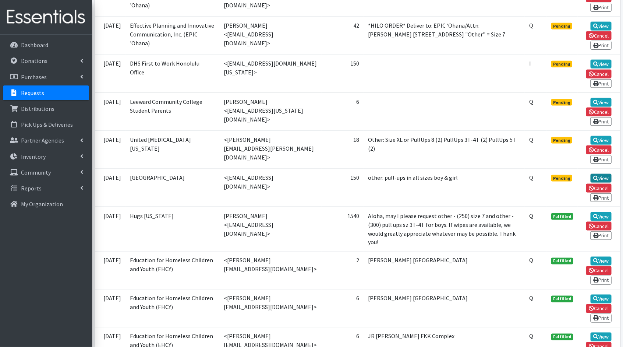
click at [609, 181] on link "View" at bounding box center [601, 178] width 21 height 9
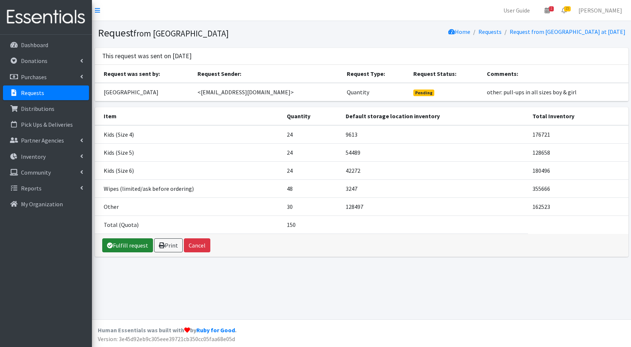
click at [120, 240] on link "Fulfill request" at bounding box center [127, 245] width 51 height 14
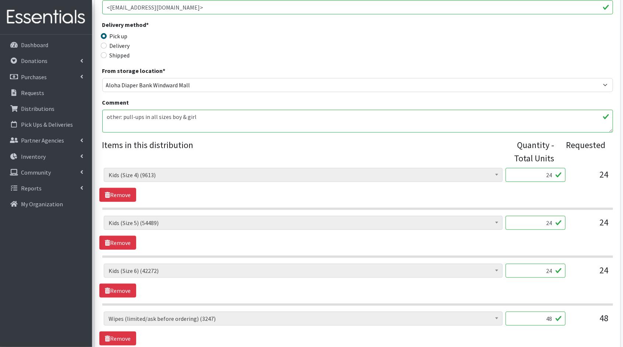
scroll to position [184, 0]
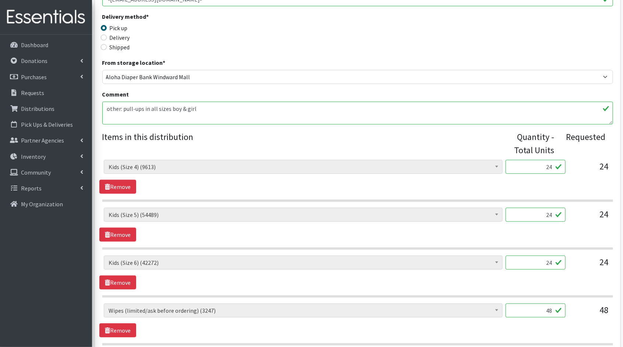
drag, startPoint x: 552, startPoint y: 165, endPoint x: 539, endPoint y: 163, distance: 13.8
click at [539, 163] on input "24" at bounding box center [536, 167] width 60 height 14
type input "600"
drag, startPoint x: 554, startPoint y: 216, endPoint x: 525, endPoint y: 211, distance: 29.4
click at [525, 211] on input "24" at bounding box center [536, 215] width 60 height 14
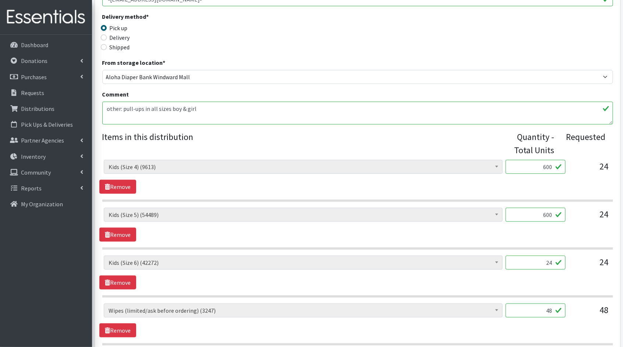
type input "600"
drag, startPoint x: 553, startPoint y: 263, endPoint x: 510, endPoint y: 251, distance: 44.2
click at [510, 251] on div "Kids (Newborn) (3881) Kids (Preemie)** Limited (909) Kids (Size 1) (36862) Kids…" at bounding box center [357, 276] width 511 height 233
type input "600"
click at [552, 310] on input "48" at bounding box center [536, 310] width 60 height 14
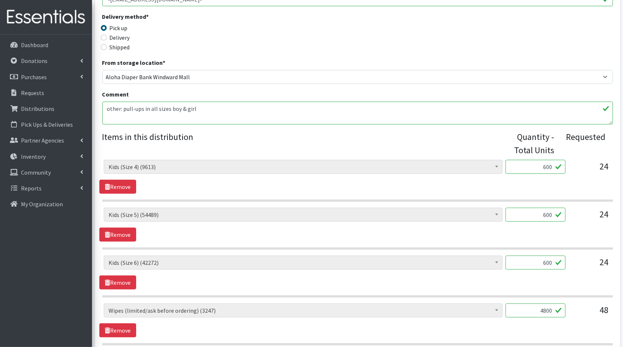
type input "4800"
click at [506, 332] on div "Kids (Newborn) (3881) Kids (Preemie)** Limited (909) Kids (Size 1) (36862) Kids…" at bounding box center [357, 320] width 516 height 34
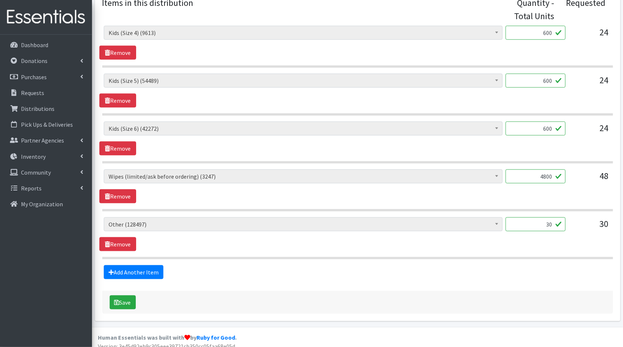
scroll to position [323, 0]
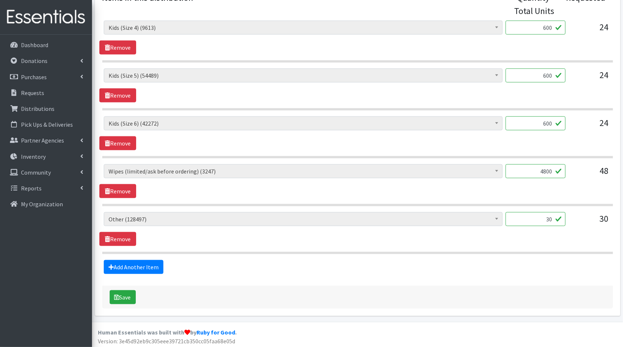
drag, startPoint x: 552, startPoint y: 217, endPoint x: 538, endPoint y: 215, distance: 14.5
click at [538, 215] on input "30" at bounding box center [536, 219] width 60 height 14
type input "750"
click at [123, 297] on button "Save" at bounding box center [123, 297] width 26 height 14
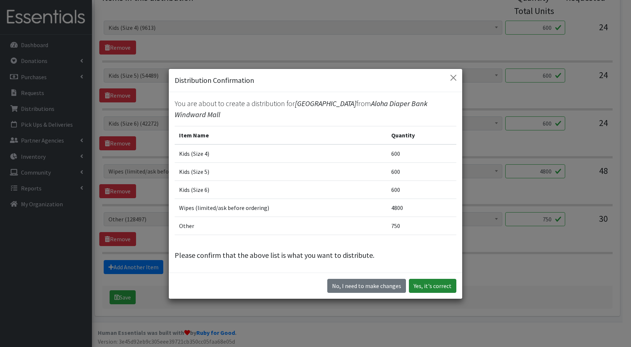
click at [449, 288] on button "Yes, it's correct" at bounding box center [432, 286] width 47 height 14
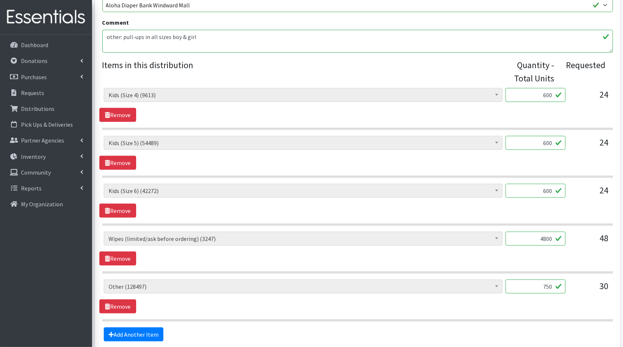
scroll to position [275, 0]
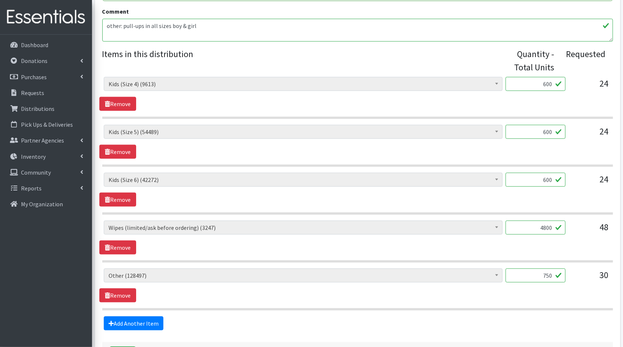
click at [553, 226] on input "4800" at bounding box center [536, 227] width 60 height 14
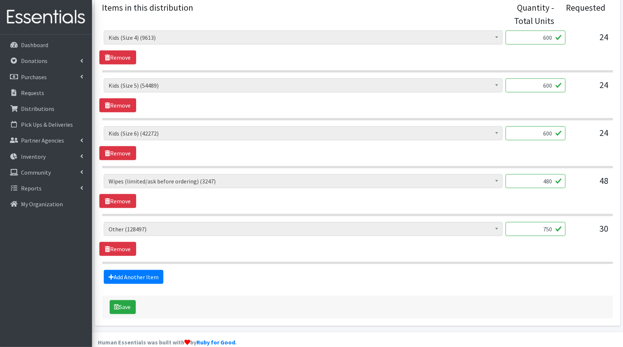
scroll to position [332, 0]
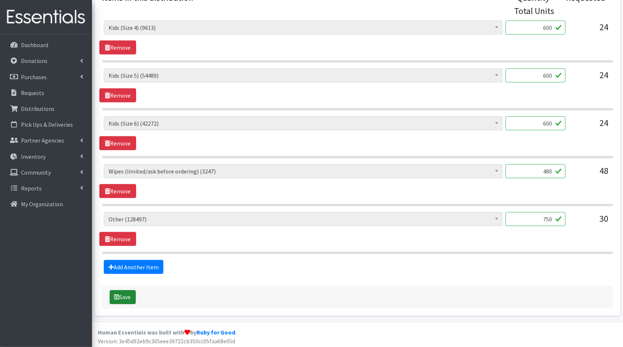
type input "480"
click at [132, 290] on button "Save" at bounding box center [123, 297] width 26 height 14
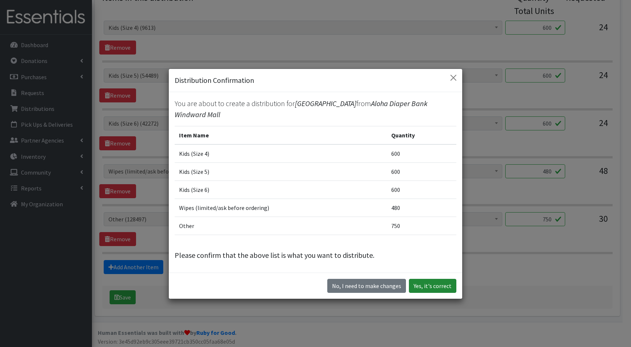
click at [442, 286] on button "Yes, it's correct" at bounding box center [432, 286] width 47 height 14
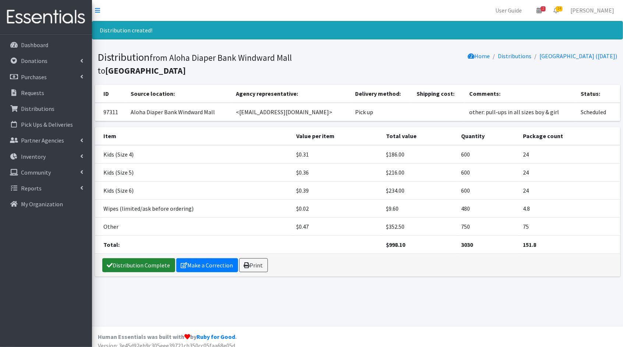
click at [136, 266] on link "Distribution Complete" at bounding box center [138, 265] width 73 height 14
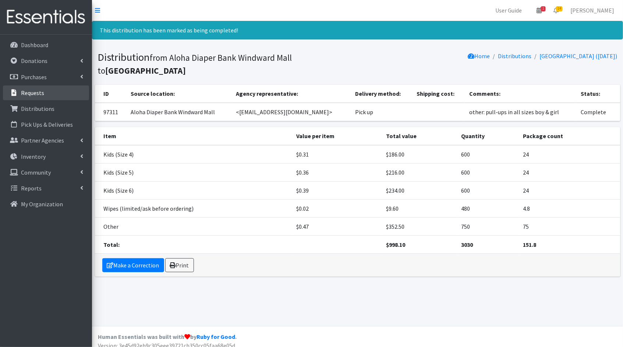
click at [34, 90] on p "Requests" at bounding box center [32, 92] width 23 height 7
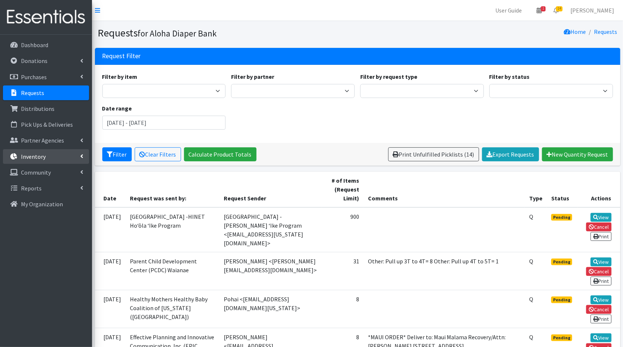
click at [35, 156] on p "Inventory" at bounding box center [33, 156] width 25 height 7
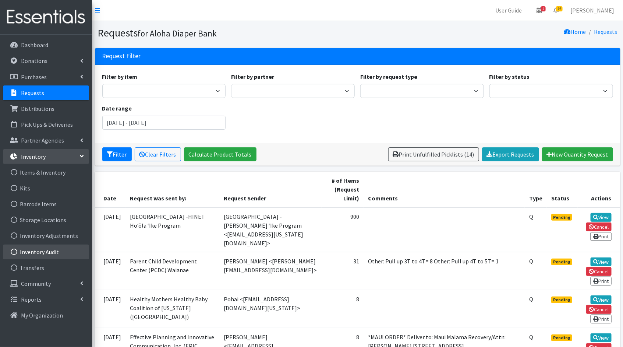
click at [34, 251] on link "Inventory Audit" at bounding box center [46, 251] width 86 height 15
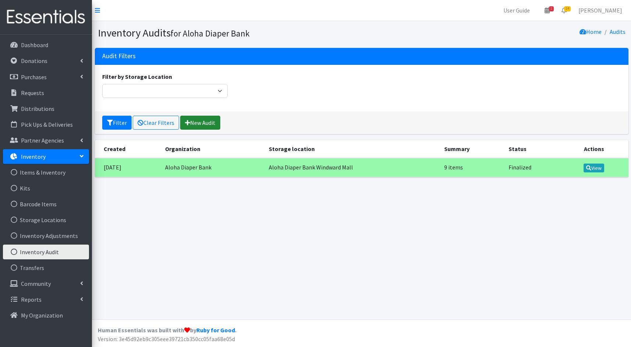
click at [210, 122] on link "New Audit" at bounding box center [200, 123] width 40 height 14
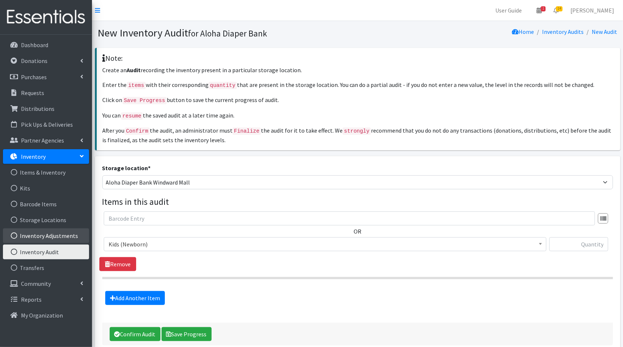
click at [73, 236] on link "Inventory Adjustments" at bounding box center [46, 235] width 86 height 15
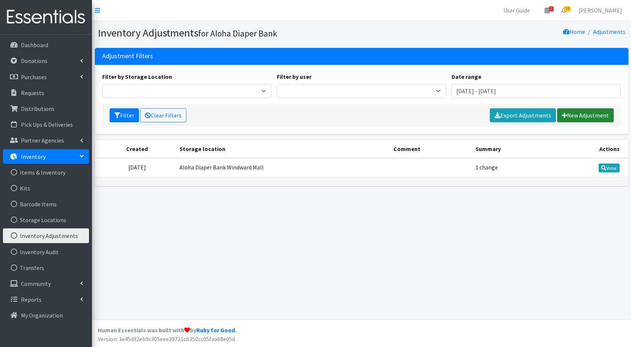
click at [588, 112] on link "New Adjustment" at bounding box center [585, 115] width 57 height 14
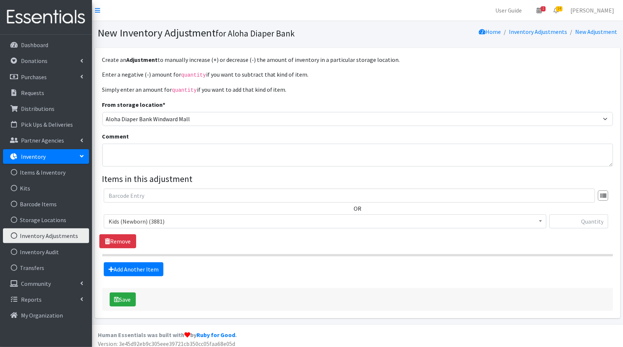
click at [173, 216] on span "Kids (Newborn) (3881)" at bounding box center [325, 221] width 433 height 10
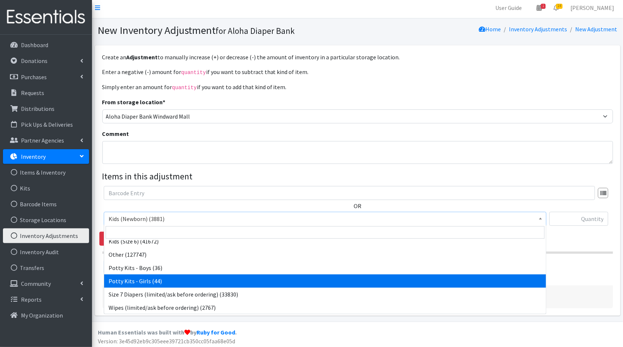
scroll to position [3, 0]
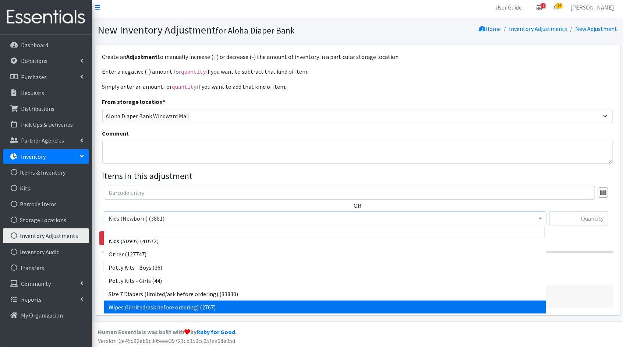
select select "1833"
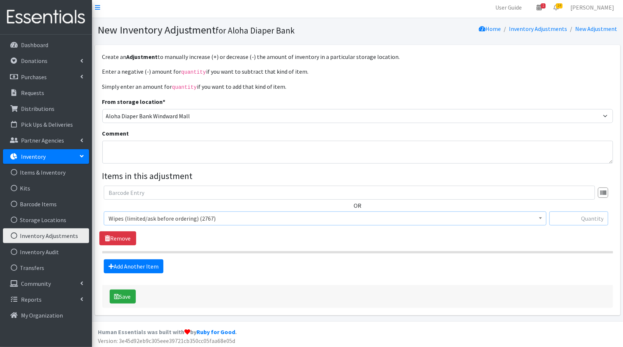
click at [598, 220] on input "text" at bounding box center [578, 218] width 59 height 14
type input "100000"
click at [121, 295] on button "Save" at bounding box center [123, 296] width 26 height 14
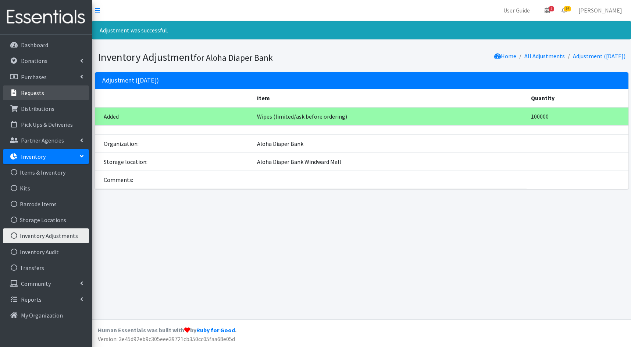
click at [42, 94] on p "Requests" at bounding box center [32, 92] width 23 height 7
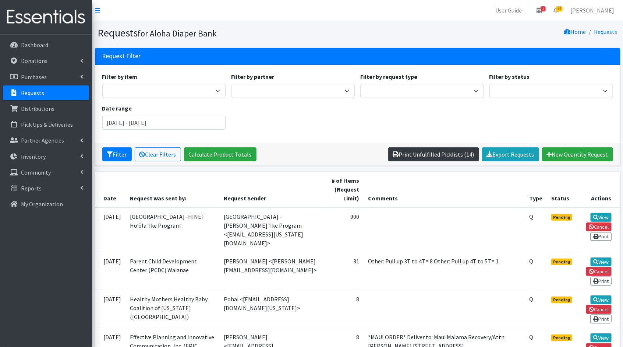
click at [458, 153] on link "Print Unfulfilled Picklists (14)" at bounding box center [433, 154] width 91 height 14
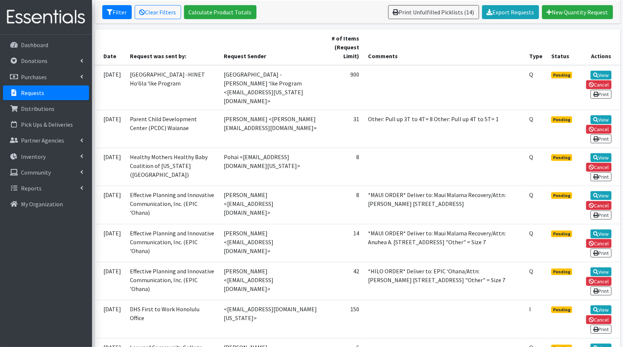
scroll to position [142, 0]
click at [440, 192] on td "*MAUI ORDER* Deliver to: Maui Malama Recovery/Attn: [PERSON_NAME] [STREET_ADDRE…" at bounding box center [444, 204] width 161 height 38
click at [486, 236] on td "*MAUI ORDER* Deliver to: Maui Malama Recovery/Attn: Anuhea A. [STREET_ADDRESS] …" at bounding box center [444, 242] width 161 height 38
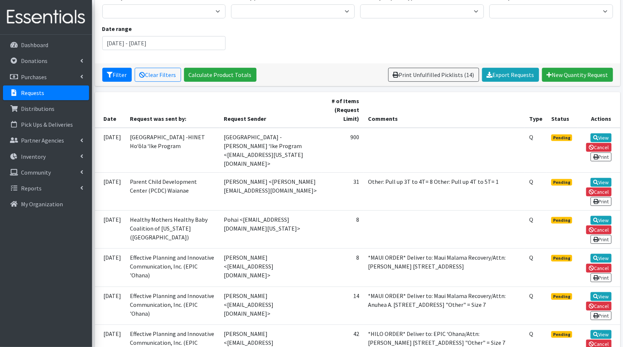
scroll to position [0, 0]
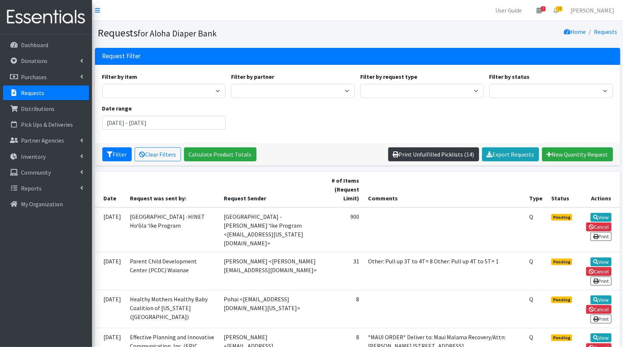
click at [419, 156] on link "Print Unfulfilled Picklists (14)" at bounding box center [433, 154] width 91 height 14
